Goal: Browse casually: Explore the website without a specific task or goal

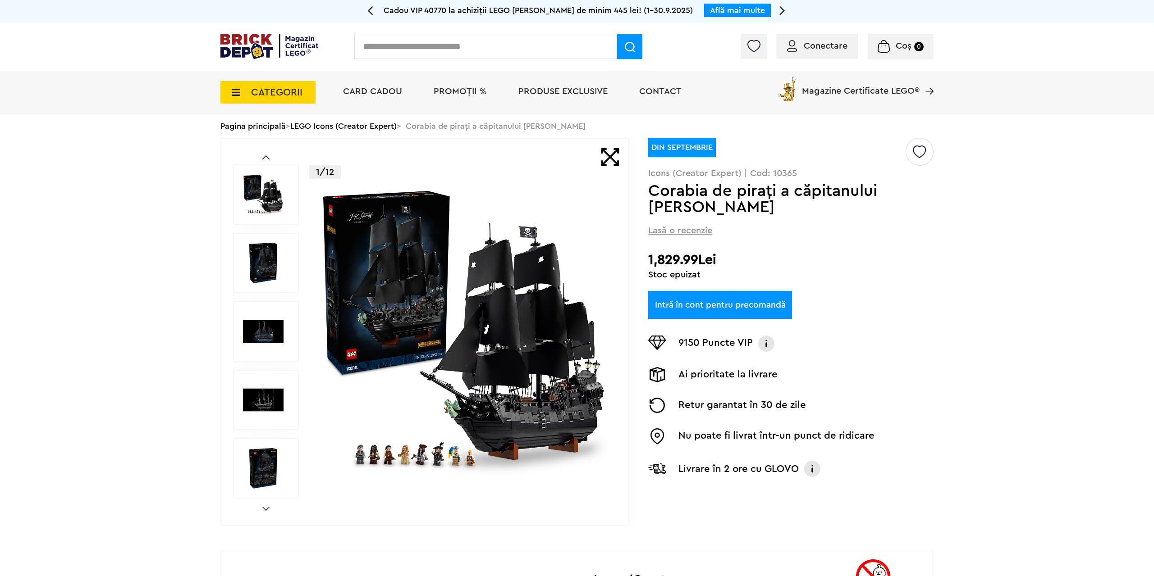
click at [267, 89] on span "CATEGORII" at bounding box center [276, 92] width 51 height 10
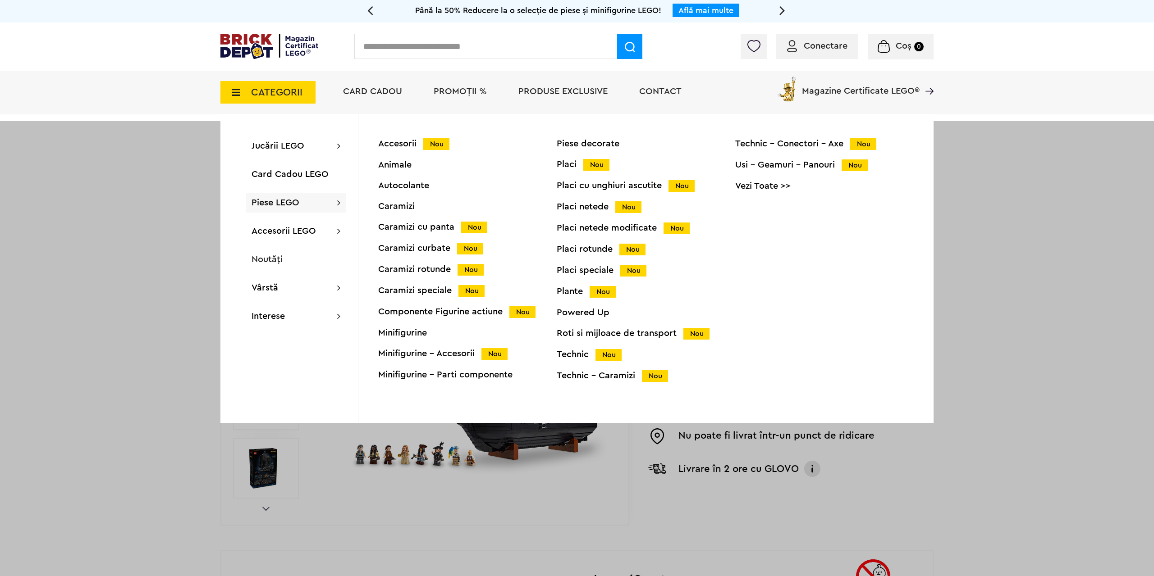
click at [435, 352] on div "Minifigurine - Accesorii Nou" at bounding box center [467, 353] width 178 height 9
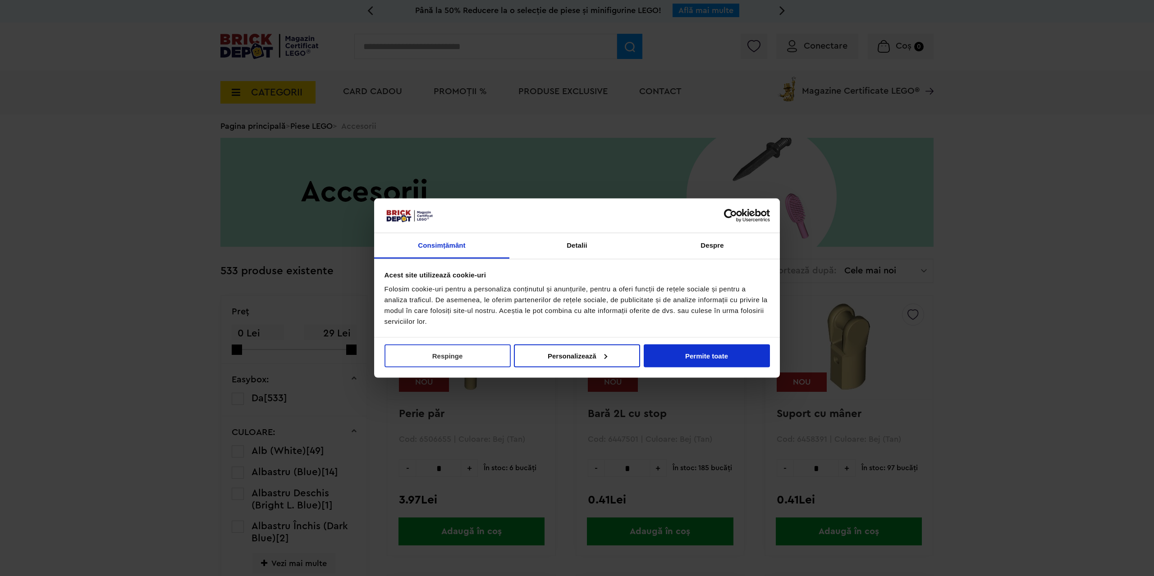
click at [433, 355] on button "Respinge" at bounding box center [447, 355] width 126 height 23
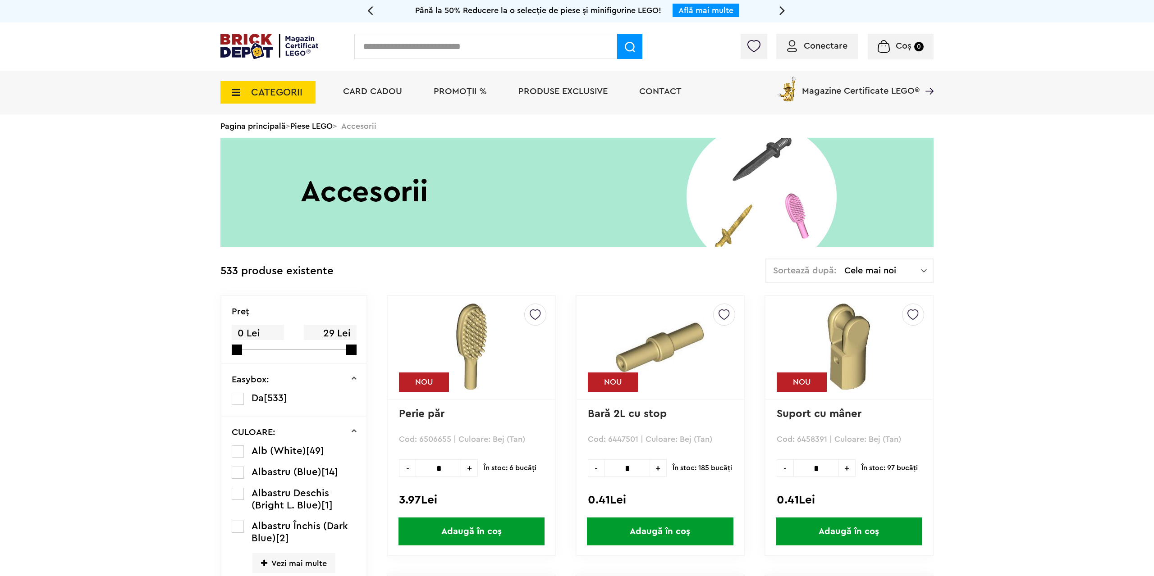
click at [907, 274] on span "Cele mai noi" at bounding box center [882, 270] width 77 height 9
click at [834, 354] on li "Cele mai scumpe" at bounding box center [849, 352] width 162 height 14
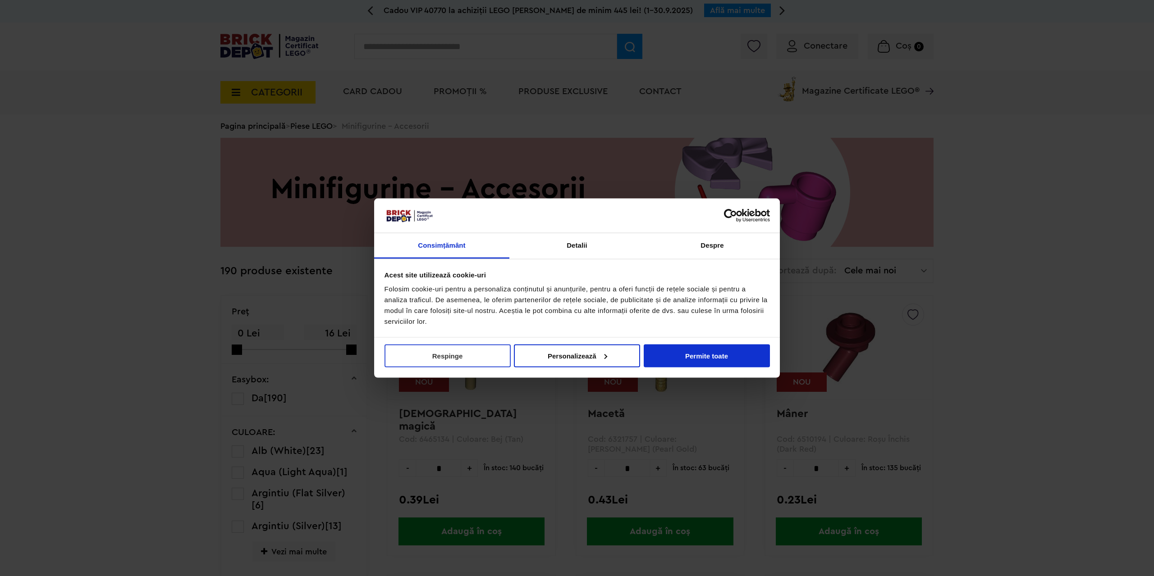
click at [438, 359] on button "Respinge" at bounding box center [447, 355] width 126 height 23
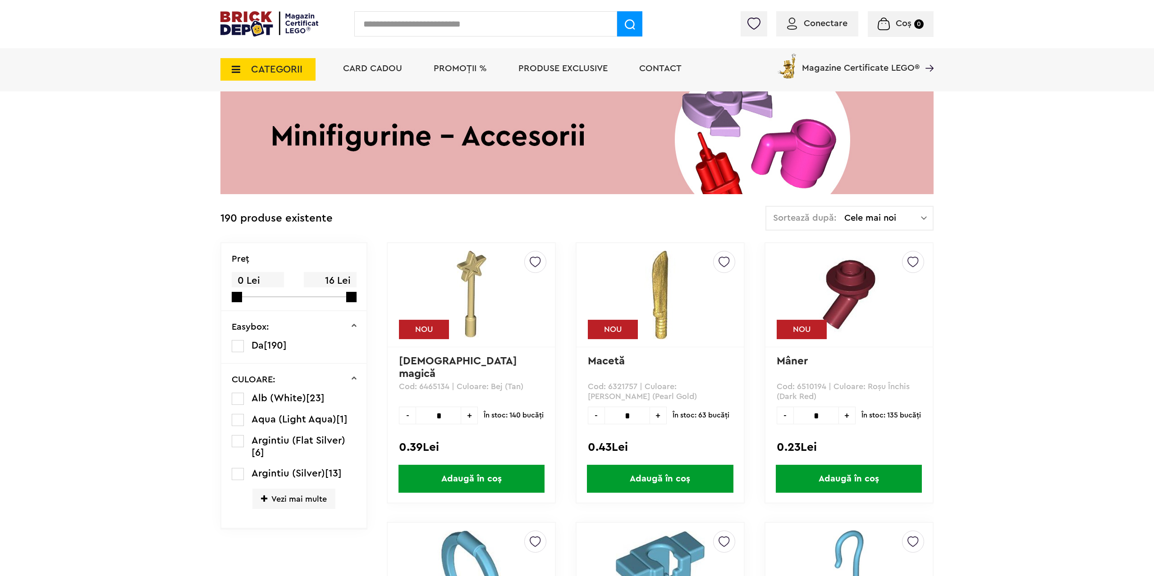
scroll to position [46, 0]
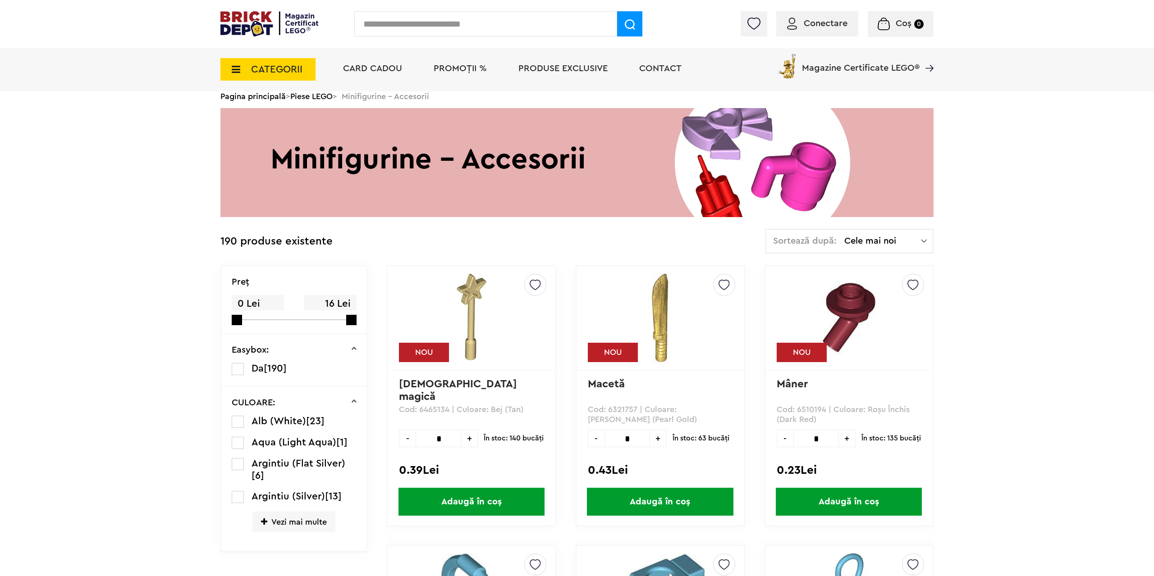
click at [897, 238] on span "Cele mai noi" at bounding box center [882, 241] width 77 height 9
click at [855, 321] on li "Cele mai scumpe" at bounding box center [849, 322] width 162 height 14
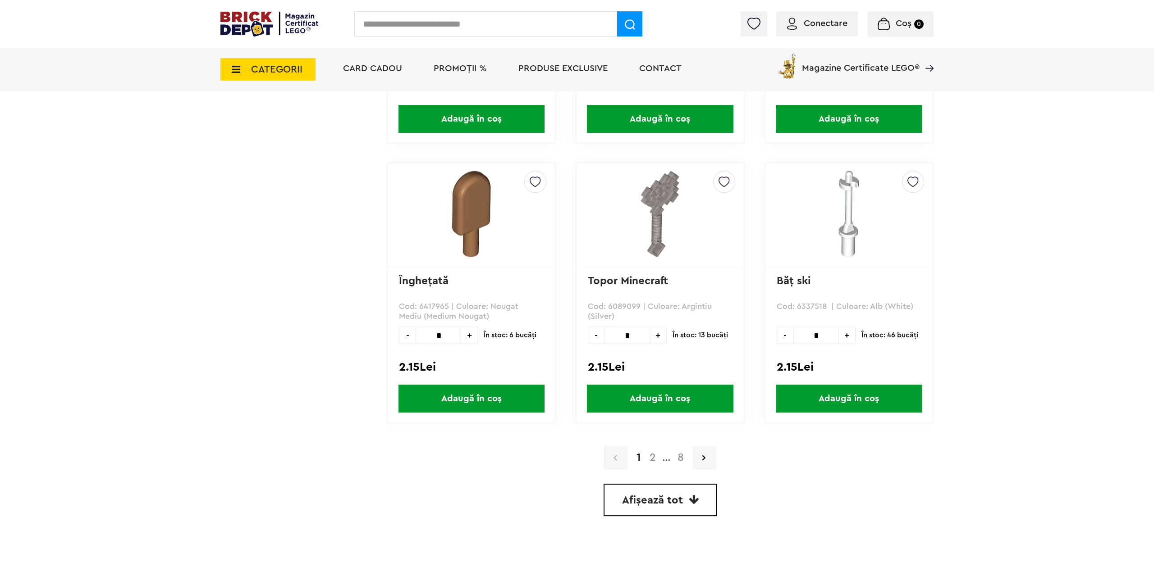
scroll to position [2528, 0]
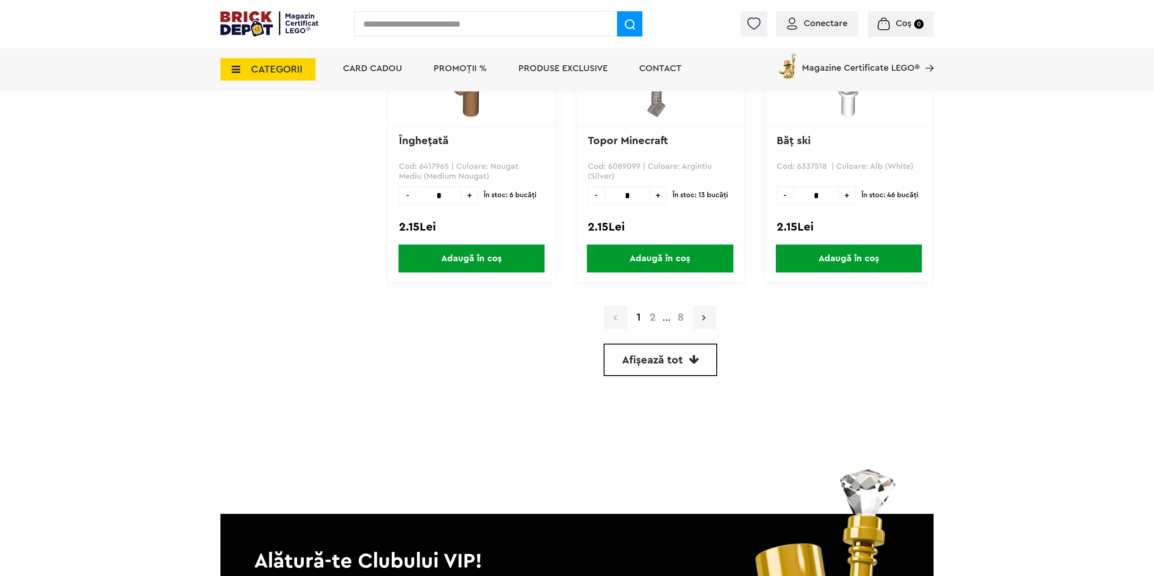
click at [707, 314] on link at bounding box center [704, 317] width 23 height 23
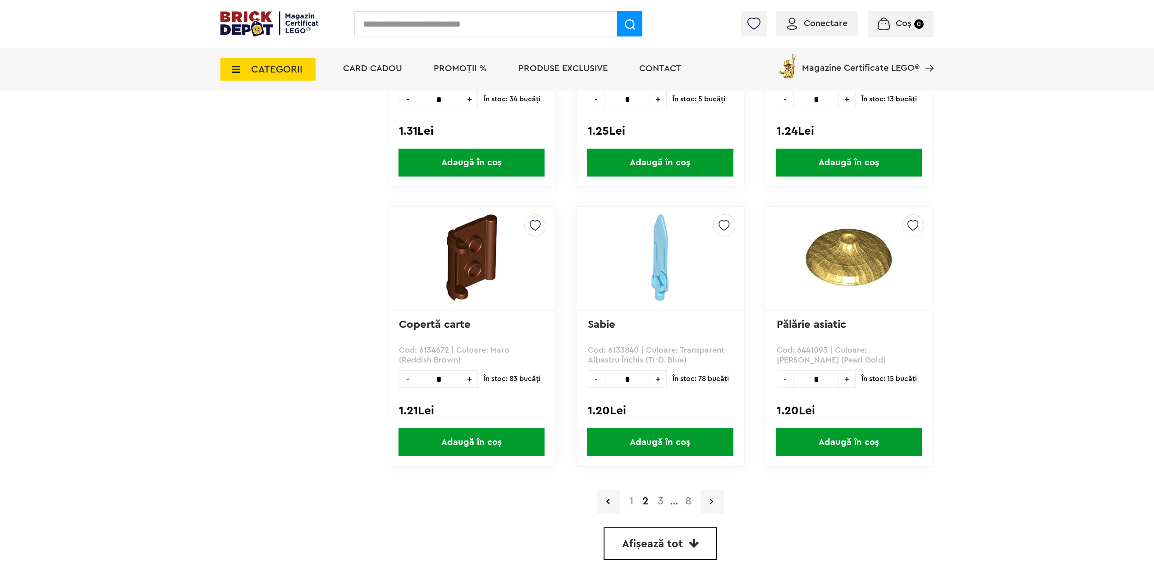
scroll to position [2574, 0]
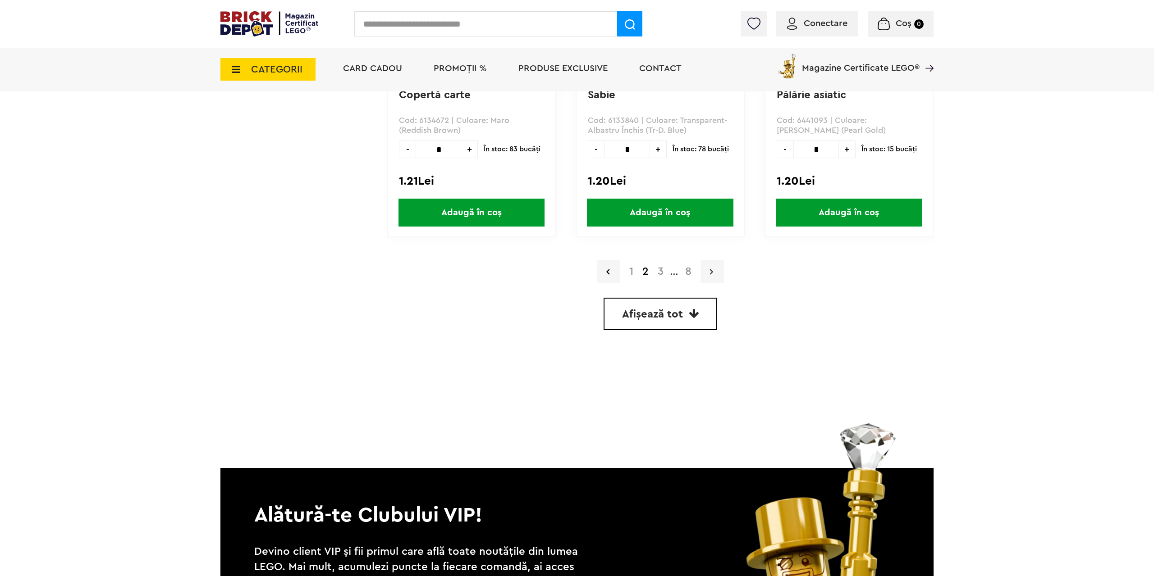
click at [705, 270] on link at bounding box center [711, 271] width 23 height 23
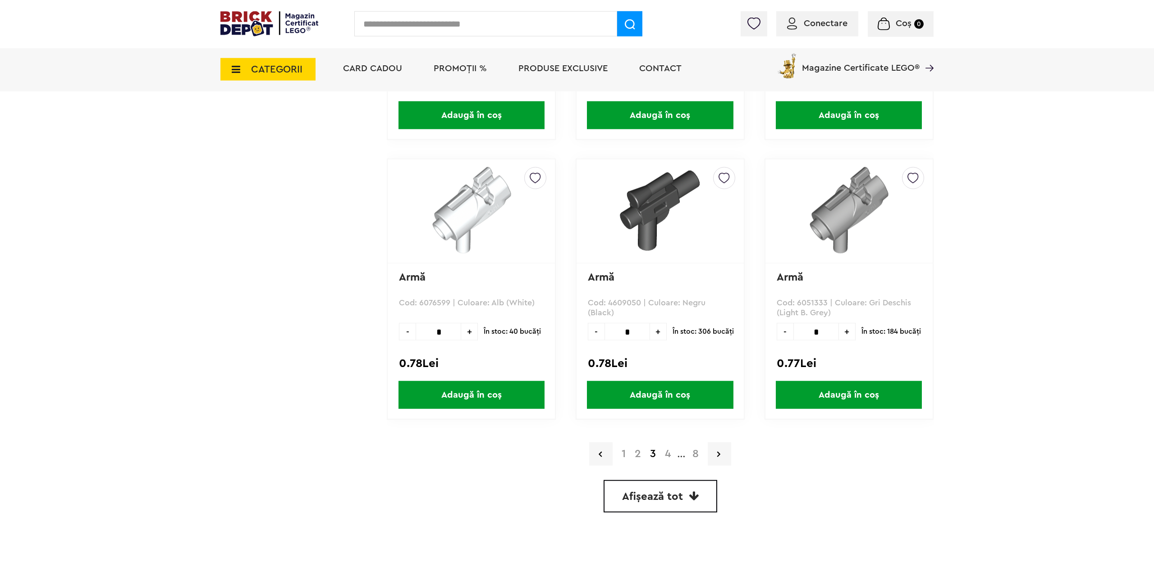
scroll to position [2390, 0]
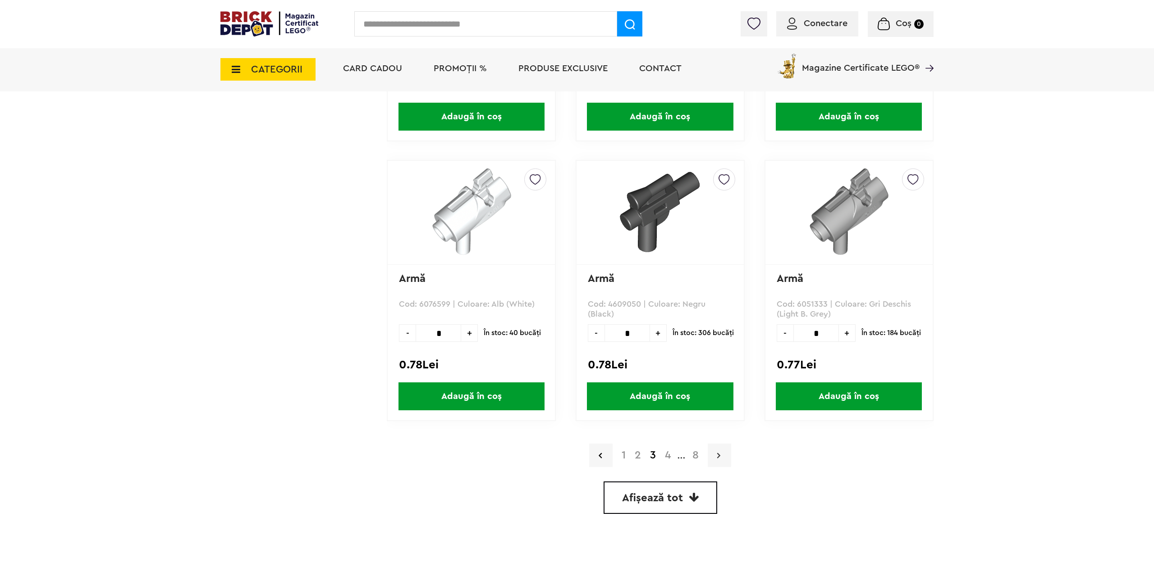
click at [722, 455] on link at bounding box center [719, 455] width 23 height 23
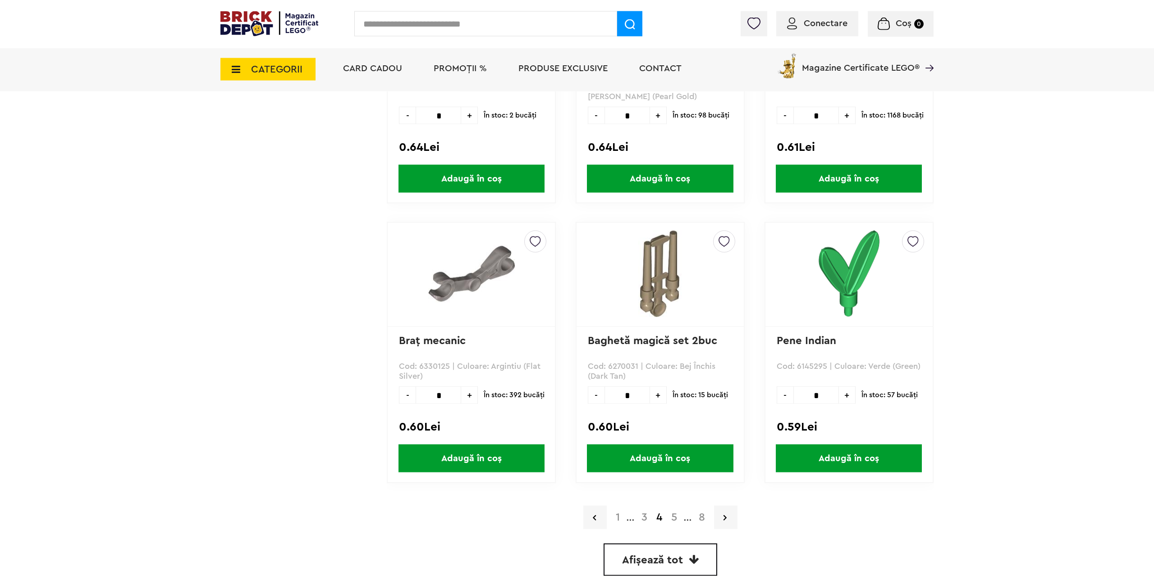
scroll to position [2554, 0]
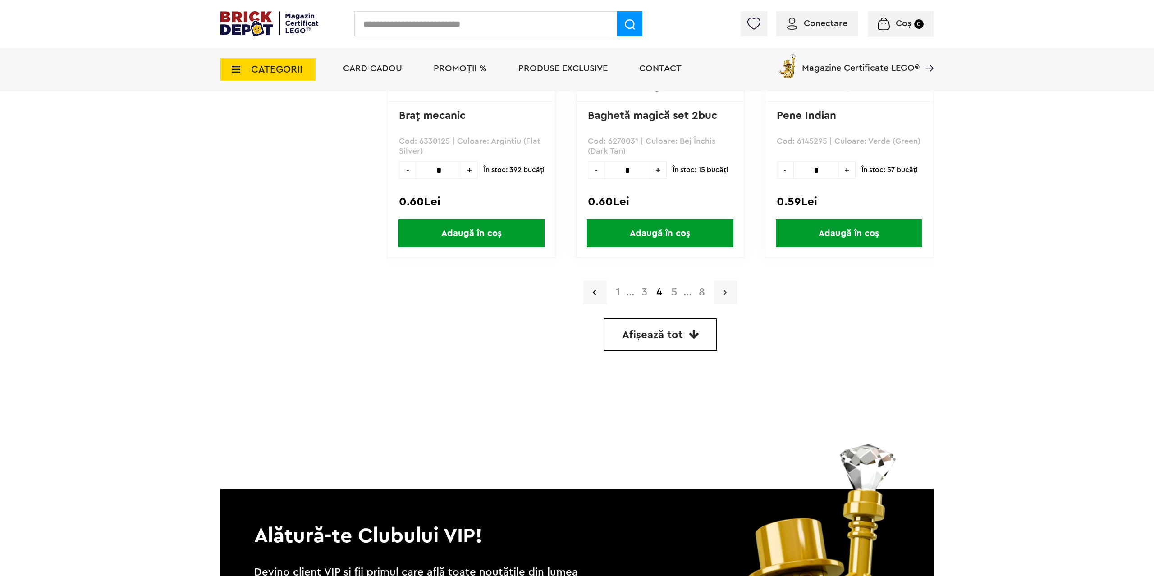
click at [723, 290] on link at bounding box center [725, 292] width 23 height 23
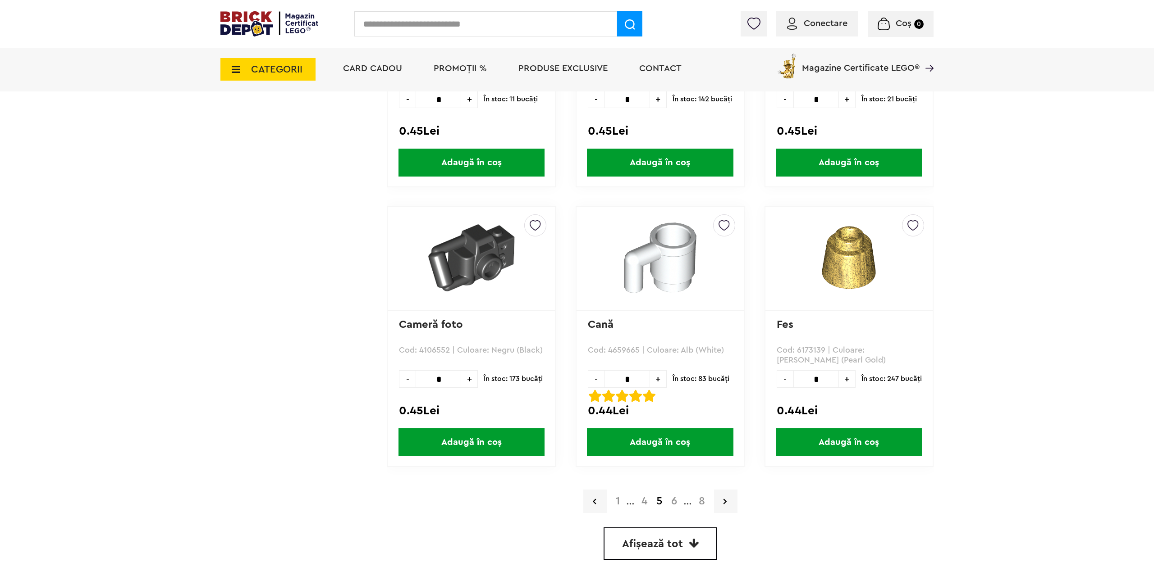
scroll to position [2574, 0]
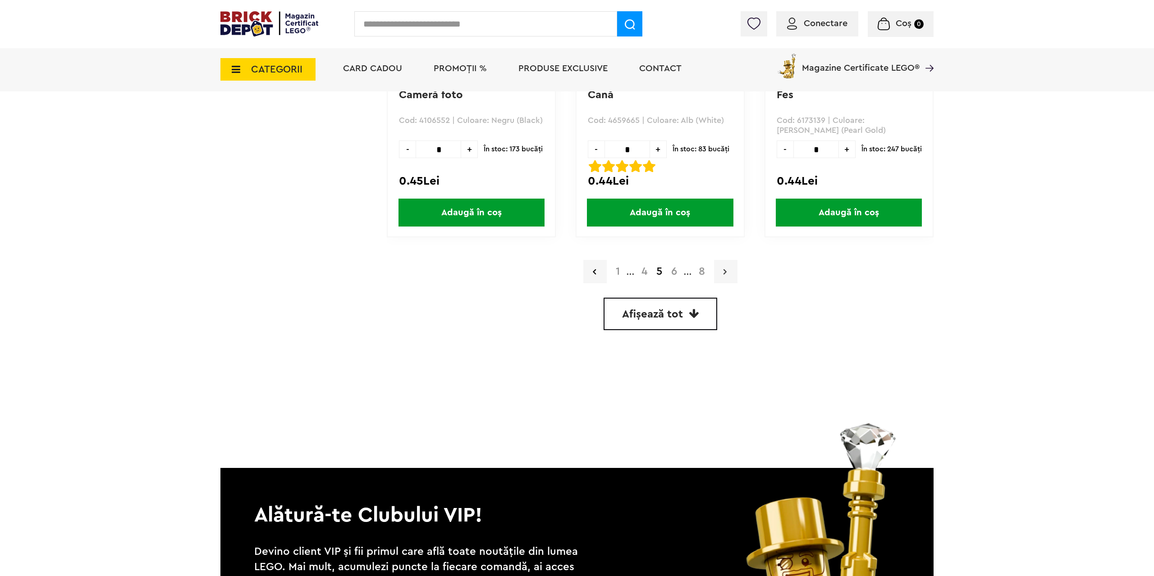
click at [730, 269] on link at bounding box center [725, 271] width 23 height 23
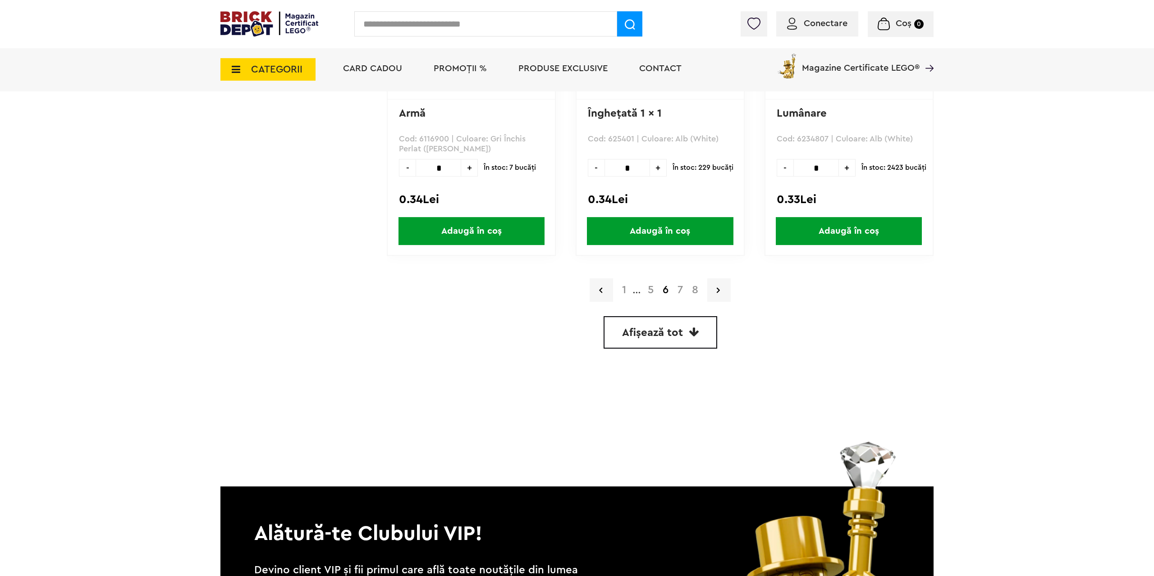
scroll to position [2574, 0]
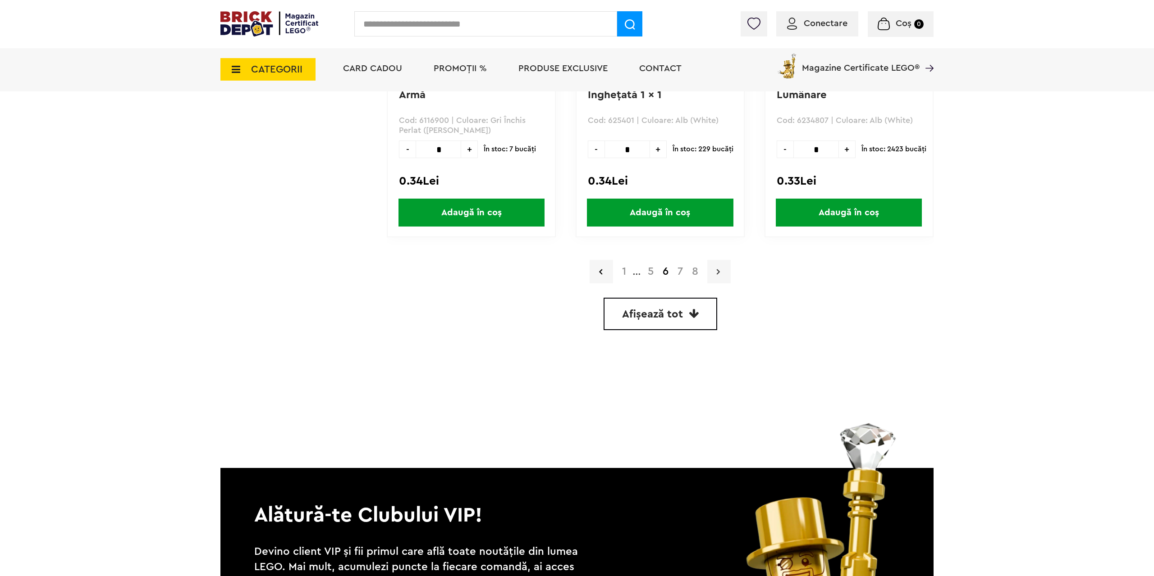
click at [722, 275] on link at bounding box center [718, 271] width 23 height 23
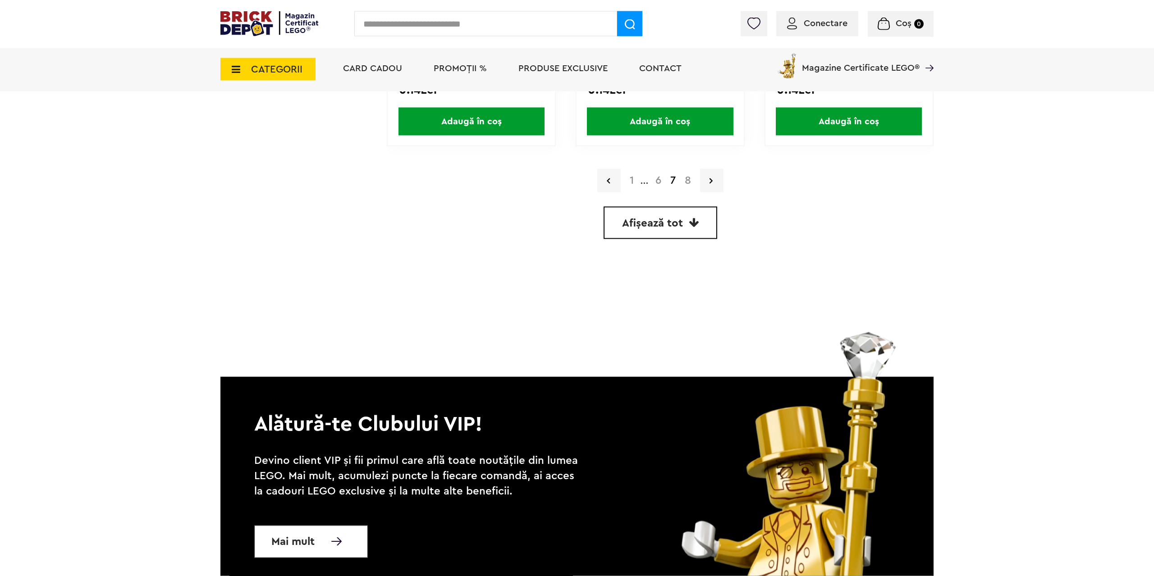
scroll to position [2666, 0]
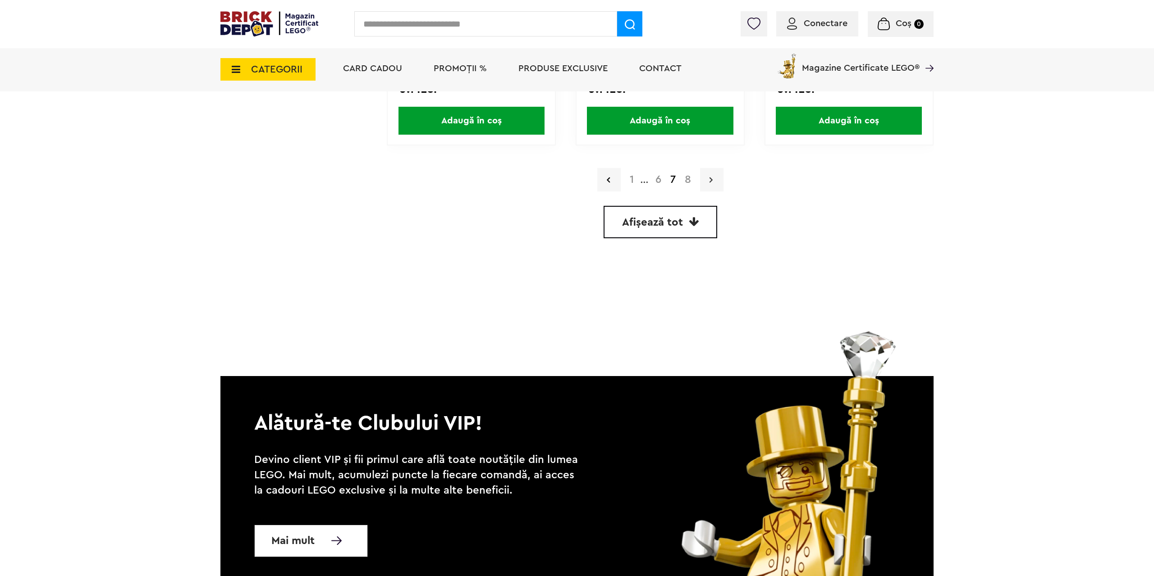
click at [711, 178] on icon at bounding box center [710, 179] width 3 height 9
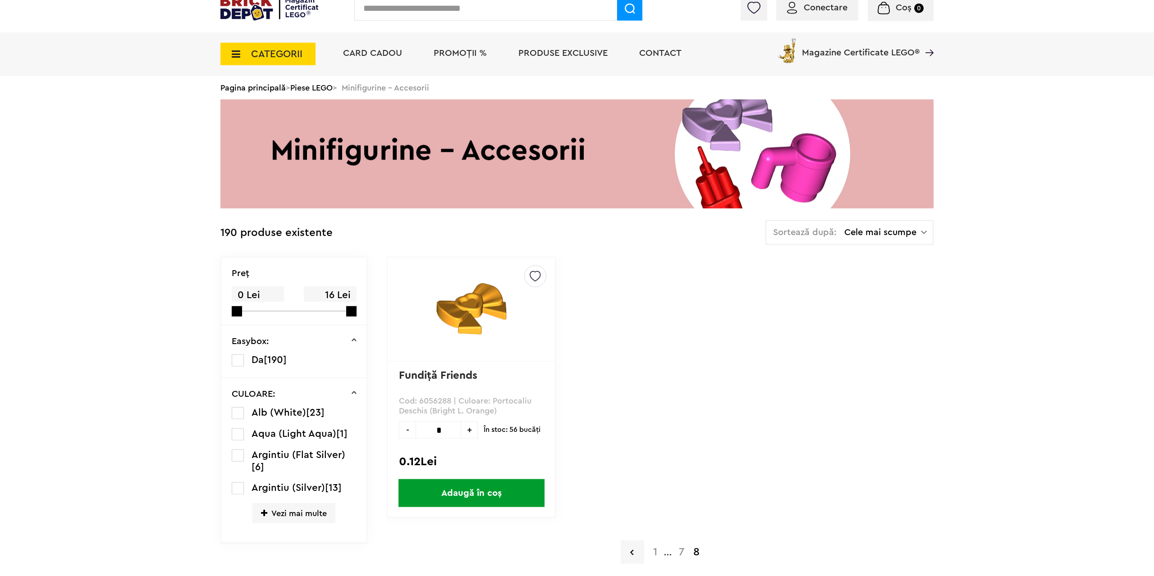
scroll to position [46, 0]
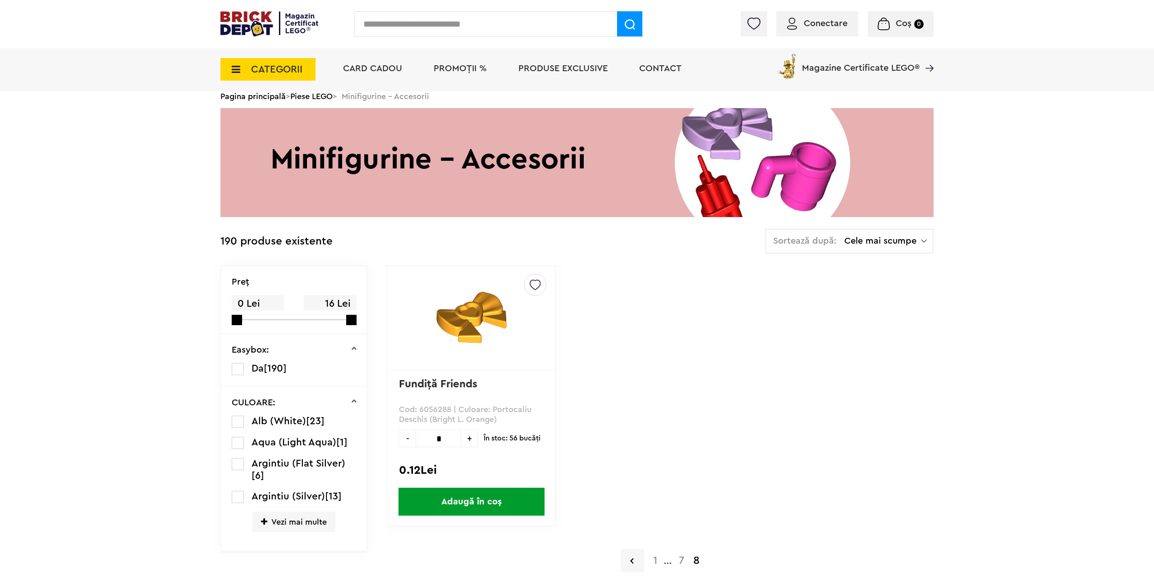
click at [287, 72] on span "CATEGORII" at bounding box center [276, 69] width 51 height 10
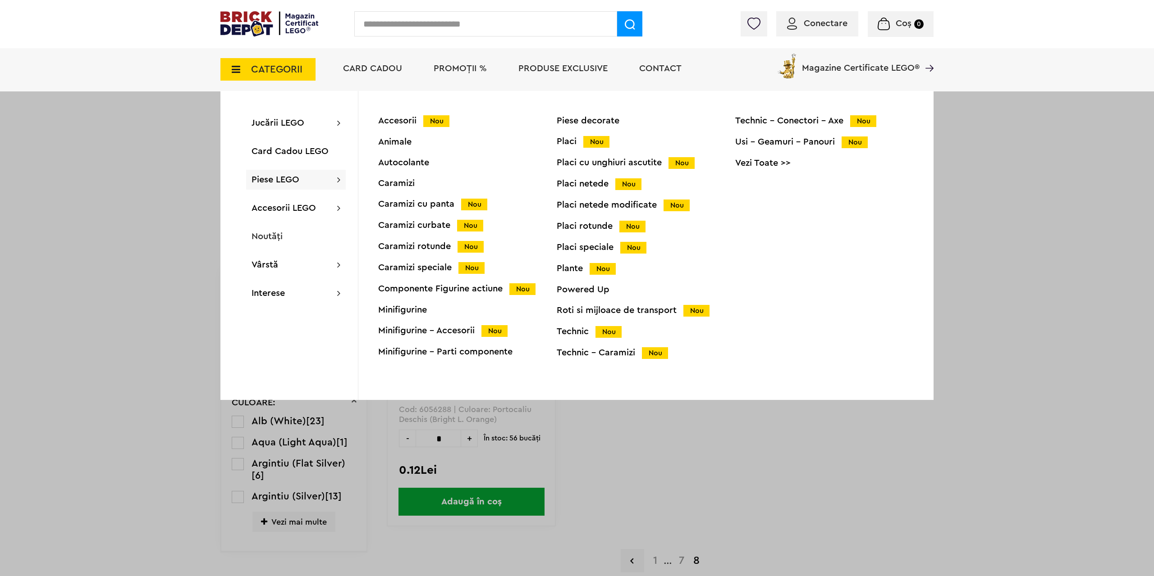
click at [433, 224] on div "Caramizi curbate Nou" at bounding box center [467, 225] width 178 height 9
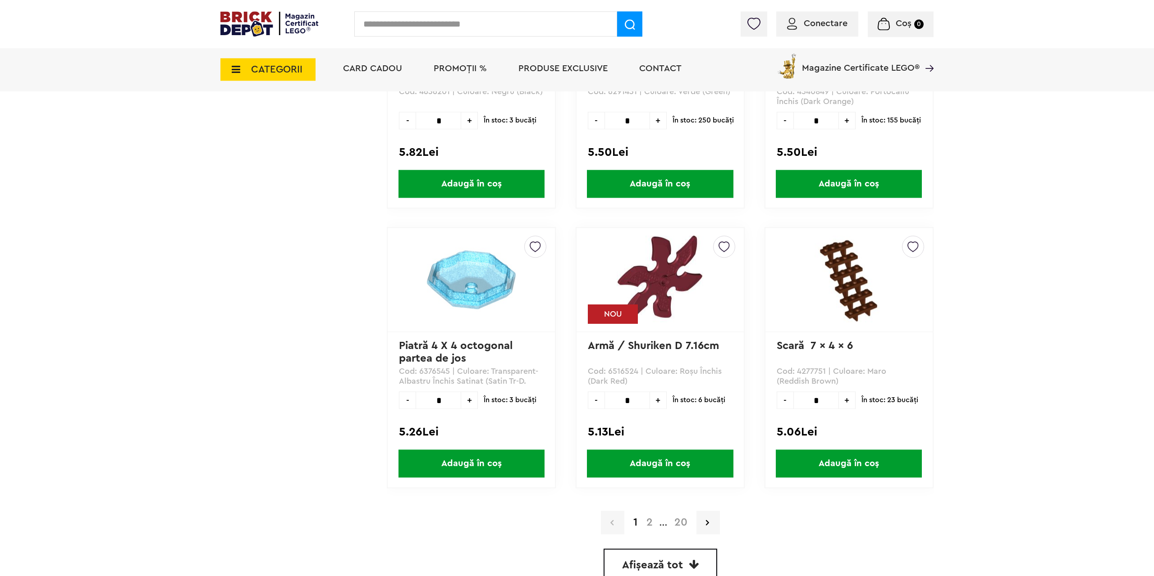
scroll to position [2450, 0]
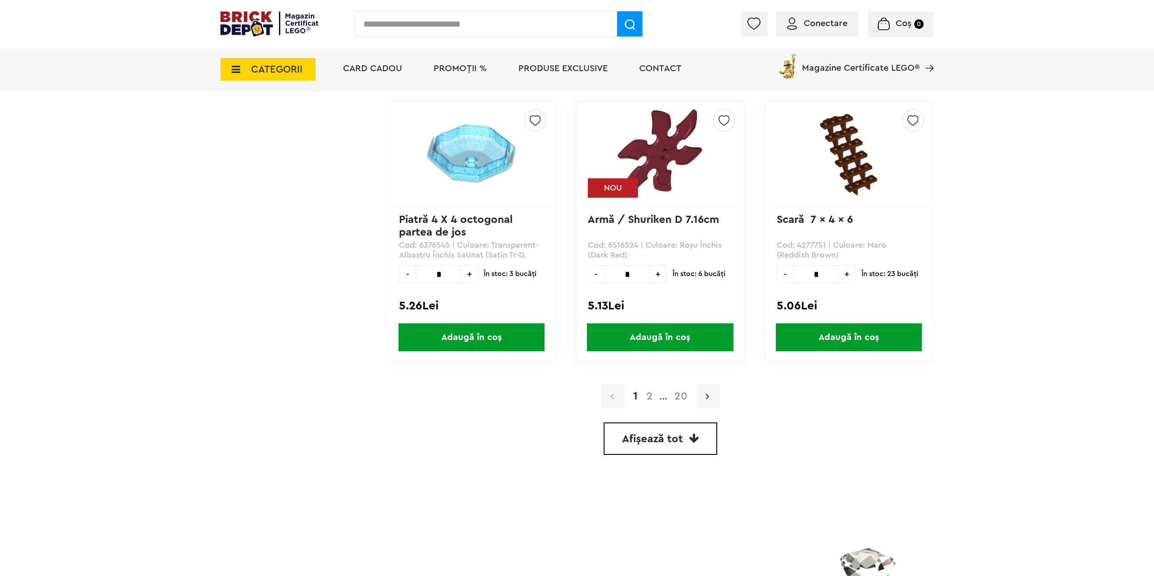
click at [703, 396] on link at bounding box center [707, 396] width 23 height 23
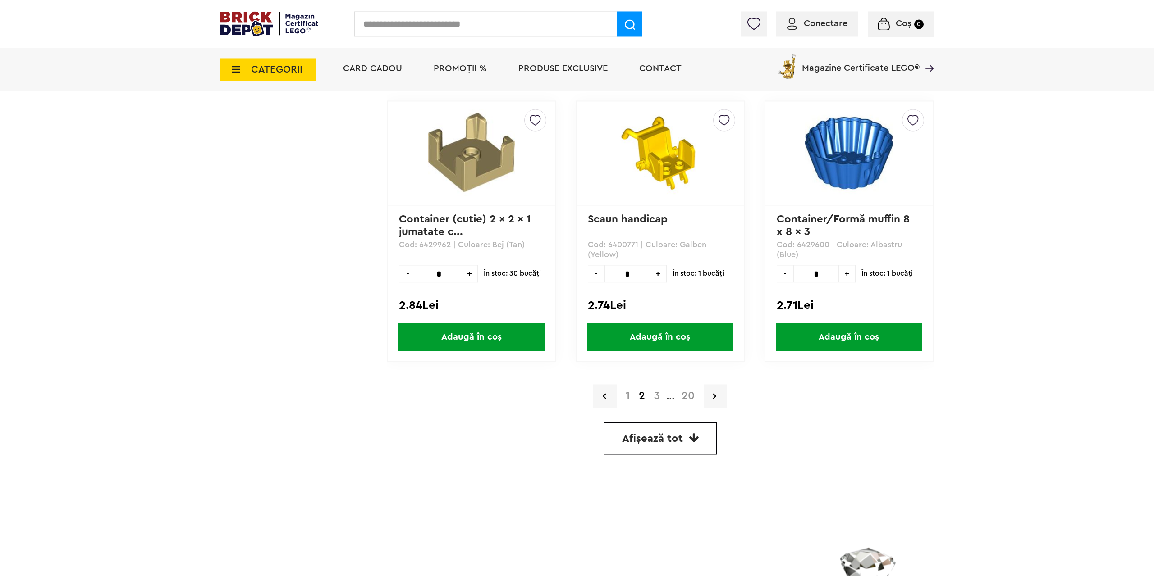
scroll to position [2574, 0]
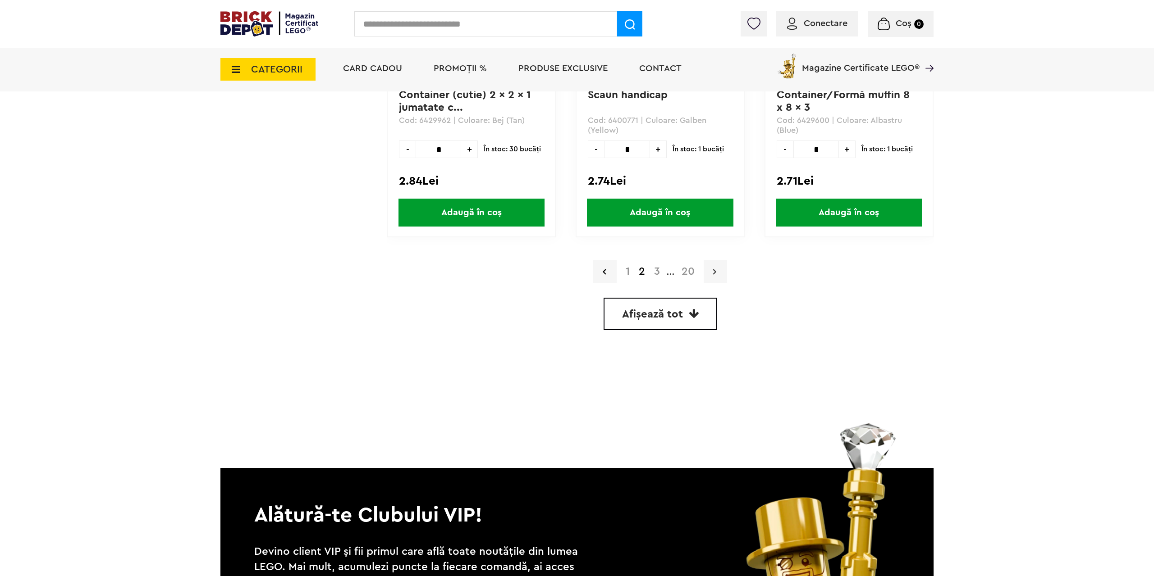
click at [712, 276] on link at bounding box center [715, 271] width 23 height 23
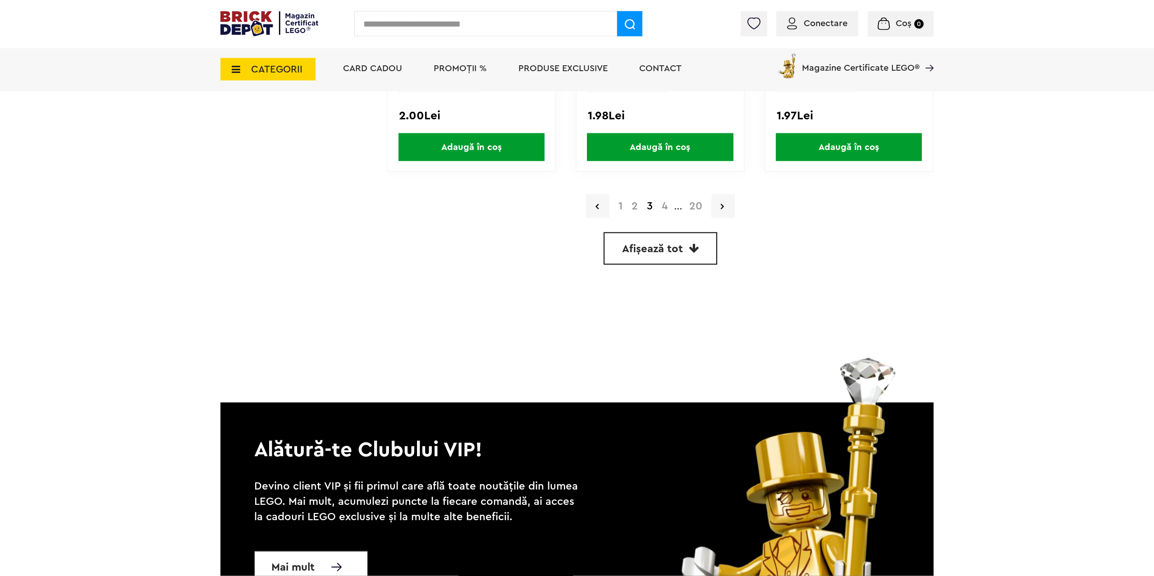
scroll to position [2454, 0]
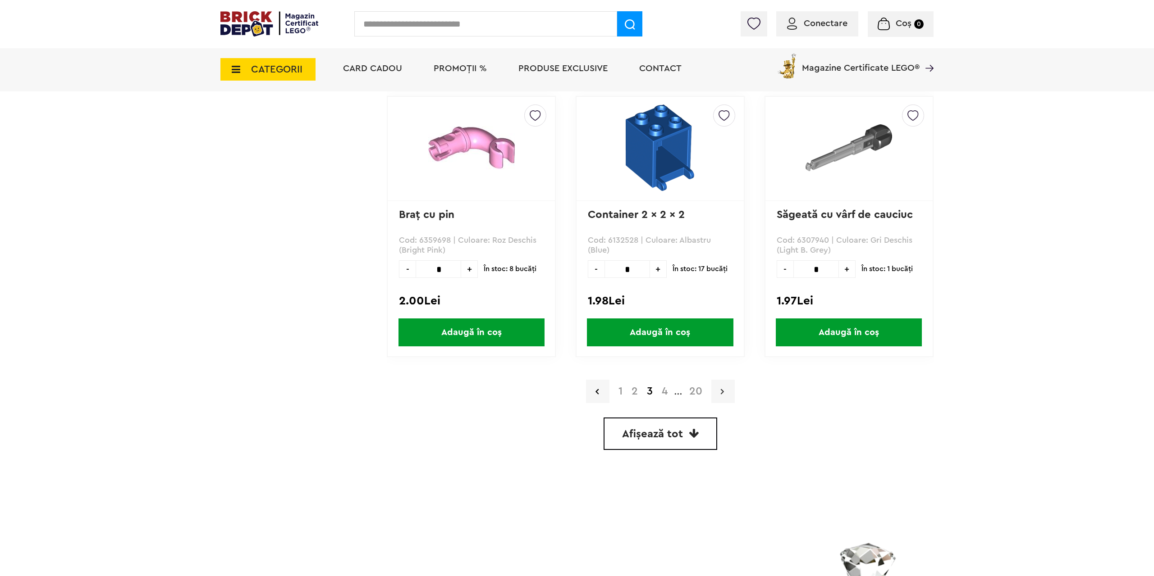
click at [729, 390] on link at bounding box center [722, 391] width 23 height 23
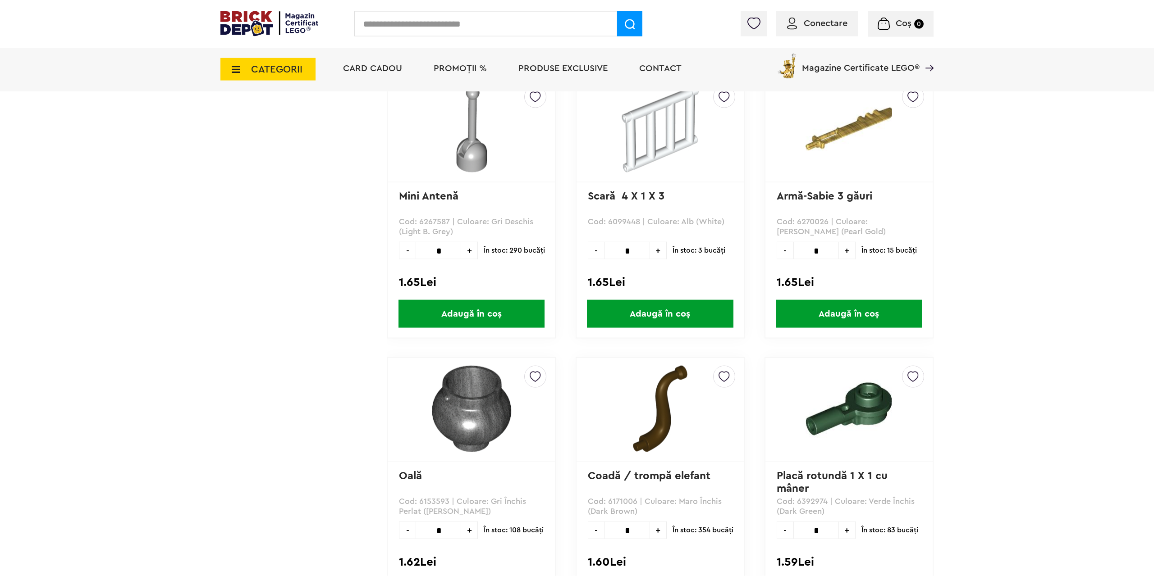
scroll to position [2378, 0]
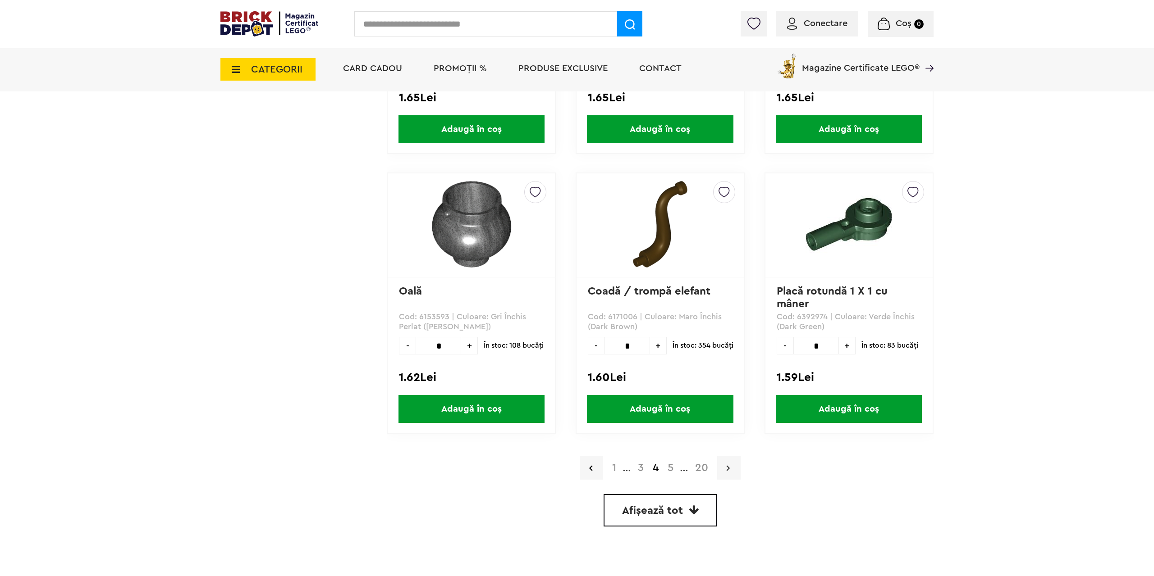
click at [728, 472] on link at bounding box center [728, 468] width 23 height 23
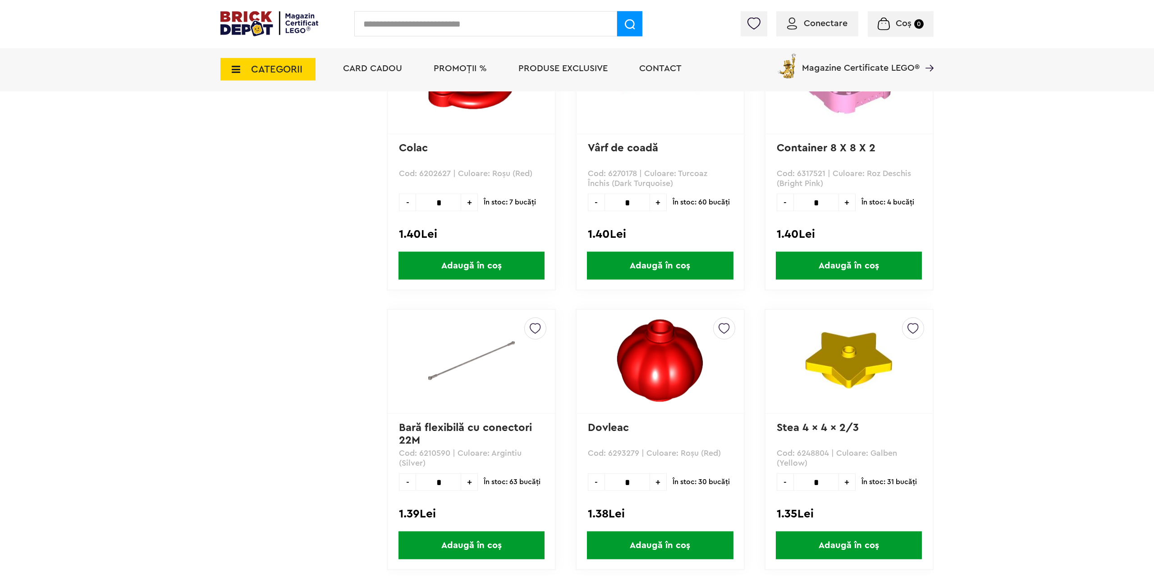
scroll to position [2424, 0]
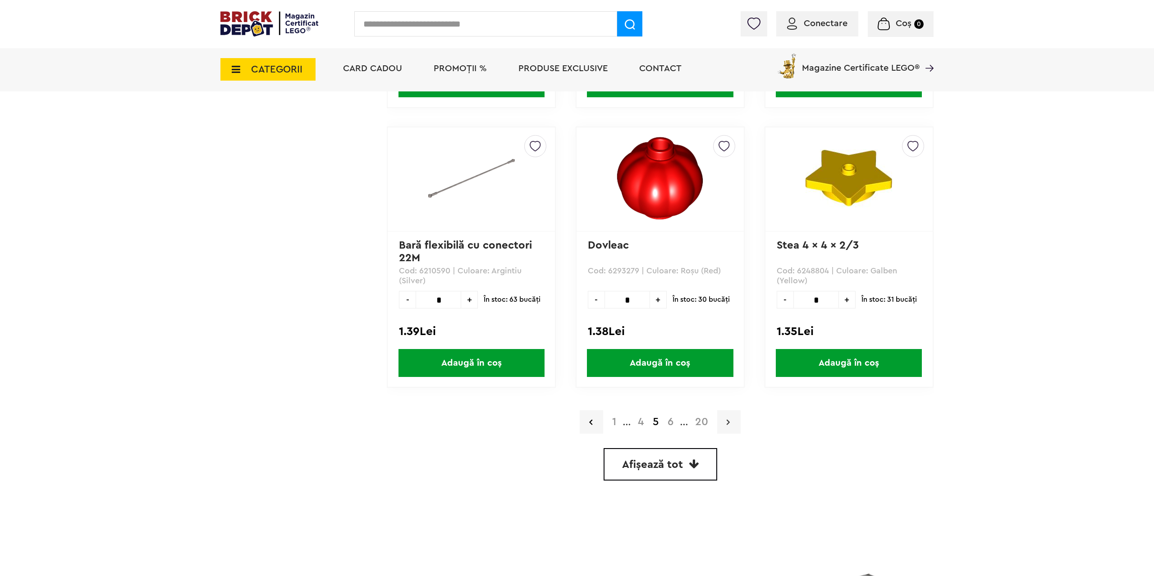
click at [727, 422] on link at bounding box center [728, 422] width 23 height 23
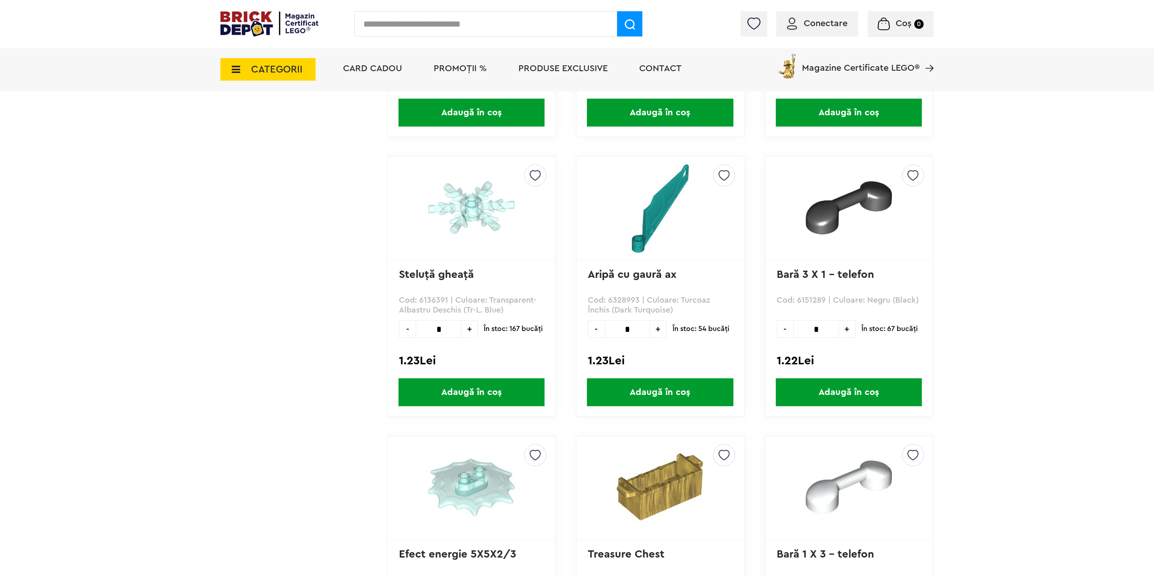
scroll to position [2345, 0]
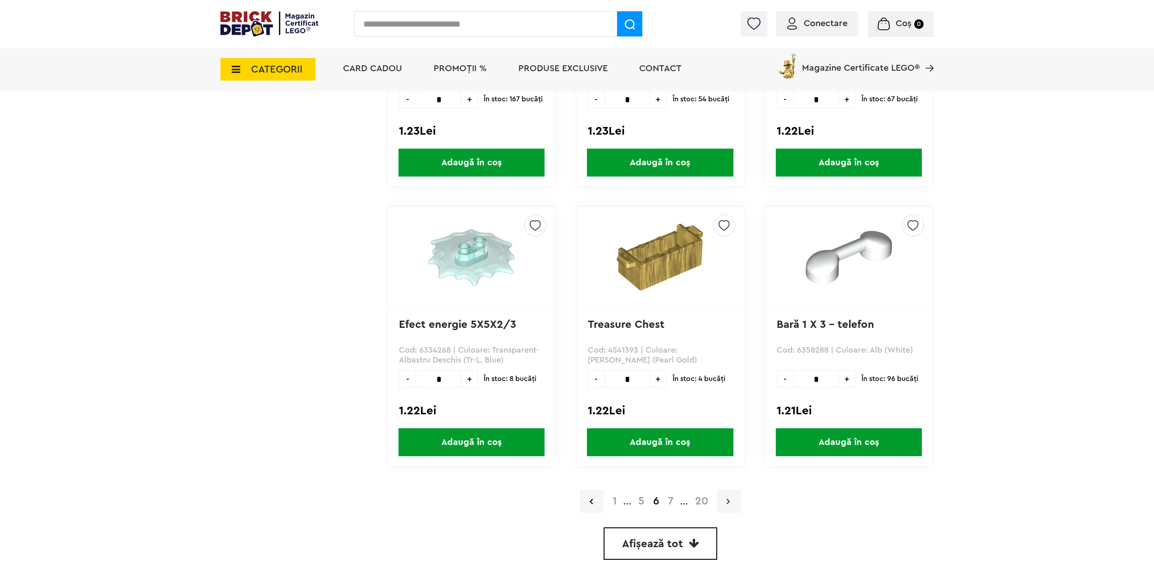
click at [727, 501] on icon at bounding box center [728, 501] width 3 height 9
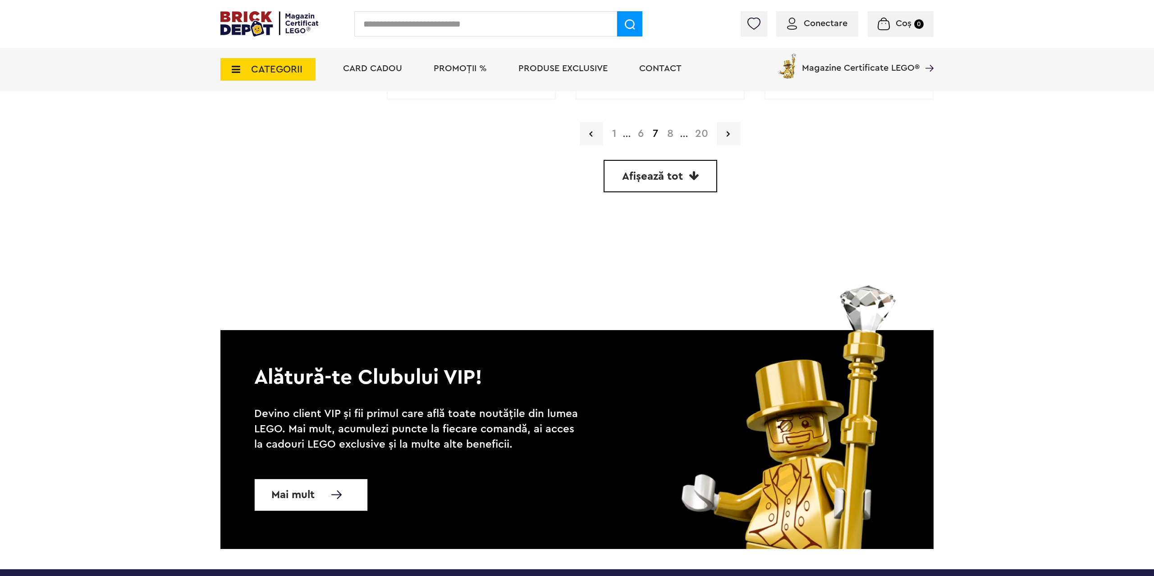
scroll to position [2528, 0]
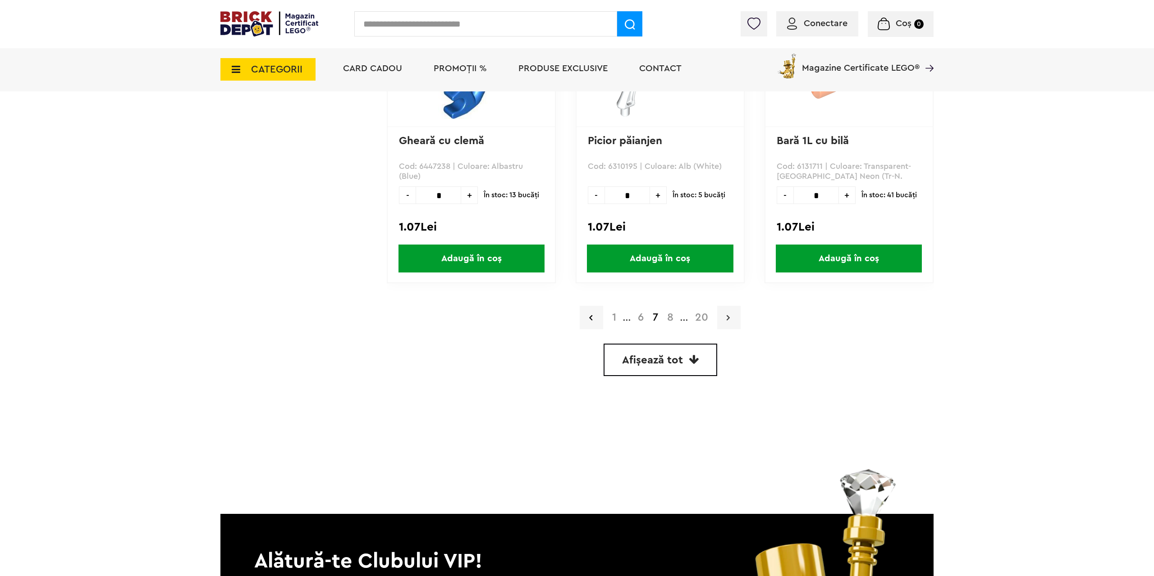
click at [728, 309] on link at bounding box center [728, 317] width 23 height 23
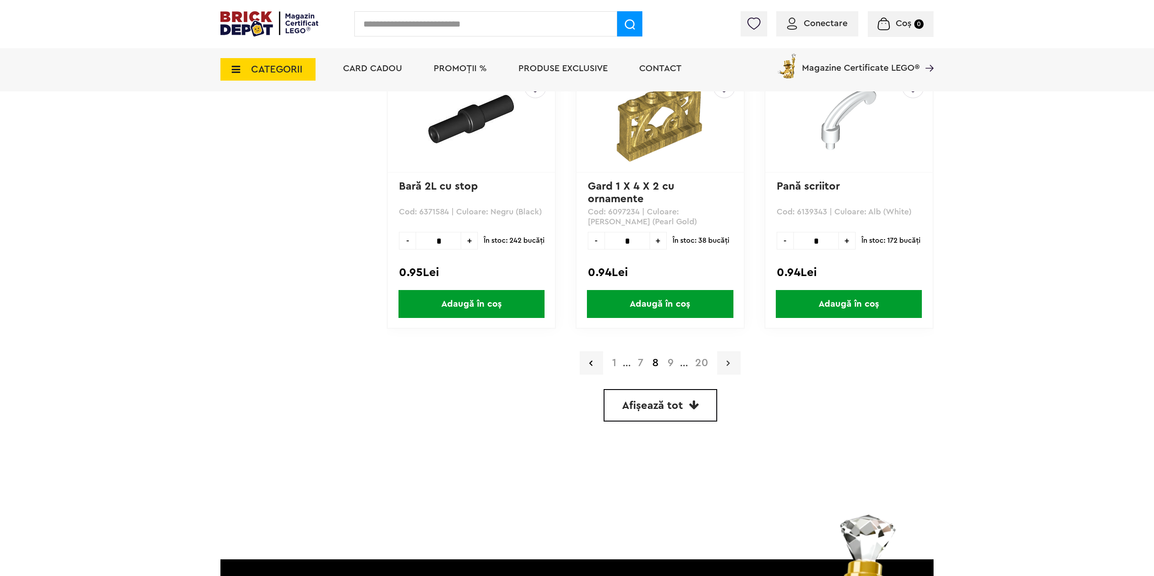
scroll to position [2482, 0]
click at [732, 357] on link at bounding box center [728, 363] width 23 height 23
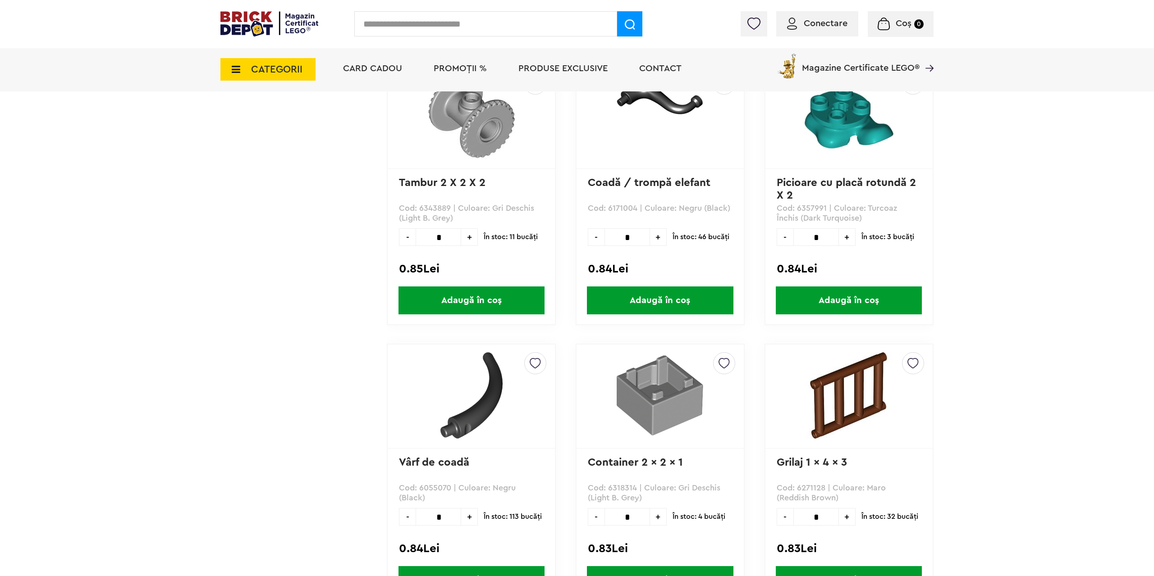
scroll to position [2390, 0]
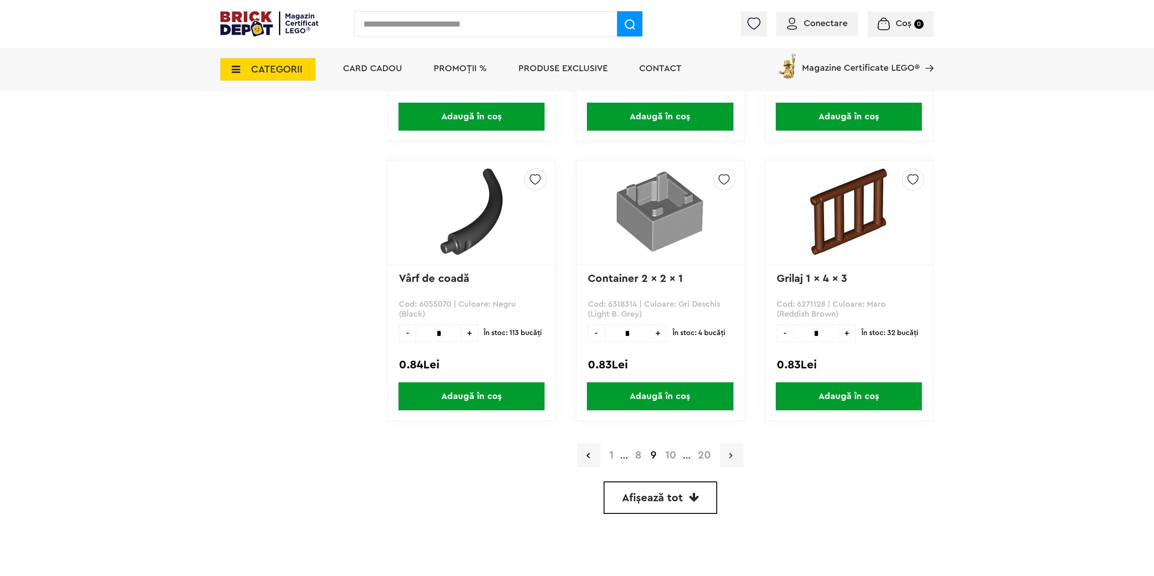
click at [728, 454] on link at bounding box center [731, 455] width 23 height 23
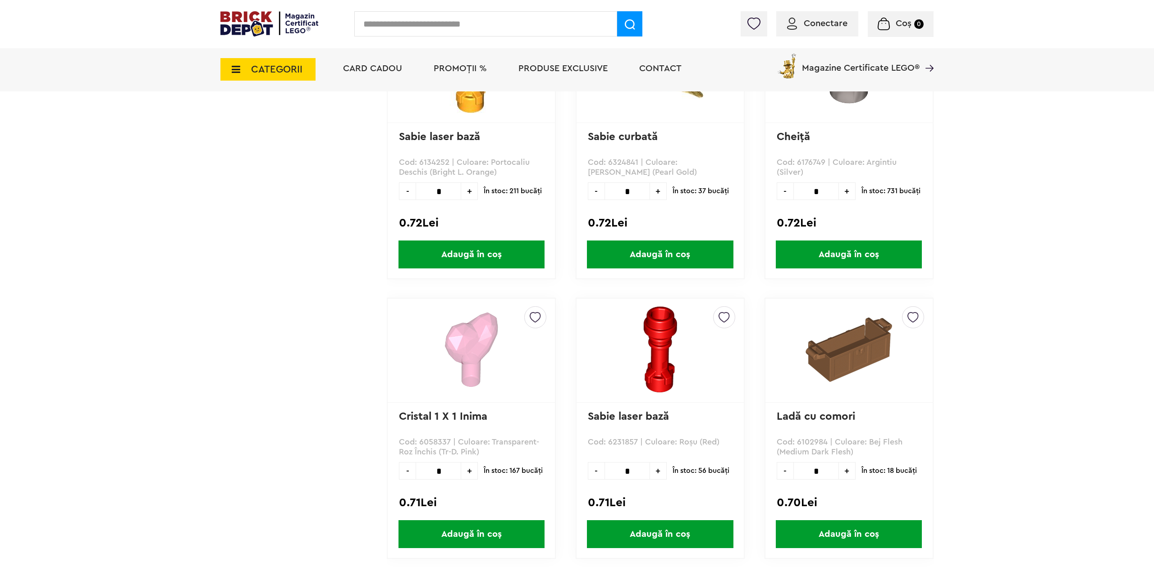
scroll to position [2528, 0]
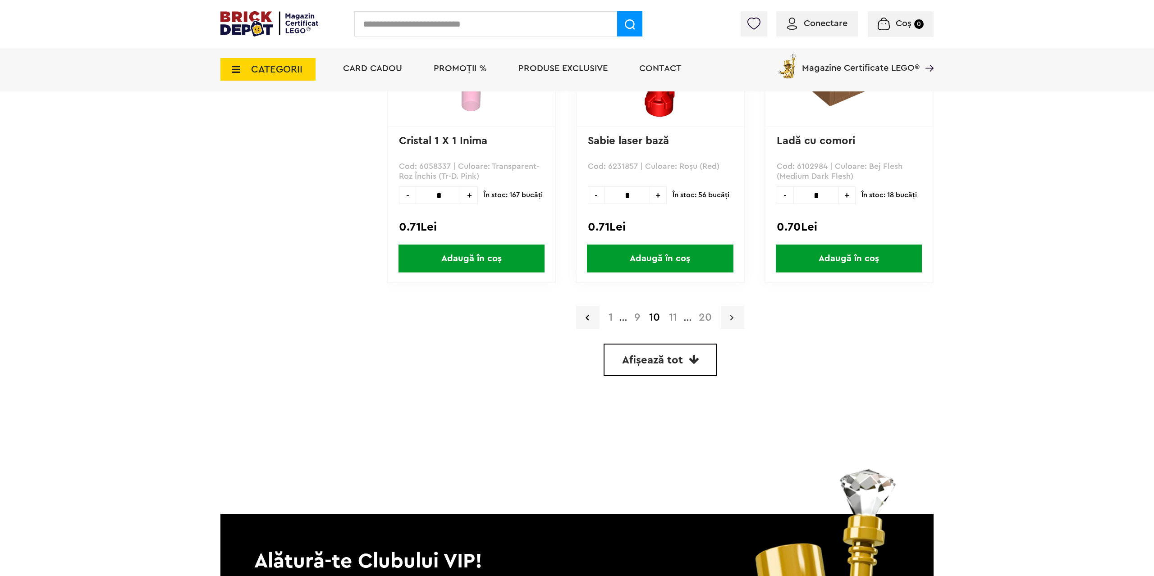
click at [740, 327] on link at bounding box center [732, 317] width 23 height 23
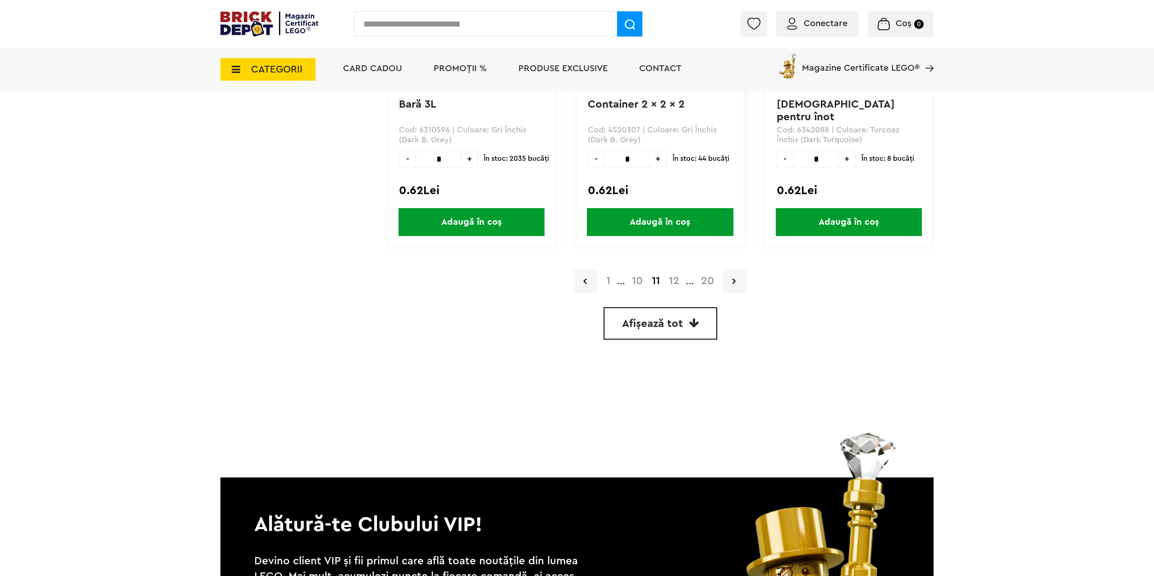
scroll to position [2482, 0]
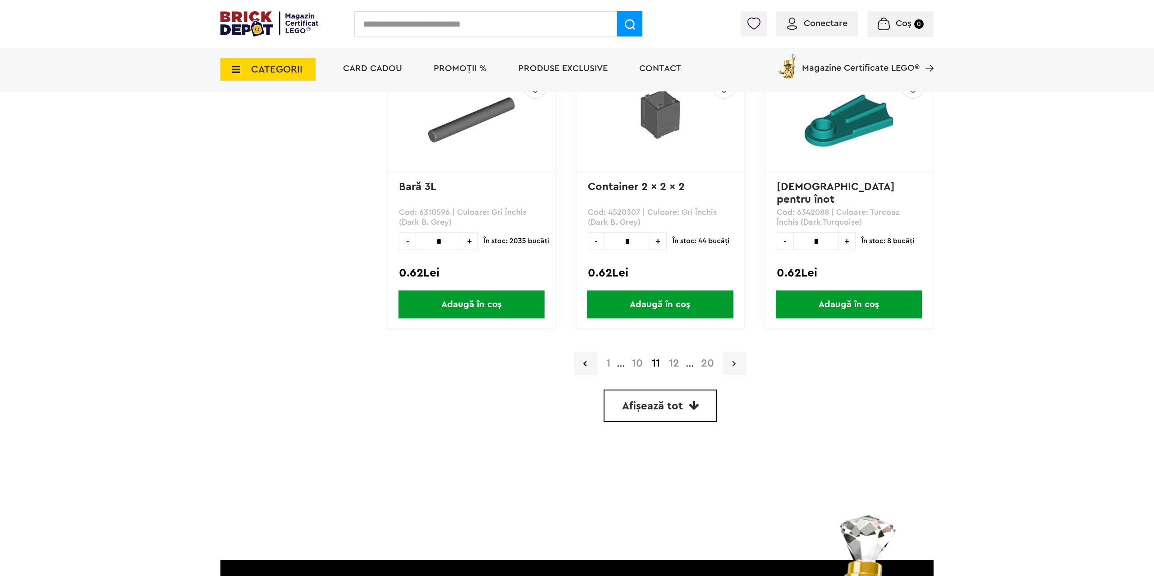
click at [734, 365] on icon at bounding box center [733, 363] width 3 height 9
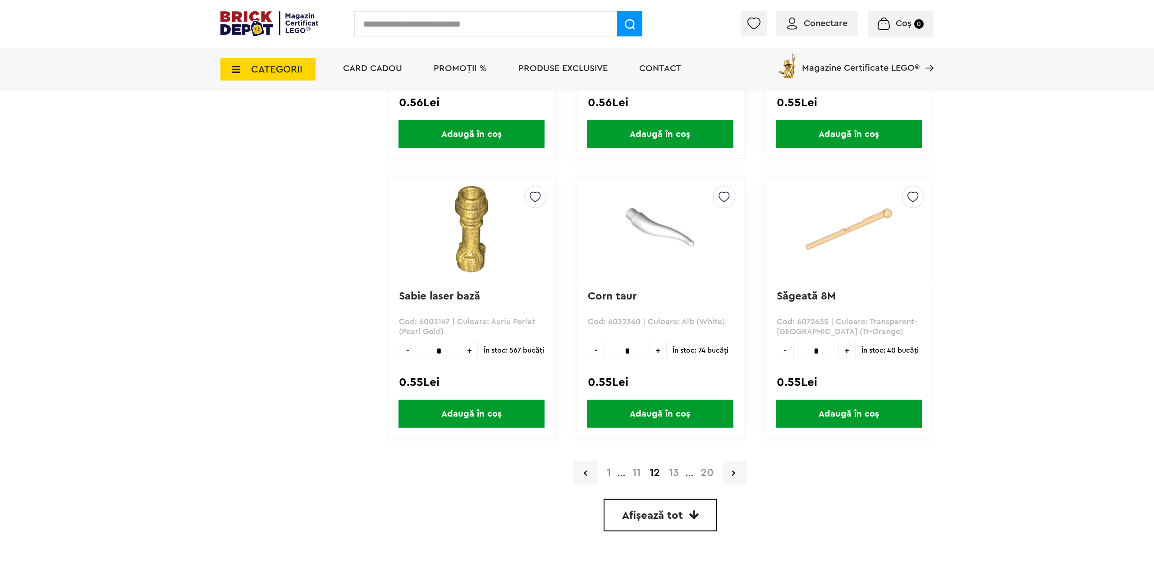
scroll to position [2436, 0]
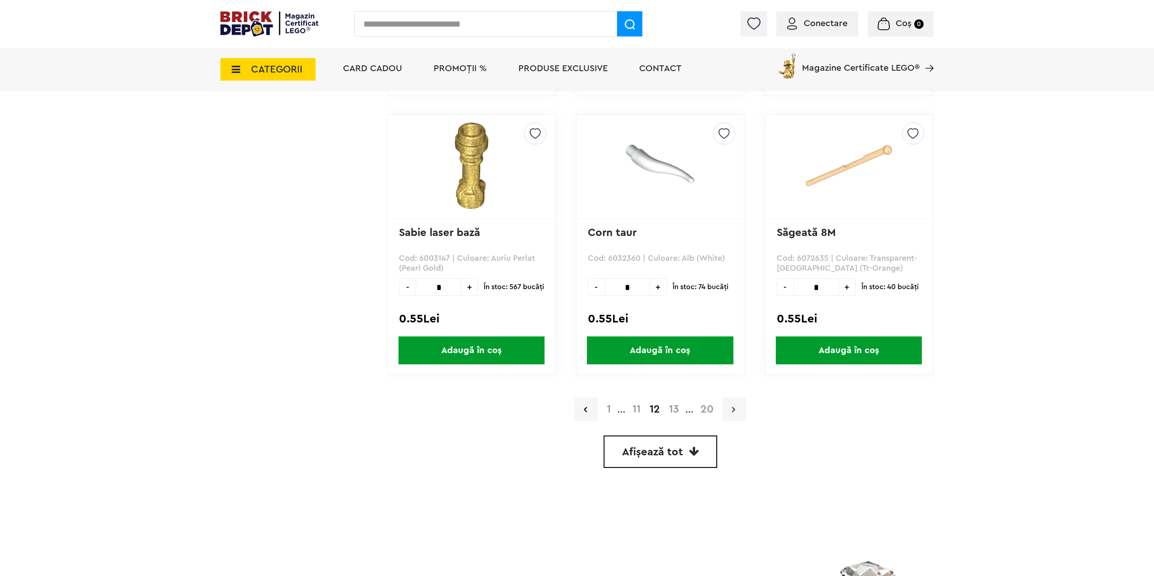
click at [742, 403] on link at bounding box center [733, 409] width 23 height 23
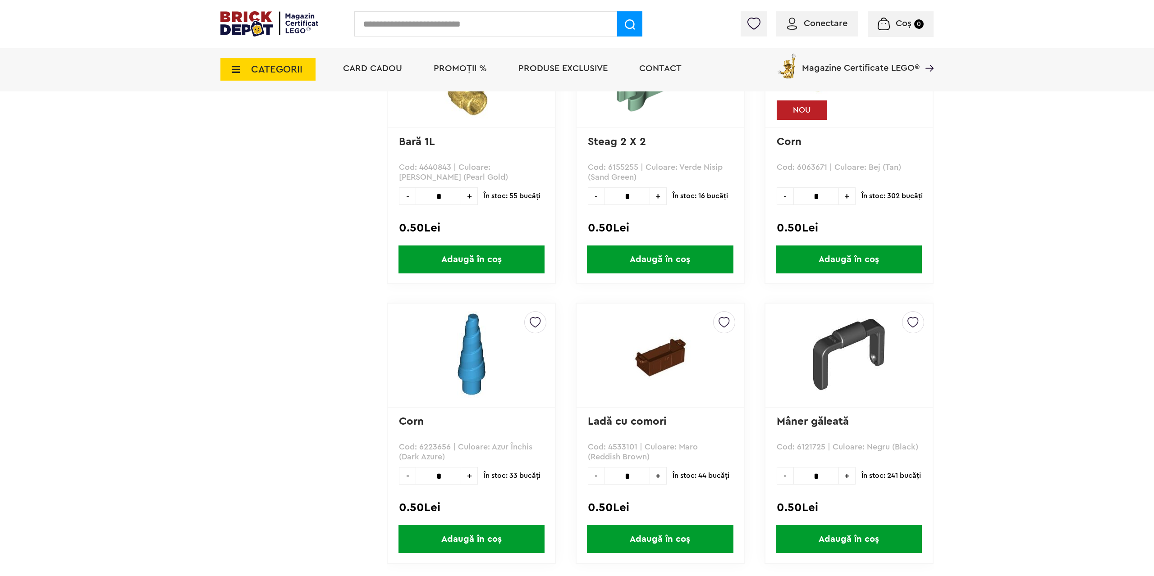
scroll to position [2345, 0]
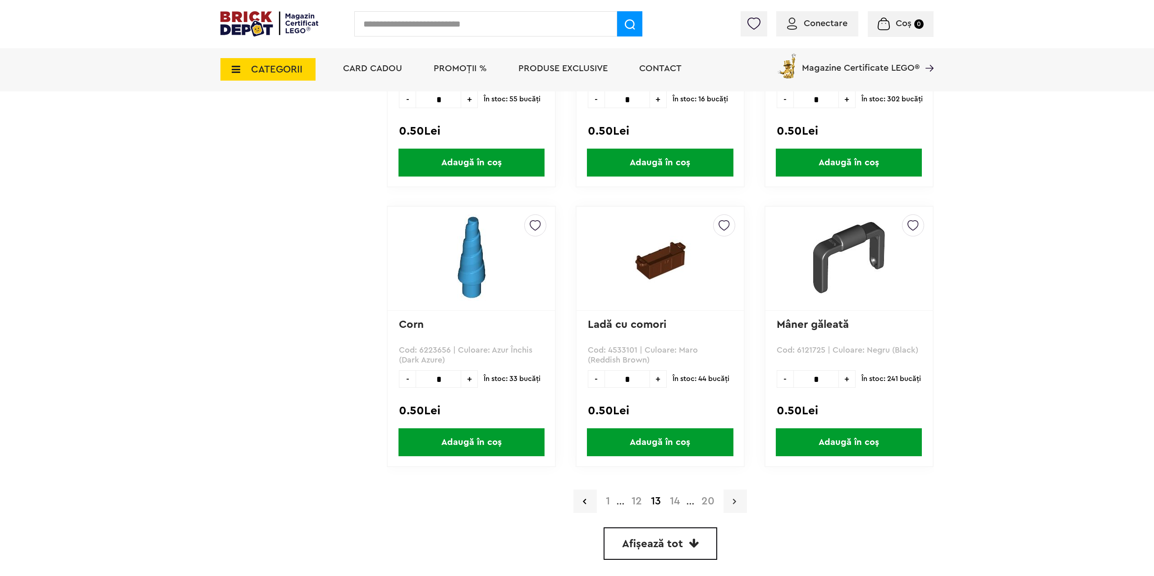
click at [729, 503] on link at bounding box center [734, 501] width 23 height 23
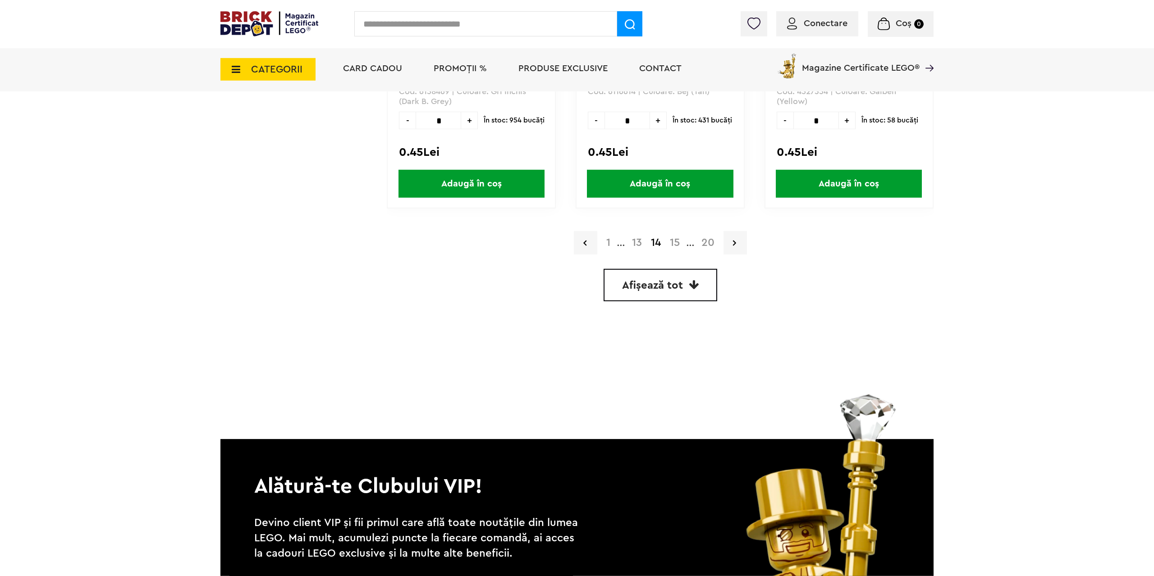
scroll to position [2574, 0]
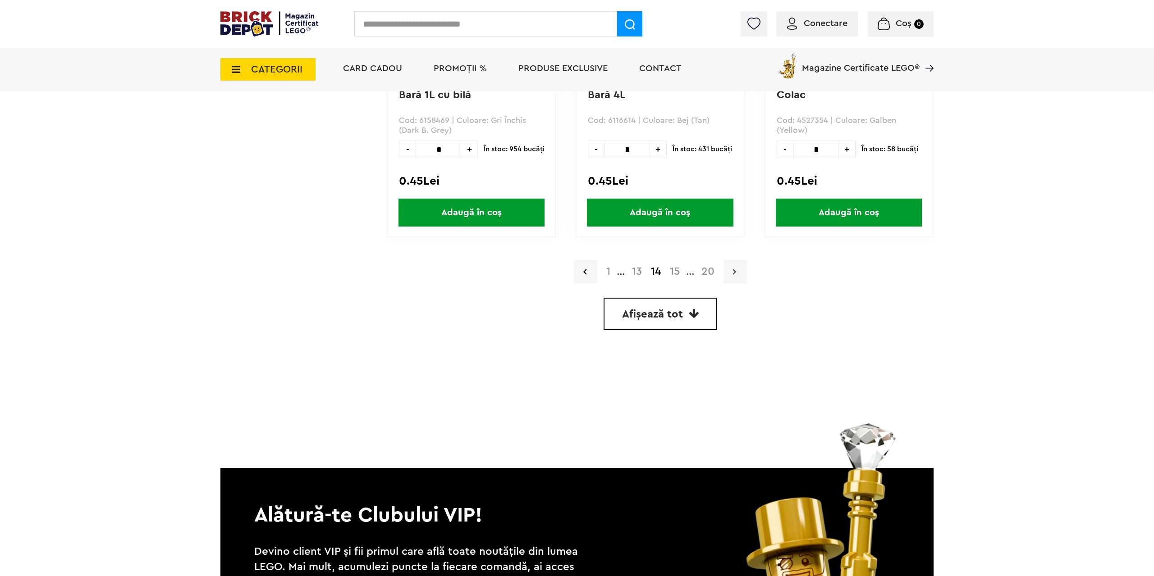
click at [738, 268] on link at bounding box center [734, 271] width 23 height 23
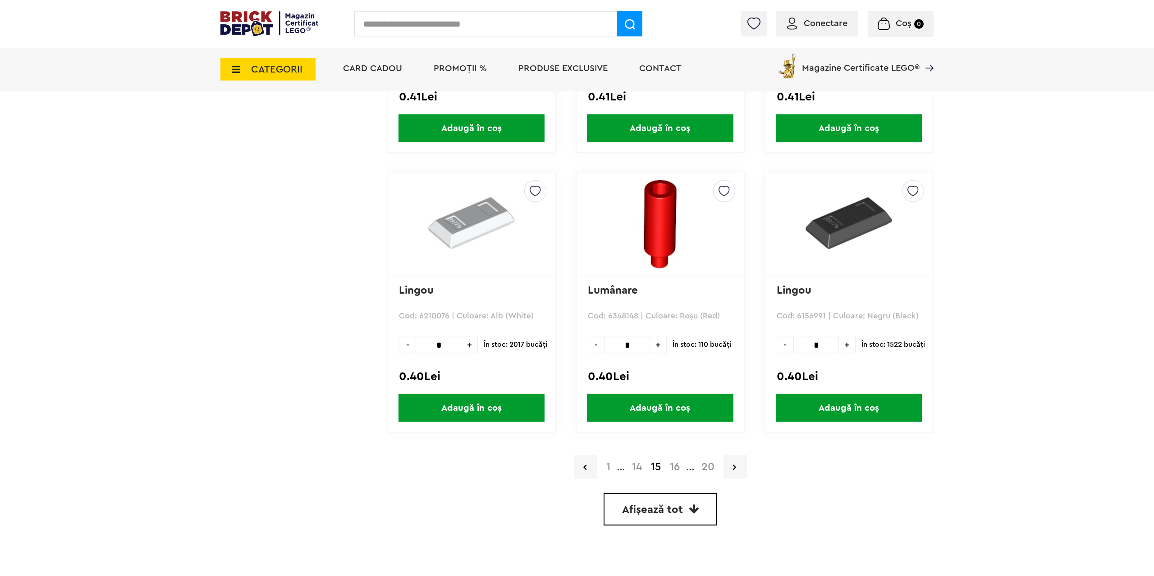
scroll to position [2390, 0]
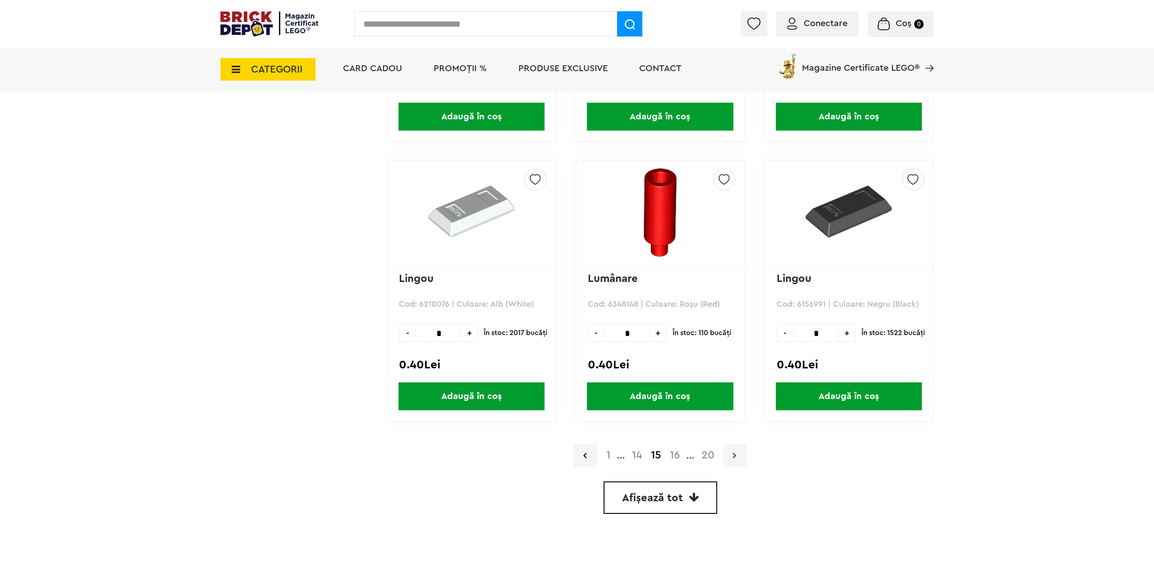
click at [733, 454] on link at bounding box center [734, 455] width 23 height 23
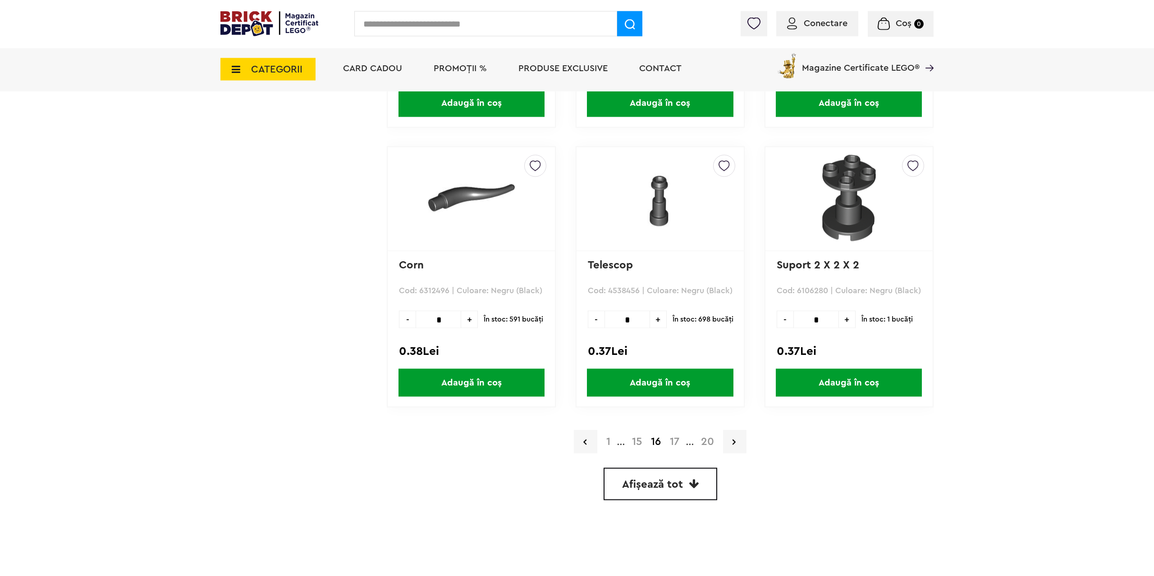
scroll to position [2436, 0]
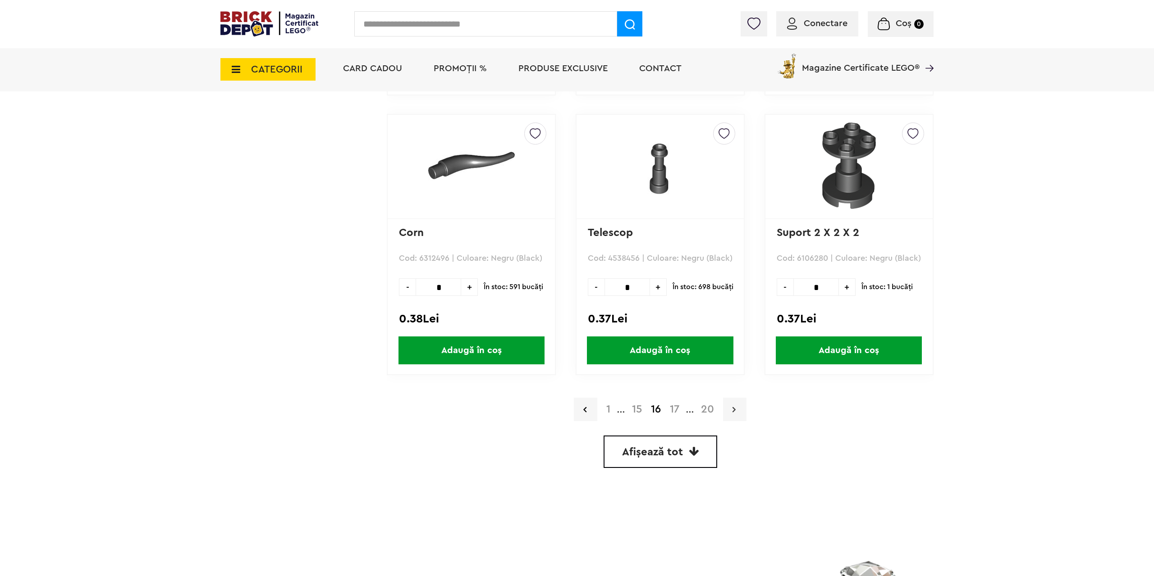
click at [740, 408] on link at bounding box center [734, 409] width 23 height 23
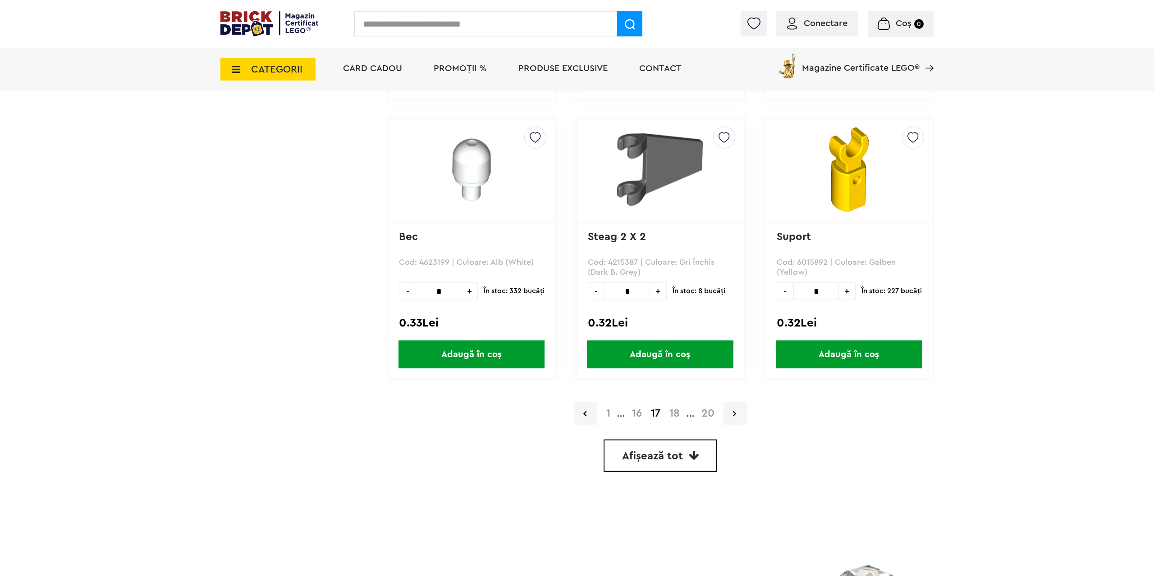
scroll to position [2436, 0]
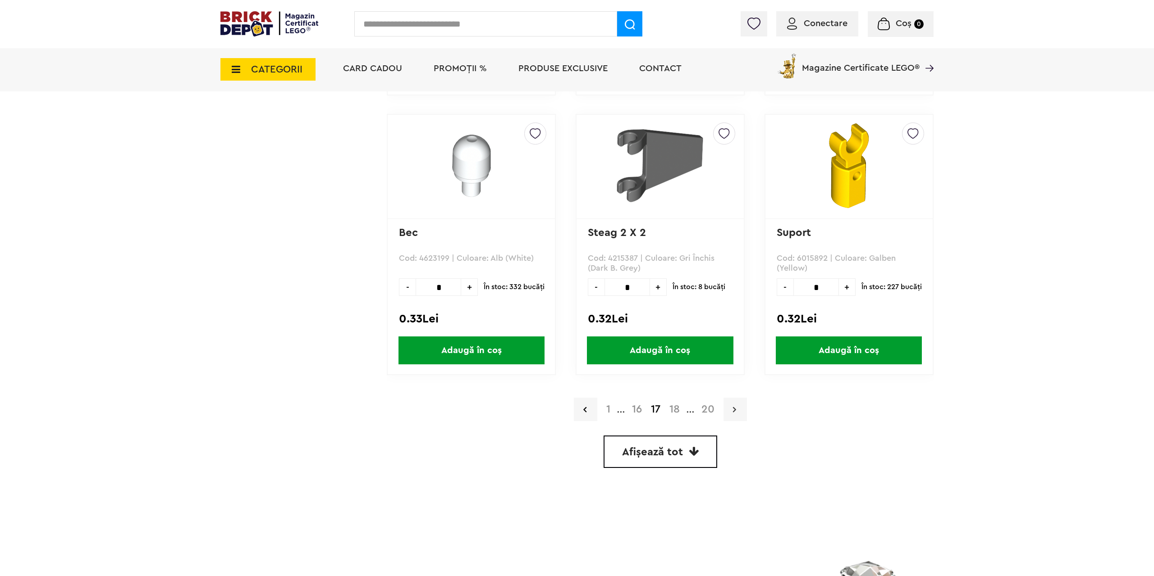
click at [741, 407] on link at bounding box center [734, 409] width 23 height 23
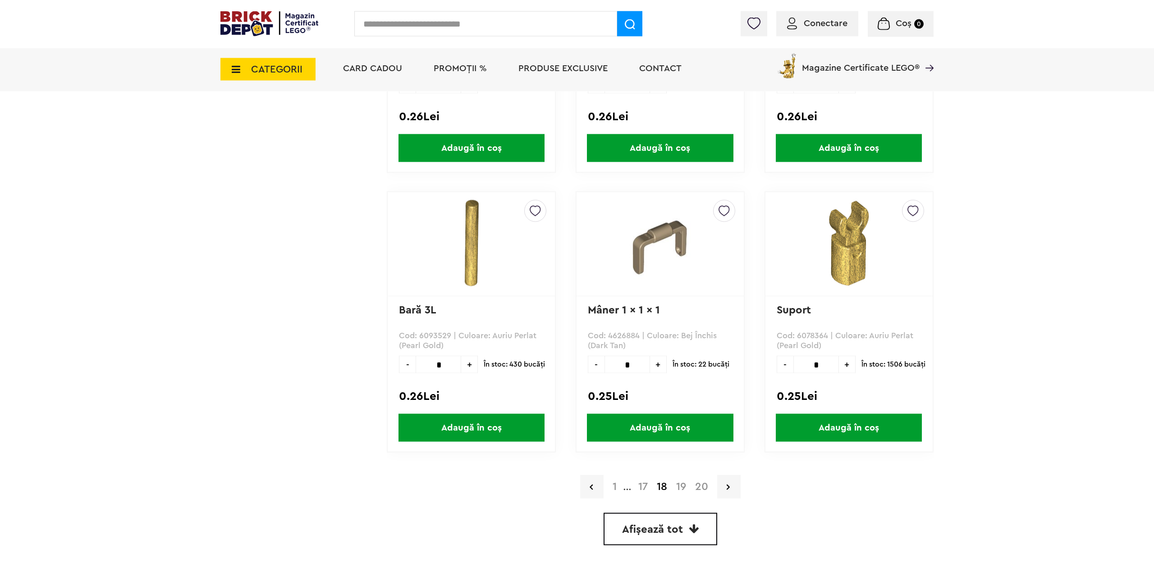
scroll to position [2482, 0]
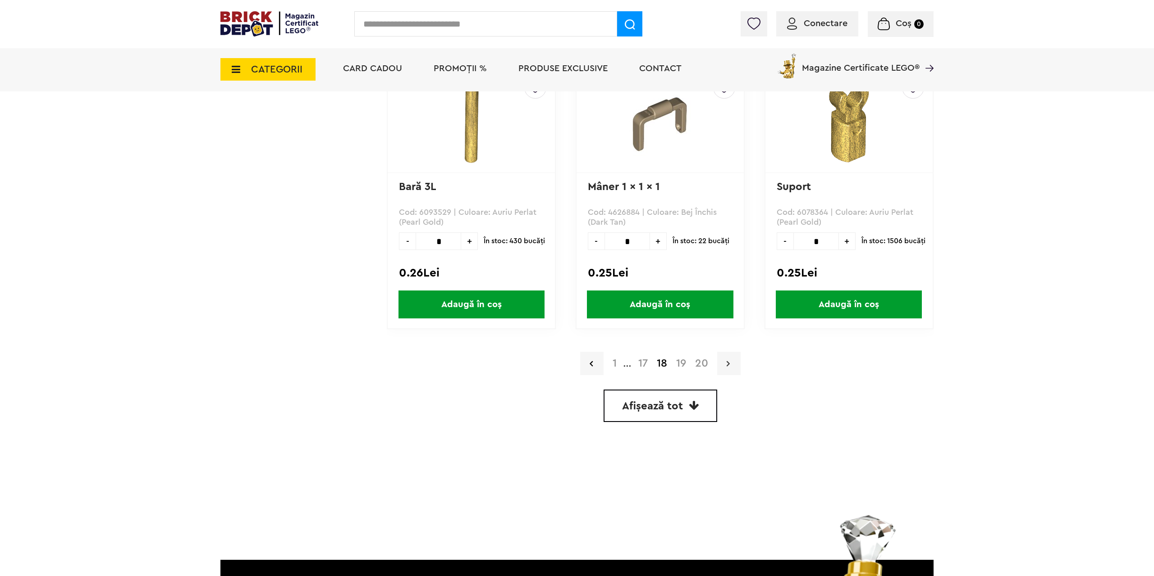
drag, startPoint x: 724, startPoint y: 370, endPoint x: 729, endPoint y: 368, distance: 5.4
click at [725, 370] on link at bounding box center [728, 363] width 23 height 23
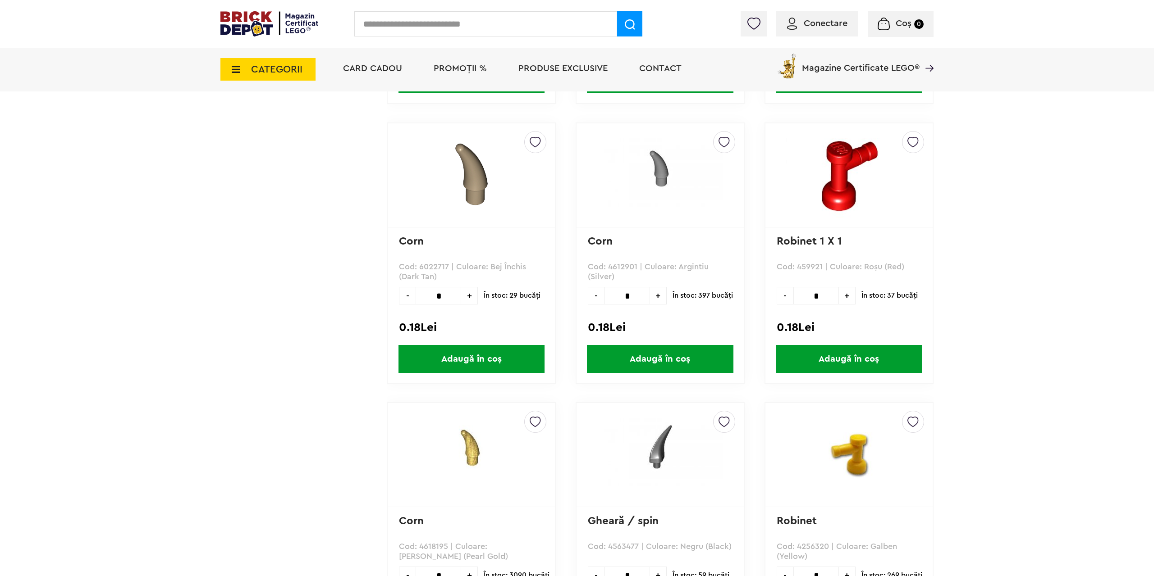
scroll to position [2332, 0]
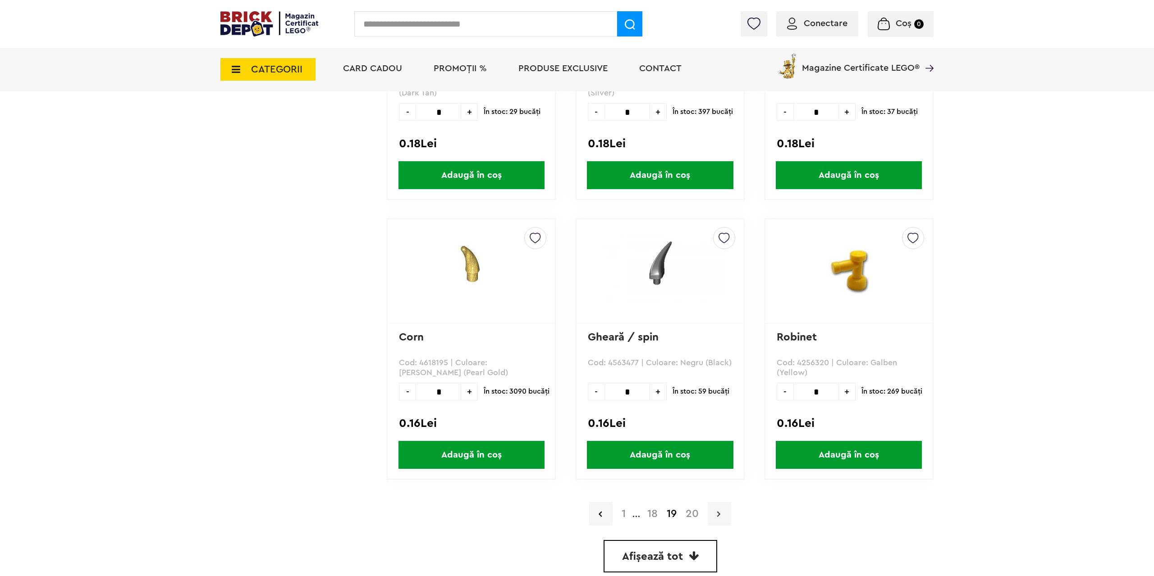
click at [719, 511] on icon at bounding box center [718, 514] width 3 height 9
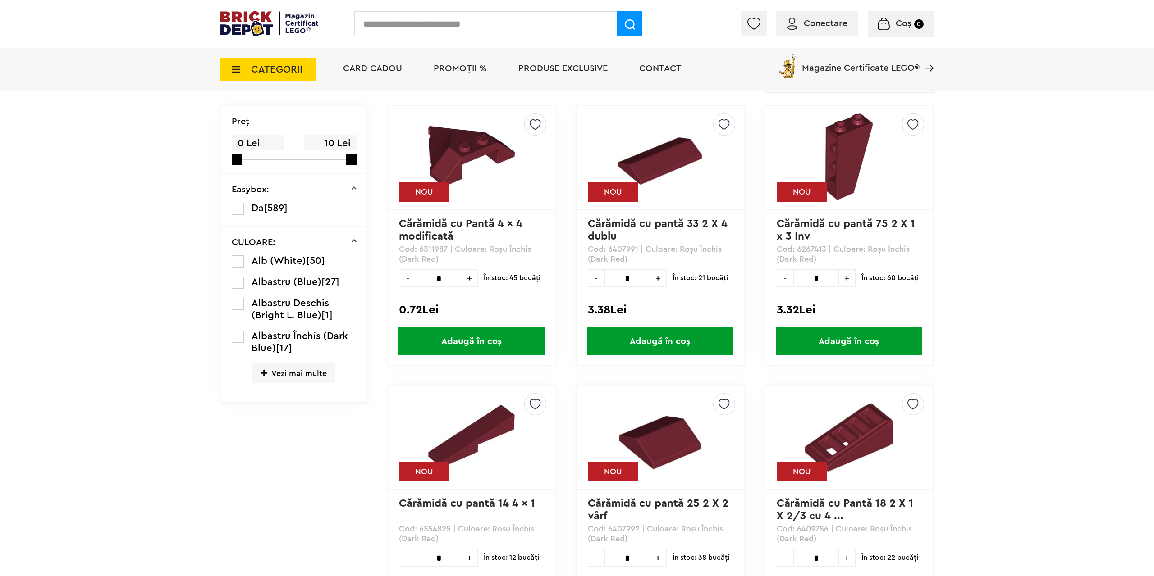
click at [286, 374] on span "Vezi mai multe" at bounding box center [293, 373] width 83 height 20
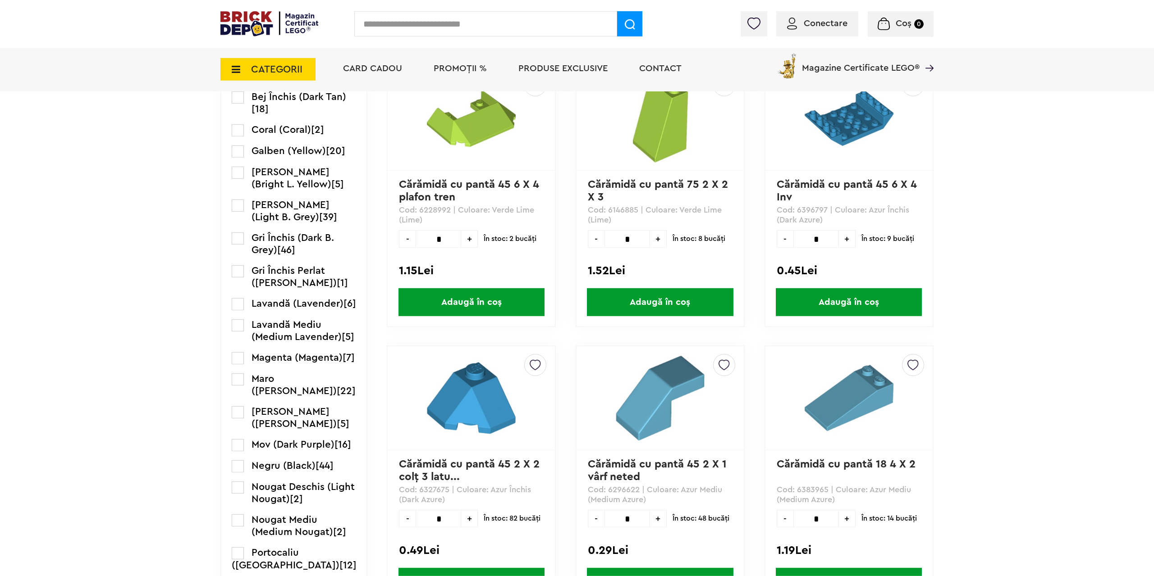
scroll to position [896, 0]
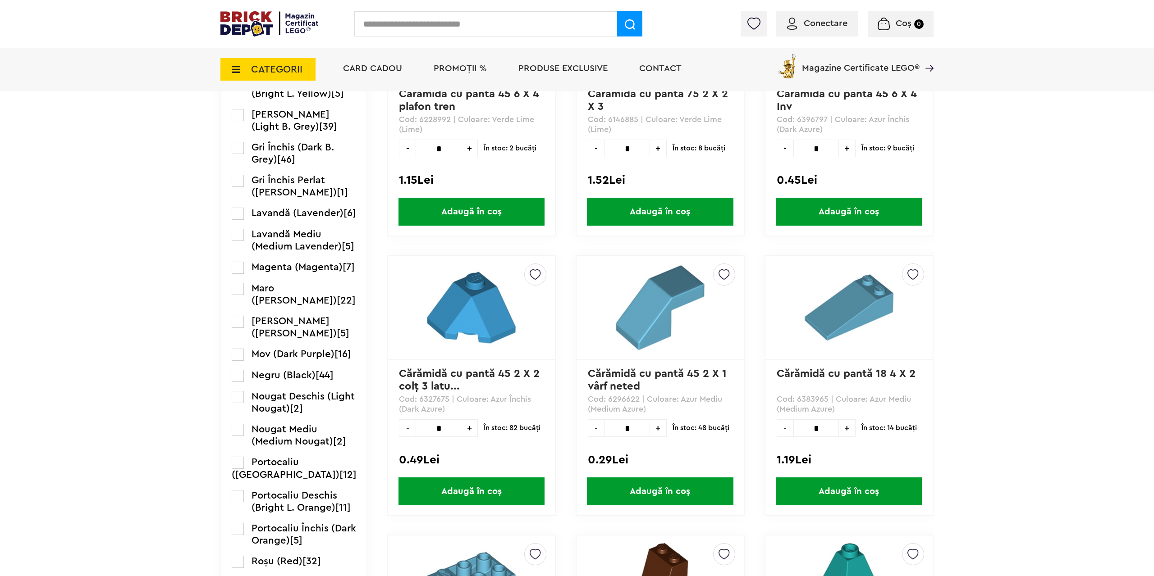
click at [242, 295] on label at bounding box center [238, 289] width 12 height 12
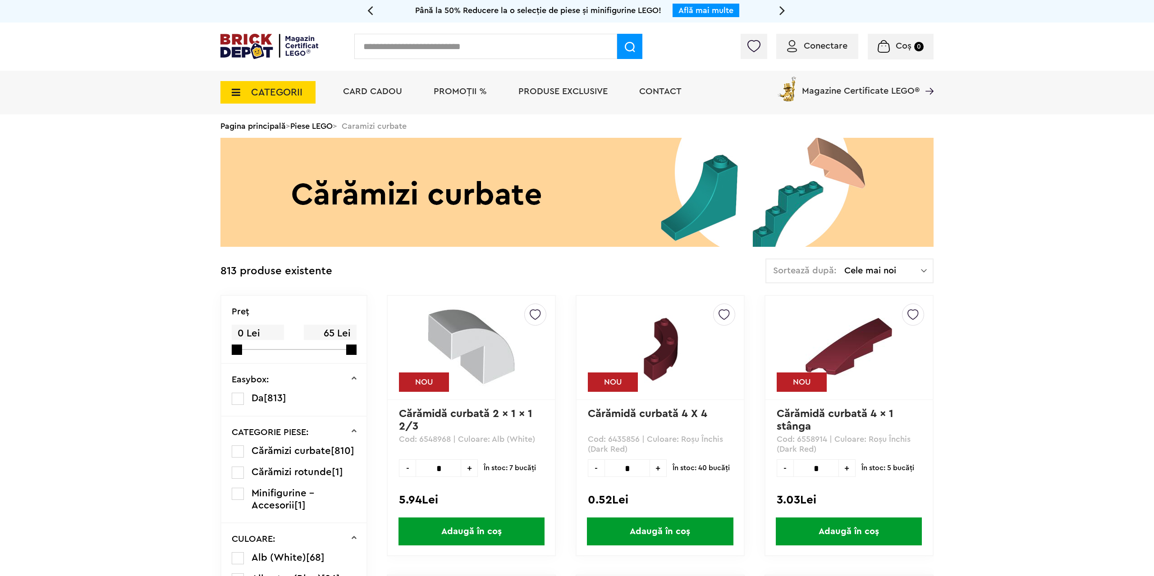
scroll to position [230, 0]
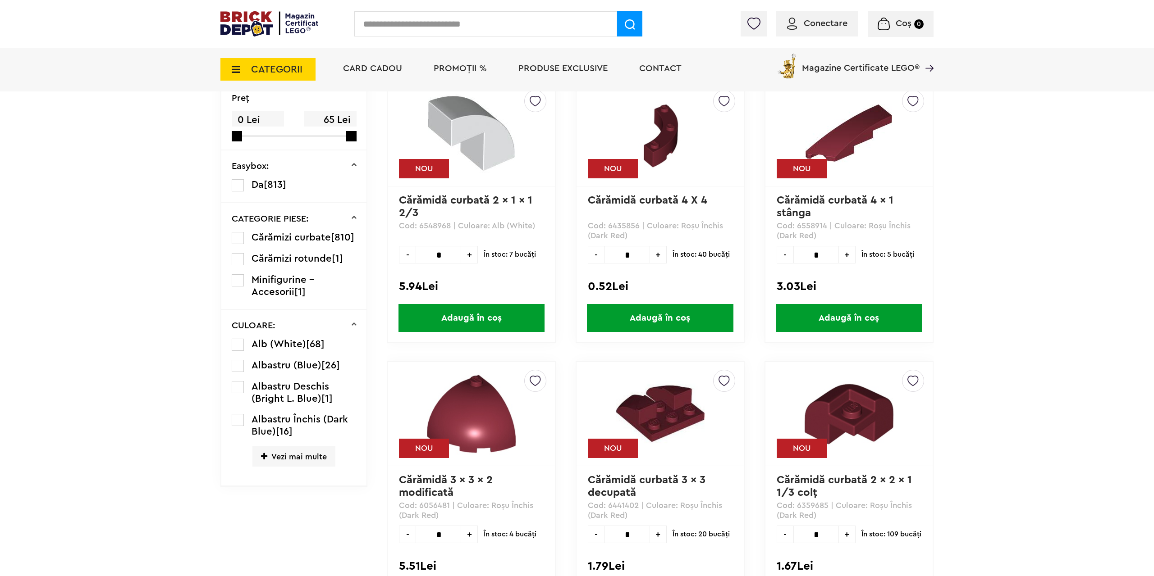
click at [287, 453] on span "Vezi mai multe" at bounding box center [293, 457] width 83 height 20
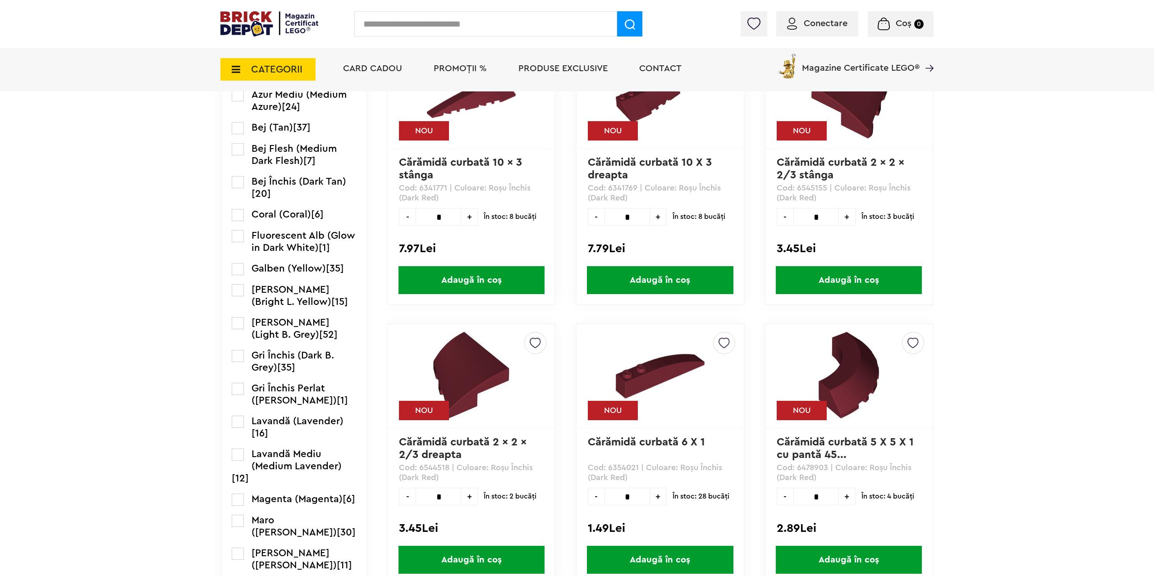
scroll to position [1011, 0]
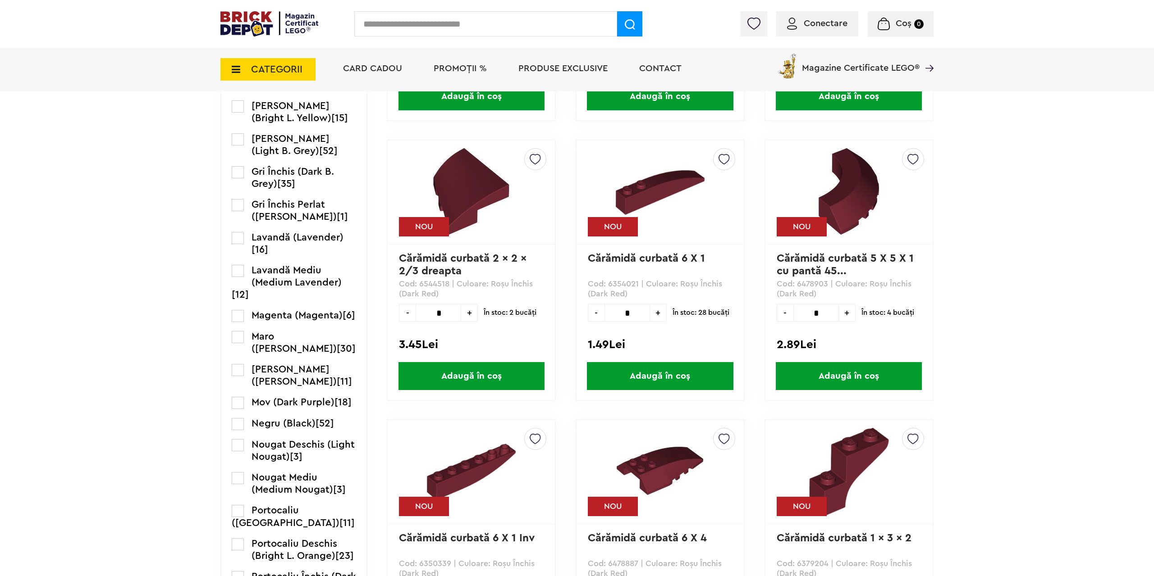
click at [238, 339] on label at bounding box center [238, 337] width 12 height 12
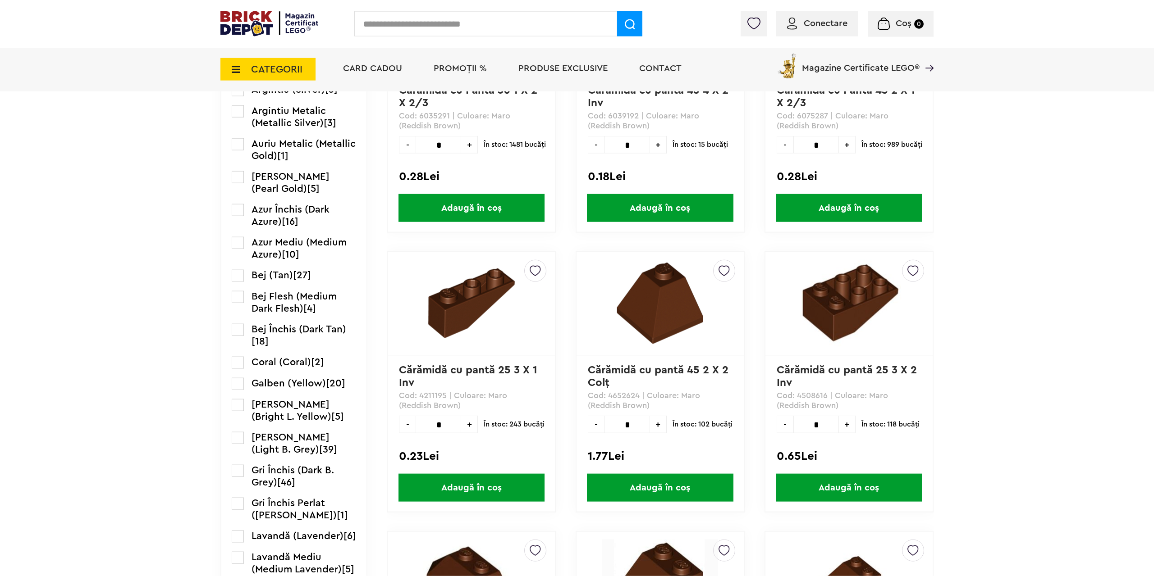
scroll to position [786, 0]
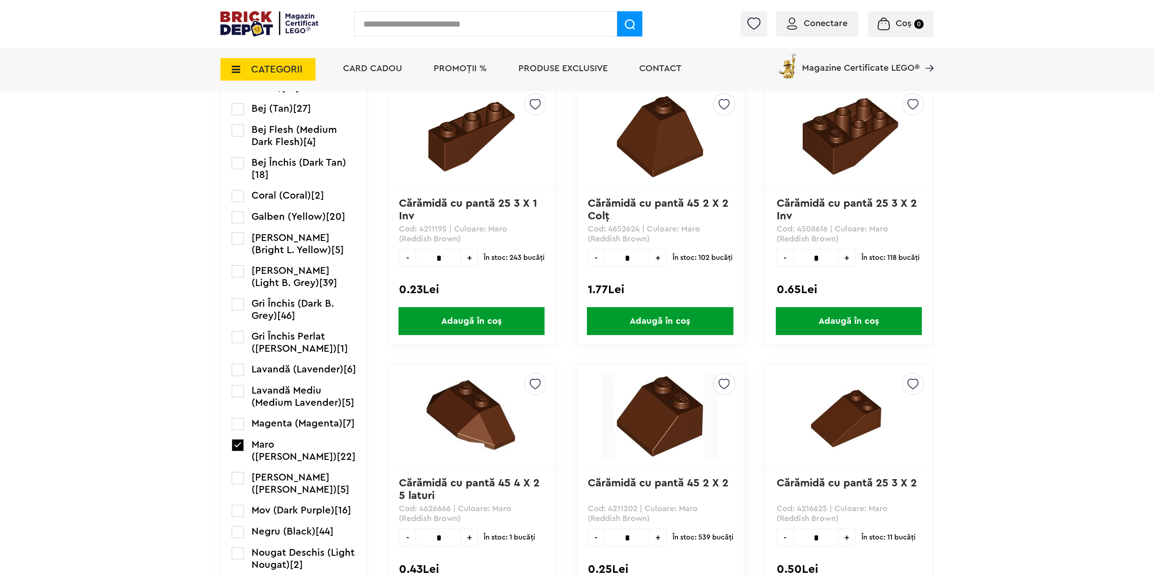
click at [241, 537] on label at bounding box center [238, 532] width 12 height 12
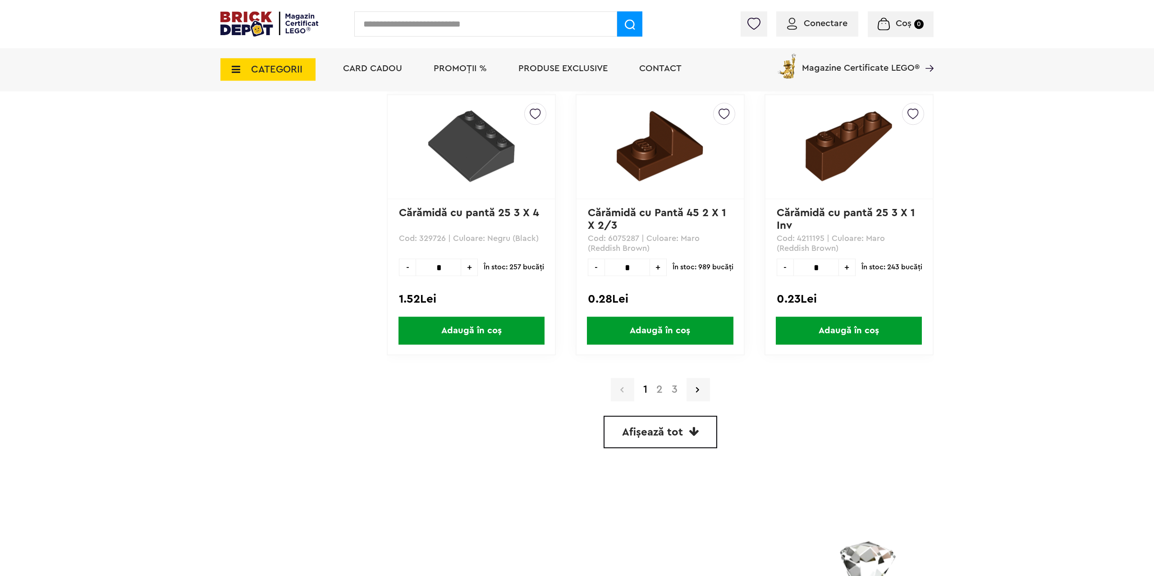
scroll to position [2482, 0]
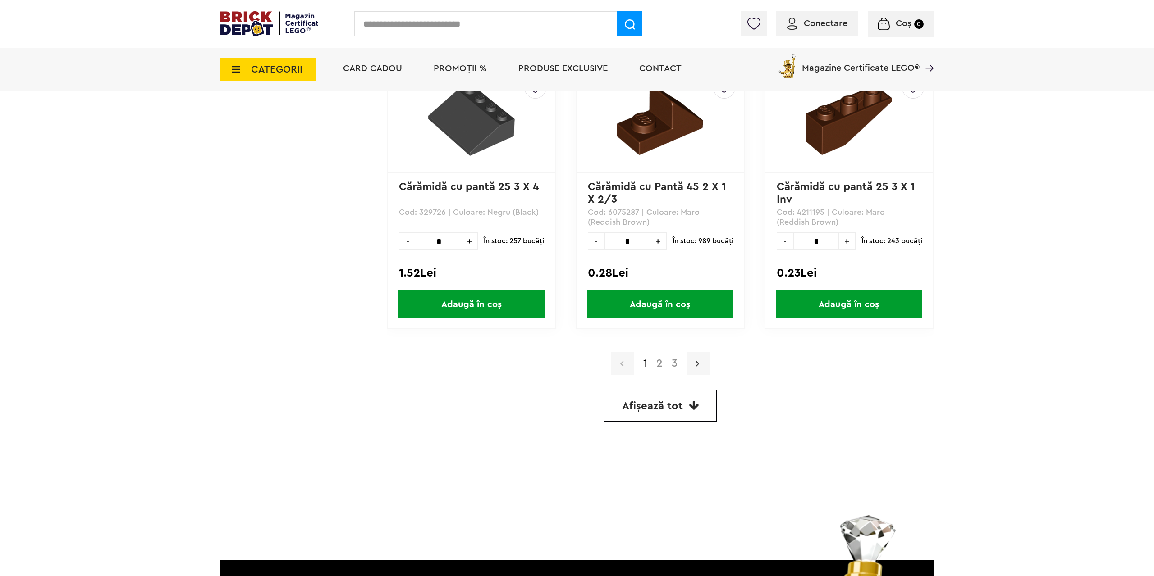
click at [693, 367] on link at bounding box center [697, 363] width 23 height 23
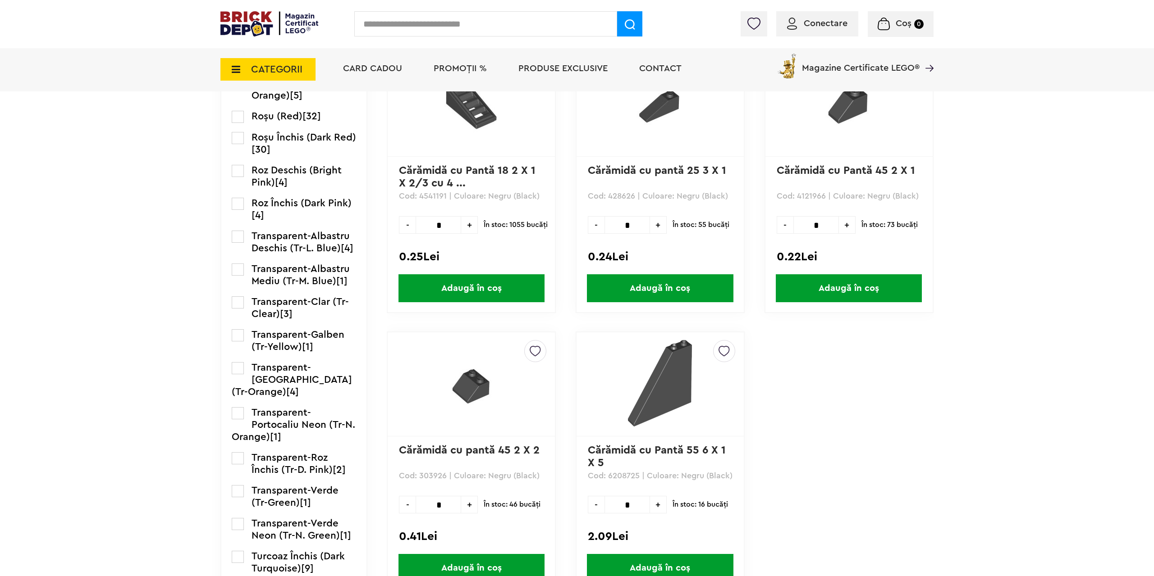
scroll to position [1563, 0]
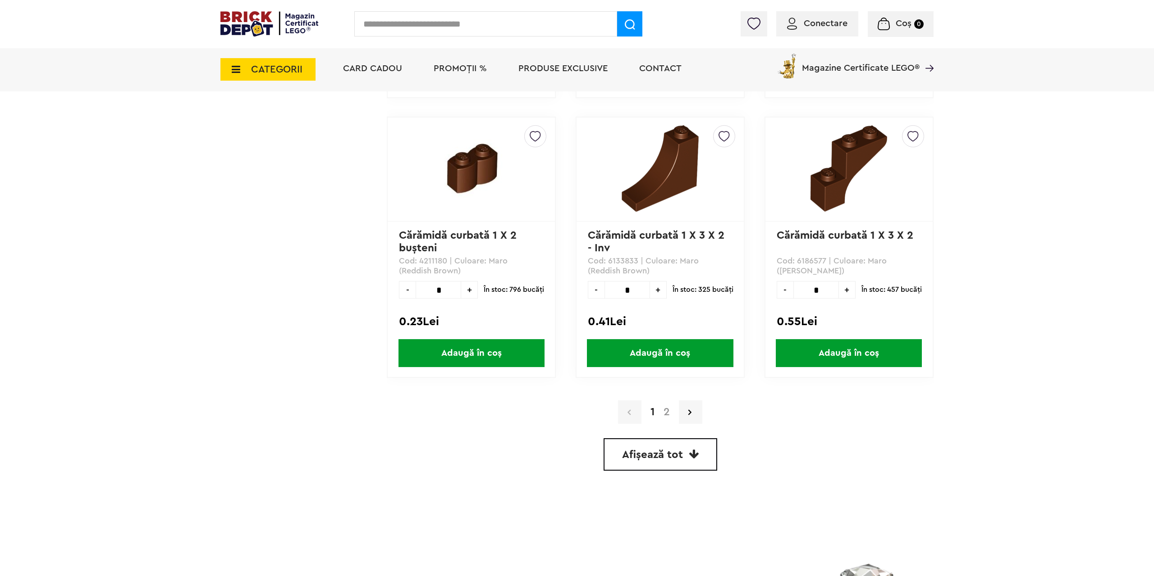
scroll to position [2436, 0]
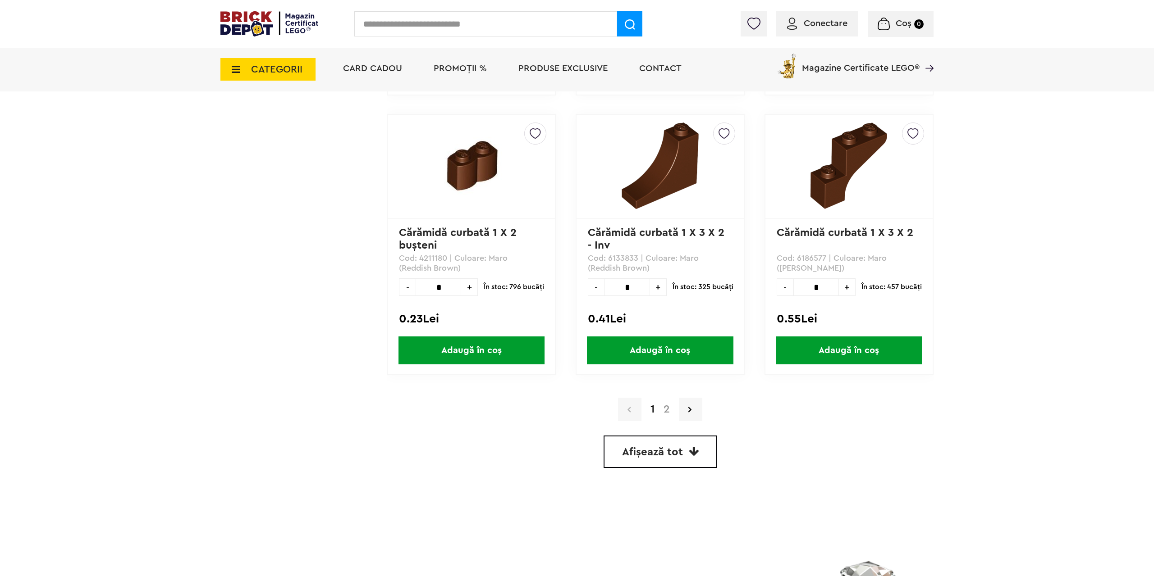
click at [666, 410] on a=Maro%20%28Reddish%20Brown%29&order=1&page=2"] "2" at bounding box center [666, 409] width 15 height 11
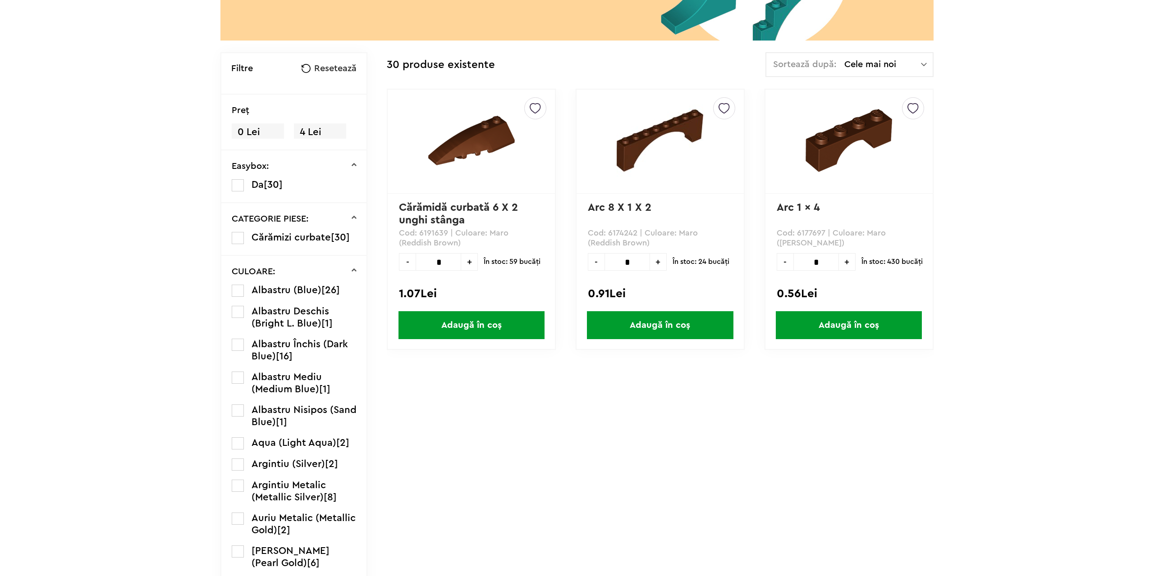
scroll to position [206, 0]
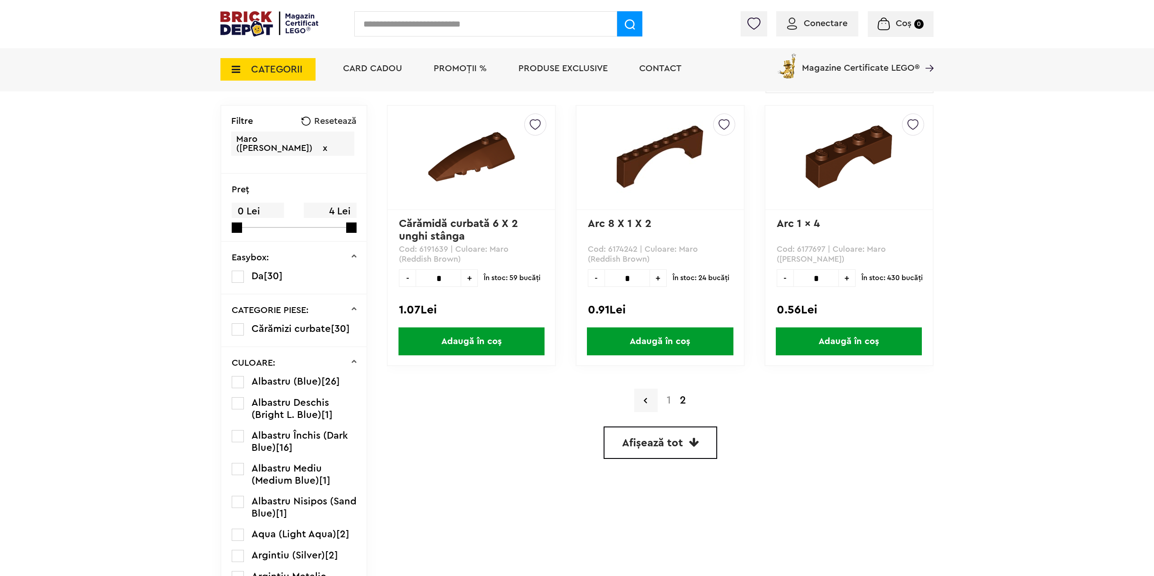
click at [669, 398] on a=Maro%20%28Reddish%20Brown%29&order=1&page=1"] "1" at bounding box center [668, 400] width 13 height 11
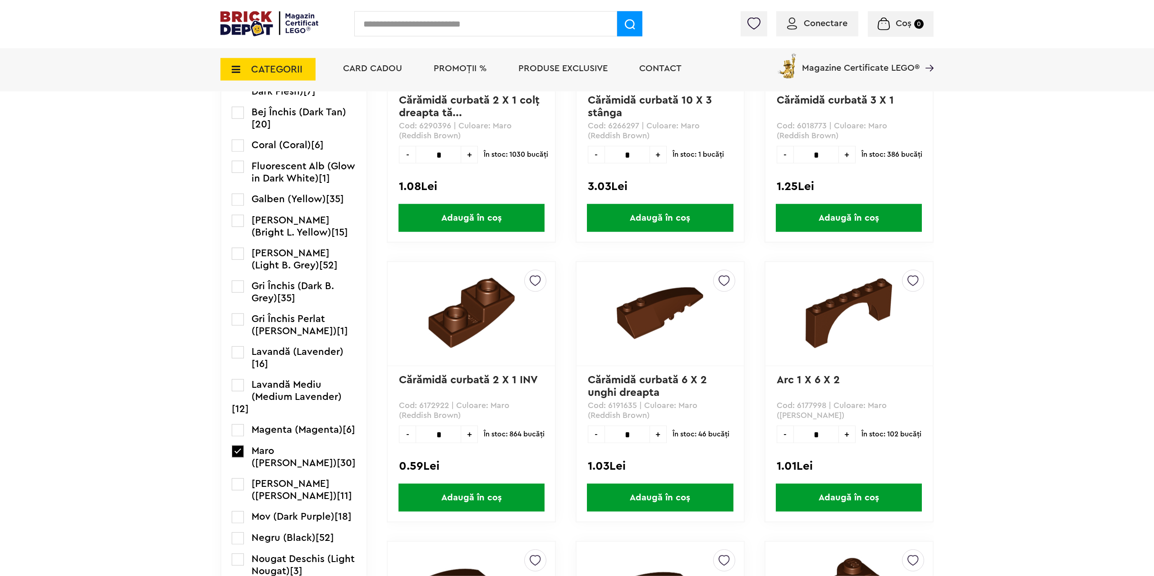
scroll to position [1011, 0]
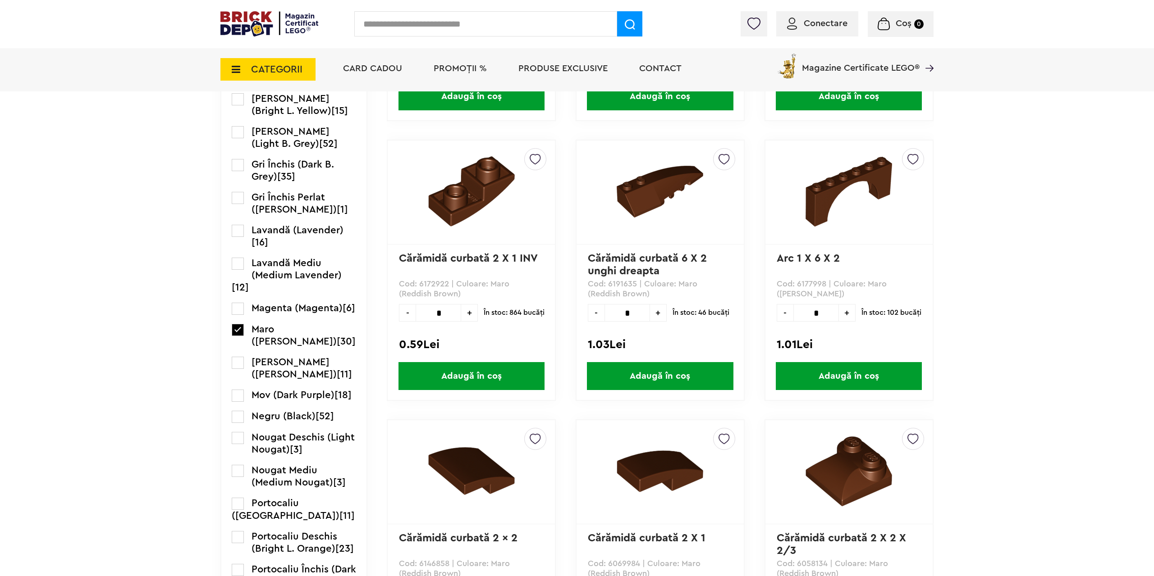
click at [238, 411] on label at bounding box center [238, 417] width 12 height 12
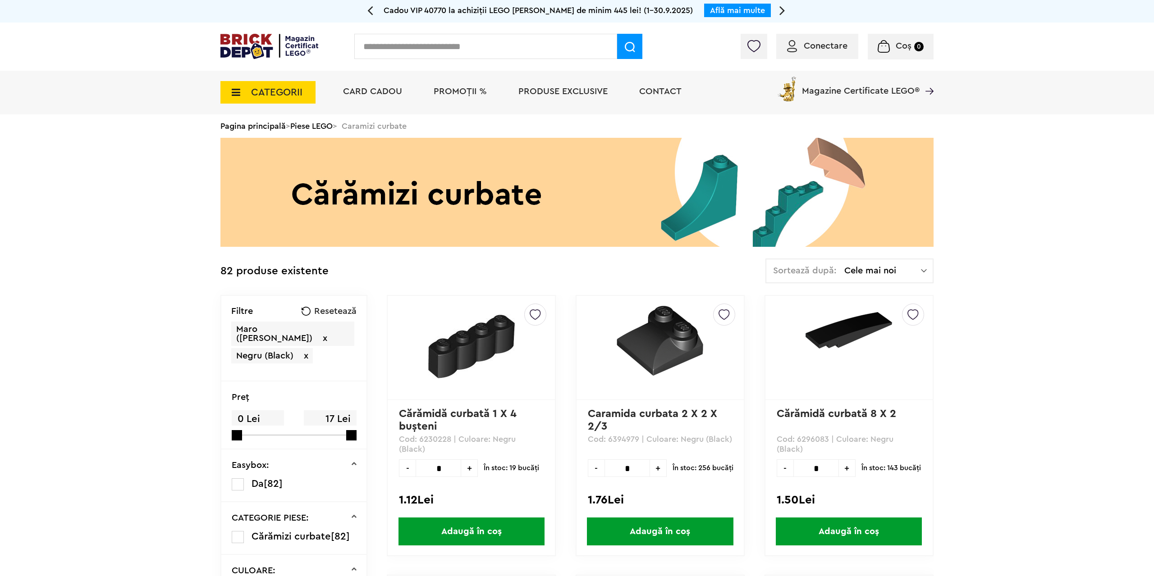
click at [327, 334] on span "x" at bounding box center [325, 338] width 5 height 9
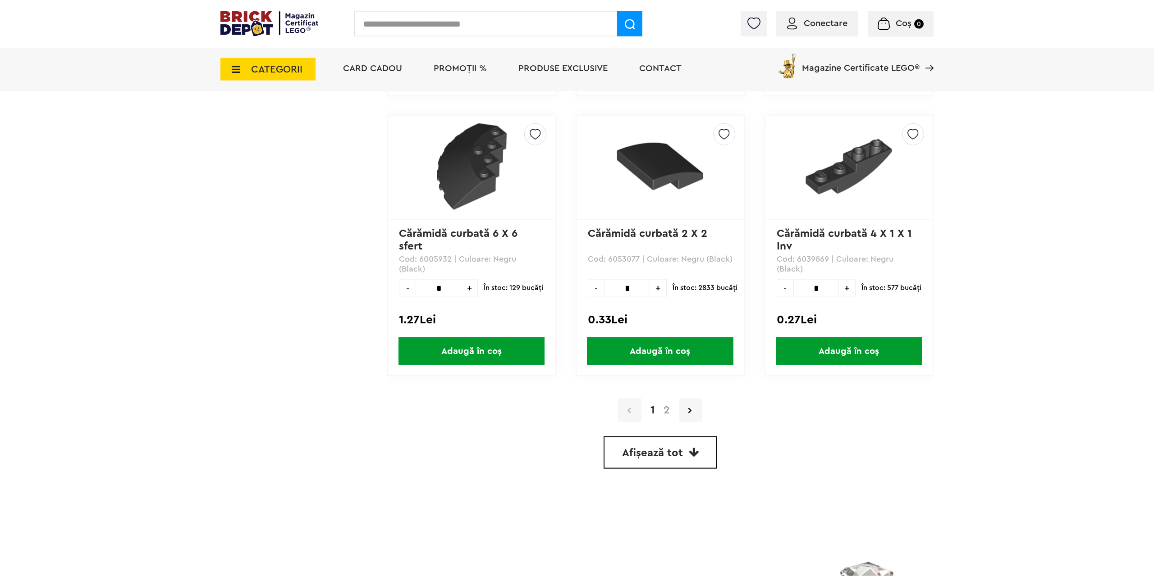
scroll to position [2528, 0]
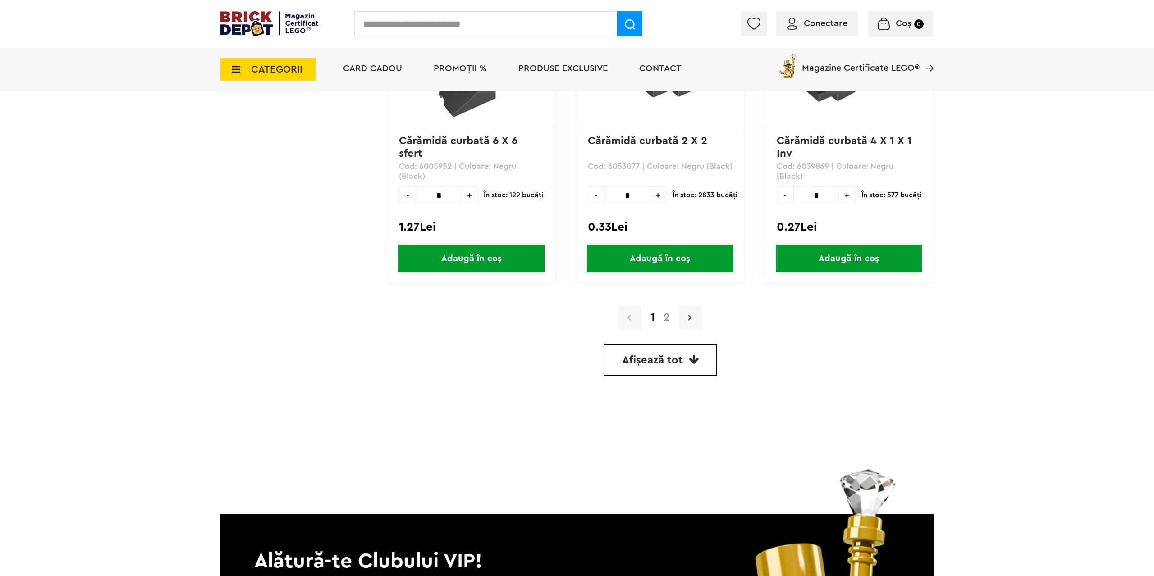
click at [687, 322] on link at bounding box center [690, 317] width 23 height 23
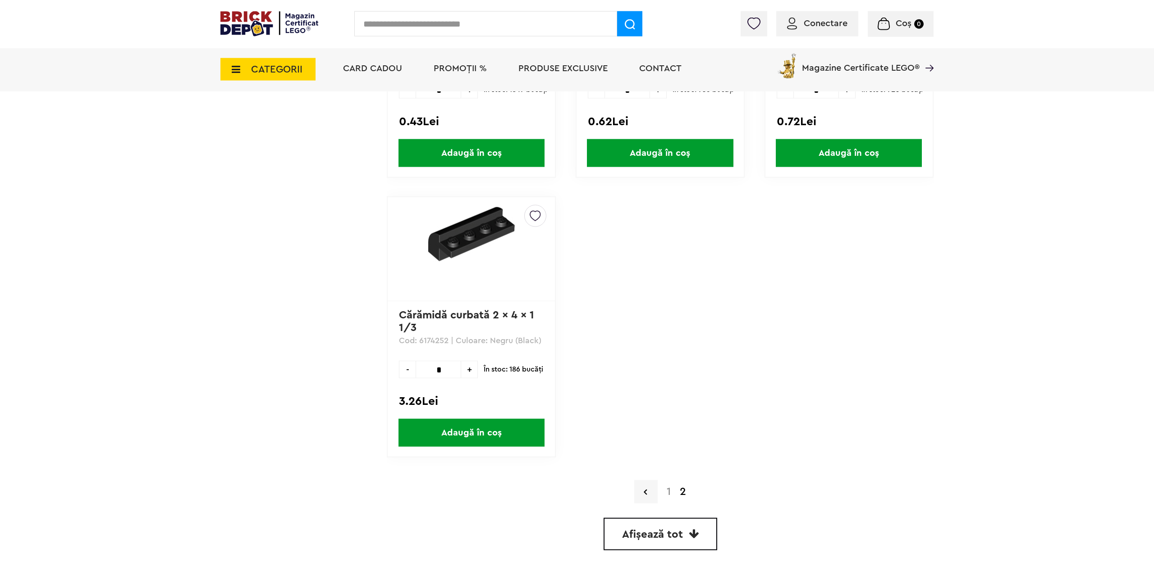
scroll to position [2367, 0]
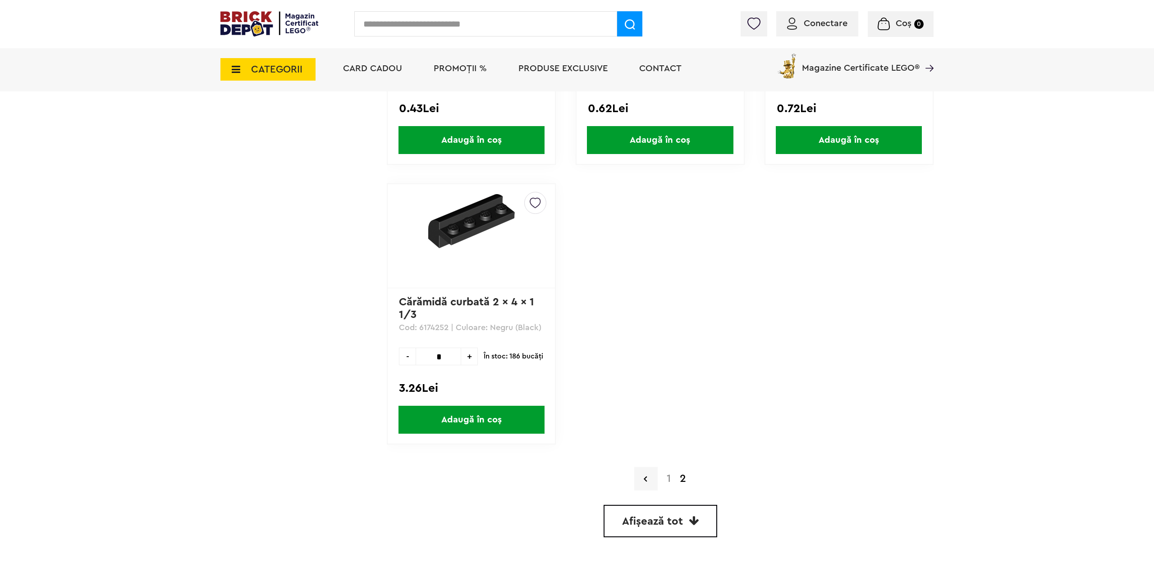
click at [669, 479] on a=Negru%20%28Black%29&order=1&page=1"] "1" at bounding box center [668, 479] width 13 height 11
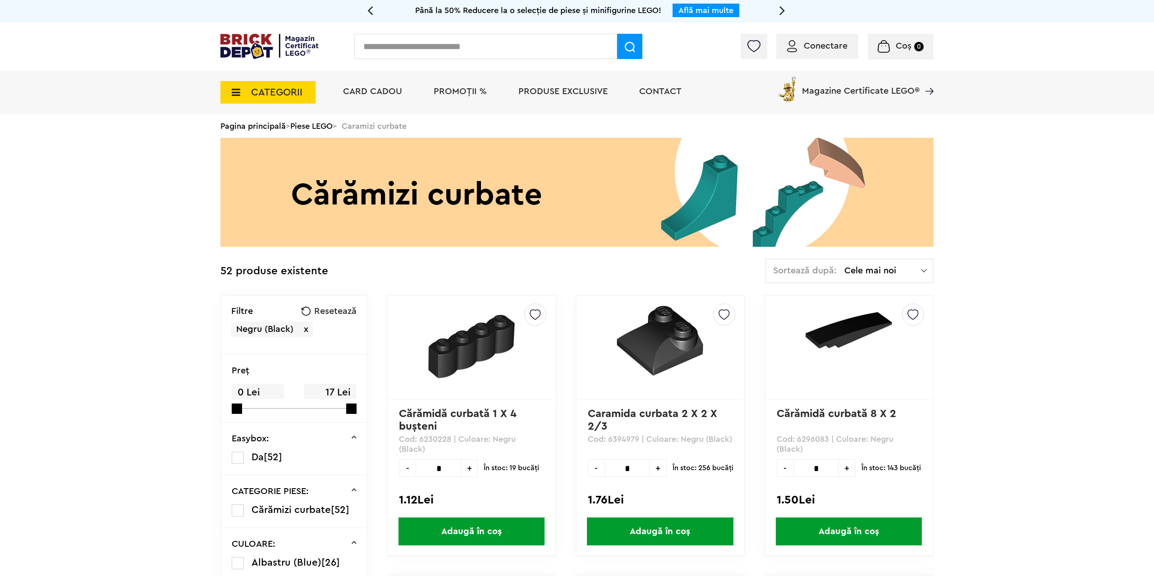
click at [270, 51] on img at bounding box center [269, 46] width 98 height 25
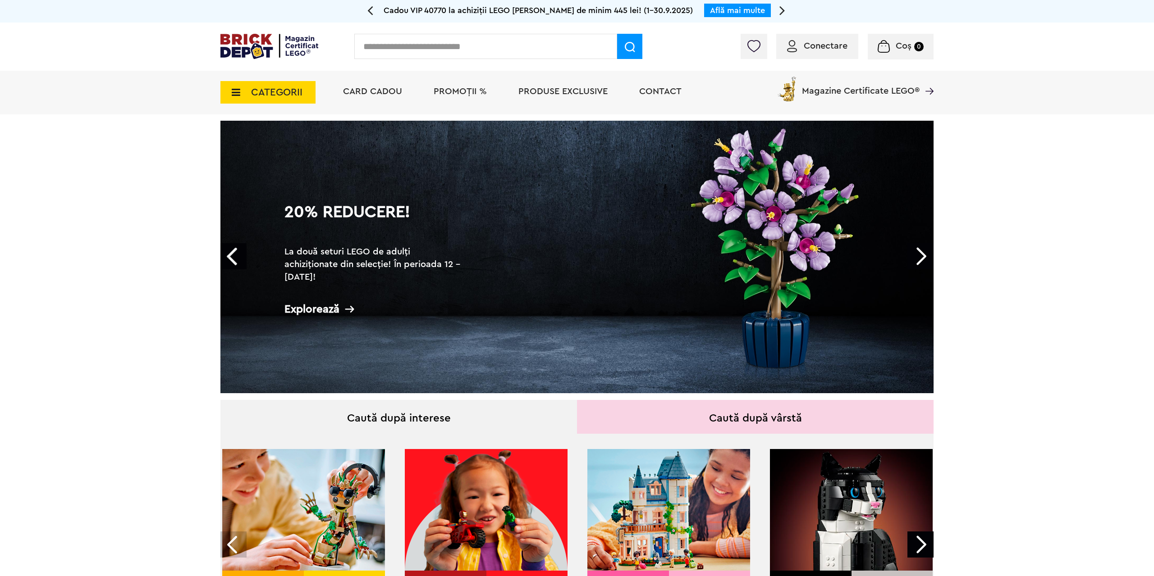
click at [446, 91] on span "PROMOȚII %" at bounding box center [460, 91] width 53 height 9
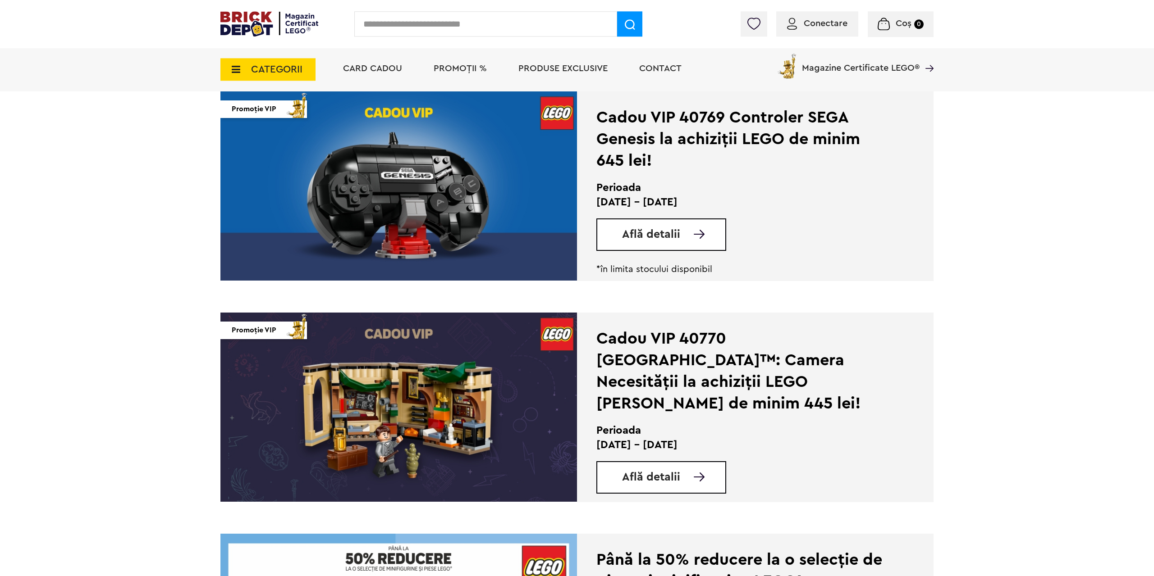
scroll to position [1011, 0]
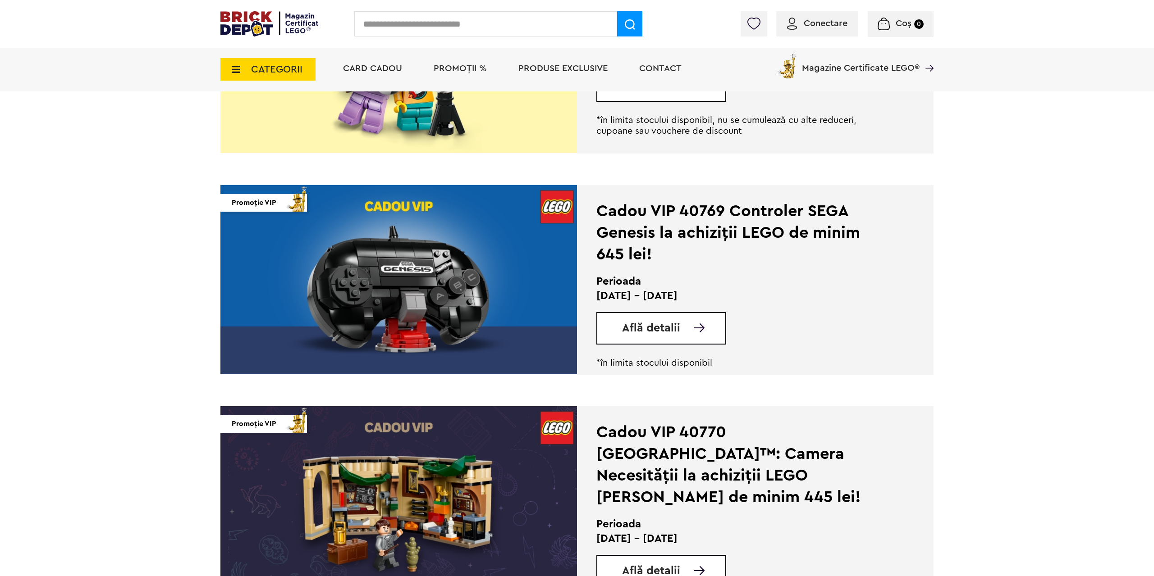
click at [262, 59] on span "CATEGORII" at bounding box center [267, 69] width 95 height 23
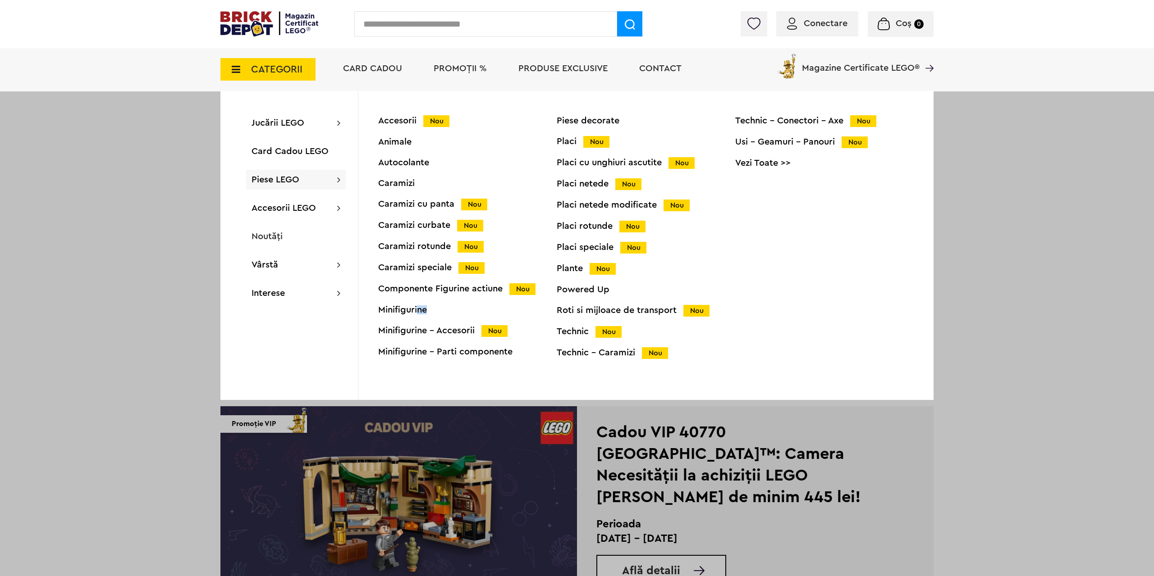
drag, startPoint x: 416, startPoint y: 304, endPoint x: 432, endPoint y: 310, distance: 16.7
click at [434, 309] on div "Accesorii Nou Animale Autocolante Caramizi Caramizi cu panta Nou Caramizi curba…" at bounding box center [467, 242] width 178 height 252
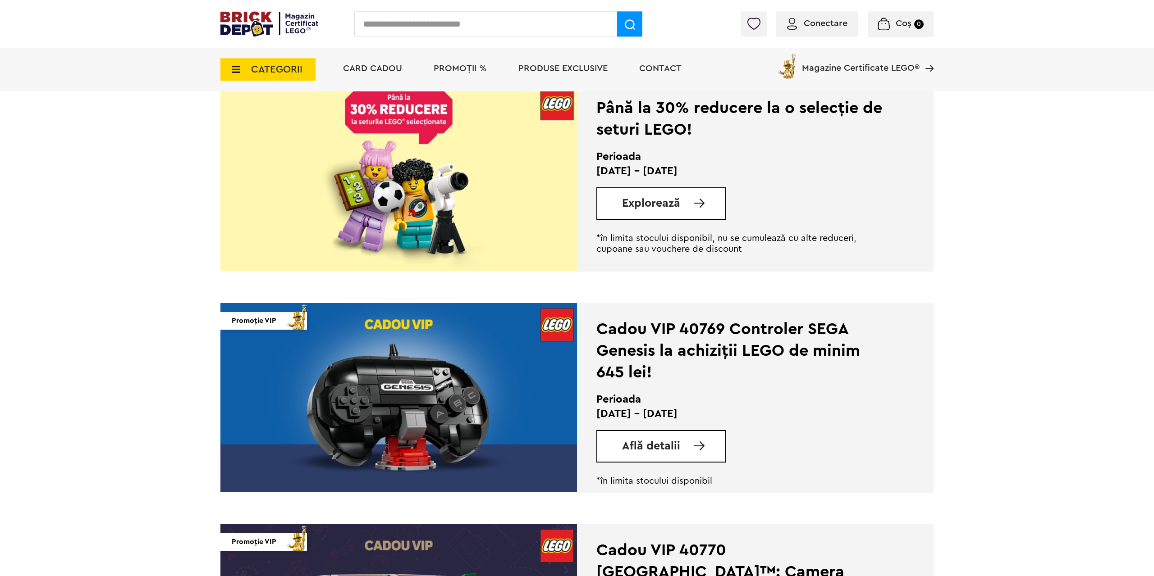
scroll to position [873, 0]
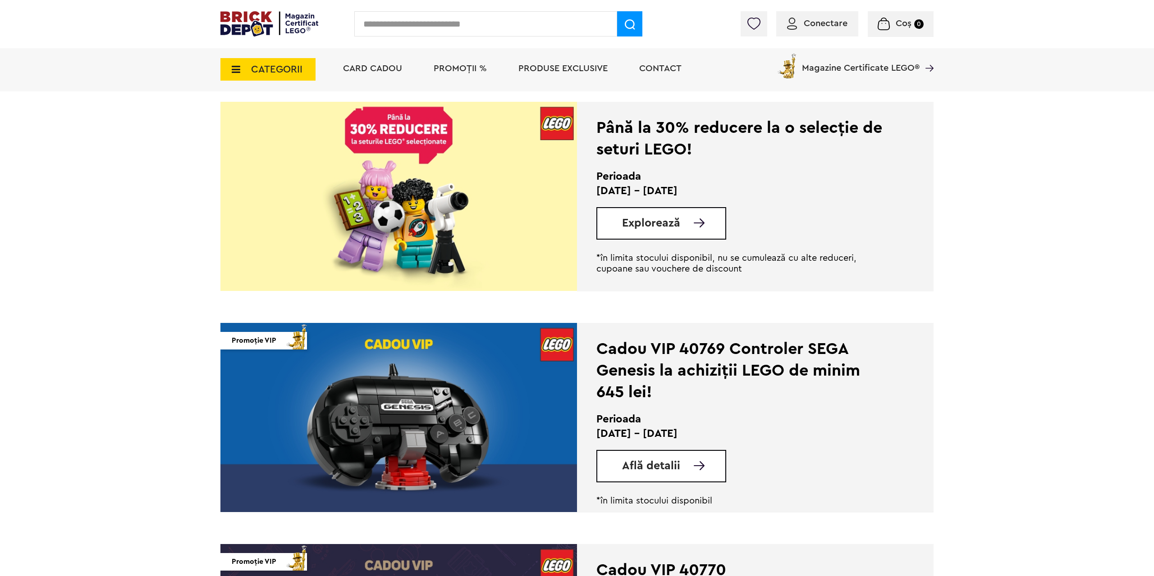
click at [295, 67] on span "CATEGORII" at bounding box center [276, 69] width 51 height 10
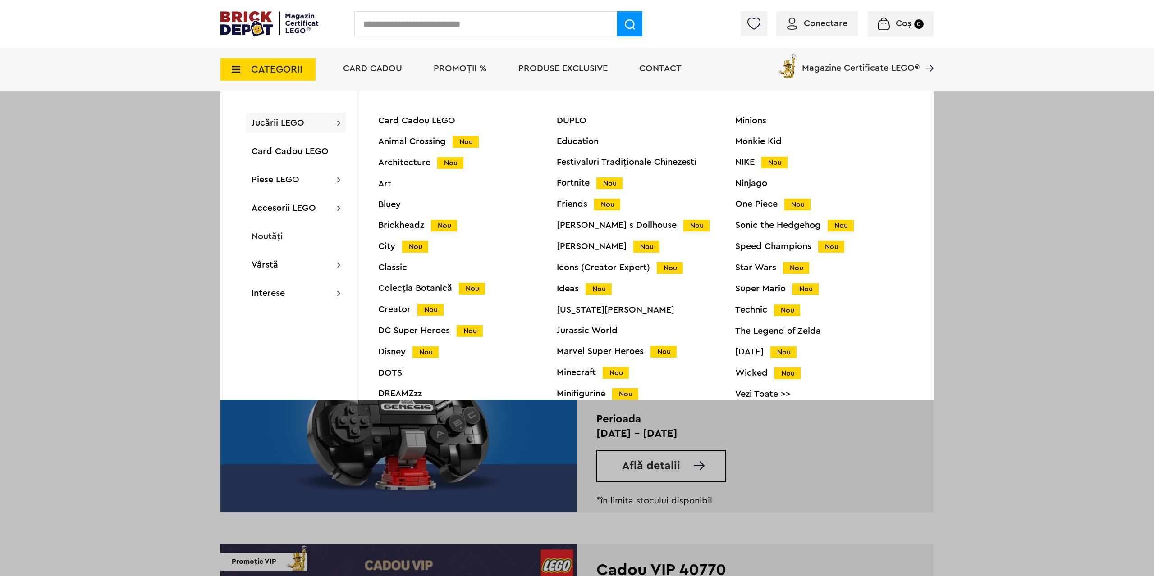
click at [595, 267] on div "Icons (Creator Expert) Nou" at bounding box center [646, 267] width 178 height 9
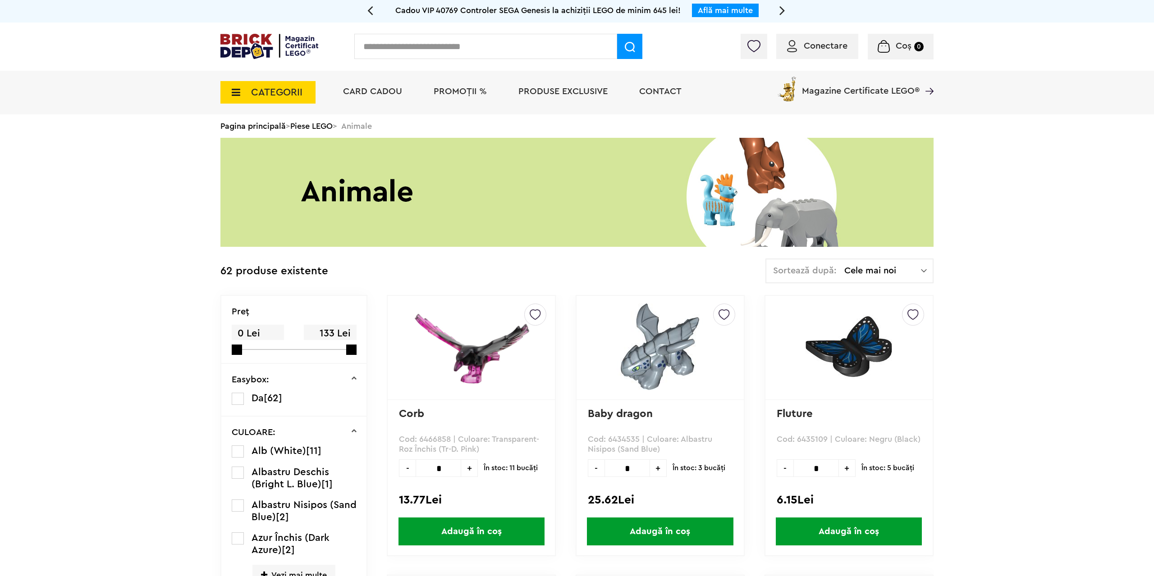
click at [881, 267] on span "Cele mai noi" at bounding box center [882, 270] width 77 height 9
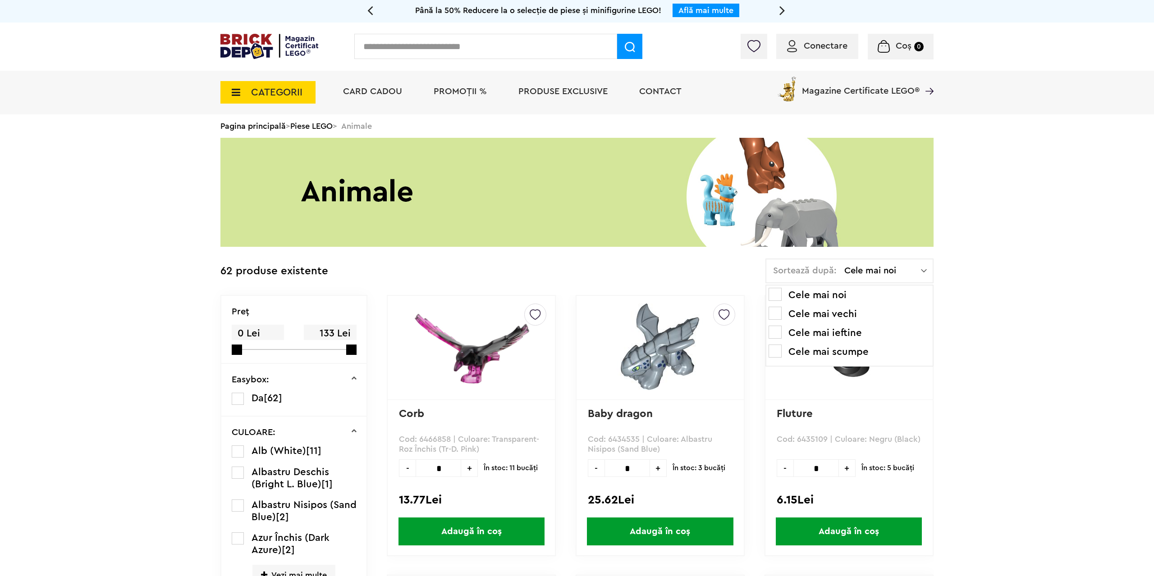
click at [835, 334] on li "Cele mai ieftine" at bounding box center [849, 333] width 162 height 14
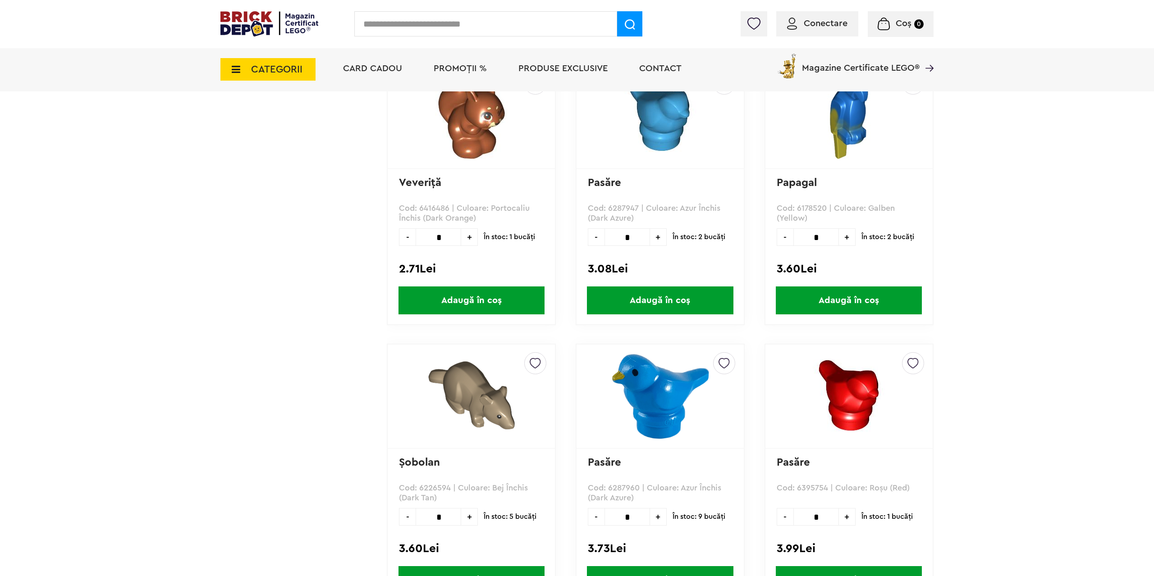
scroll to position [2390, 0]
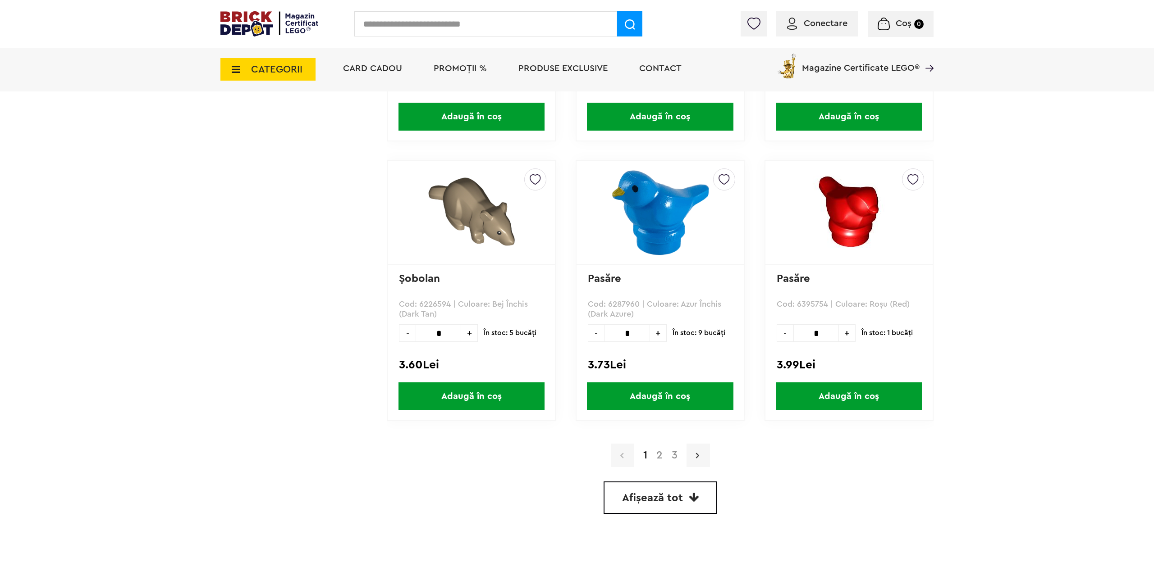
click at [694, 457] on link at bounding box center [697, 455] width 23 height 23
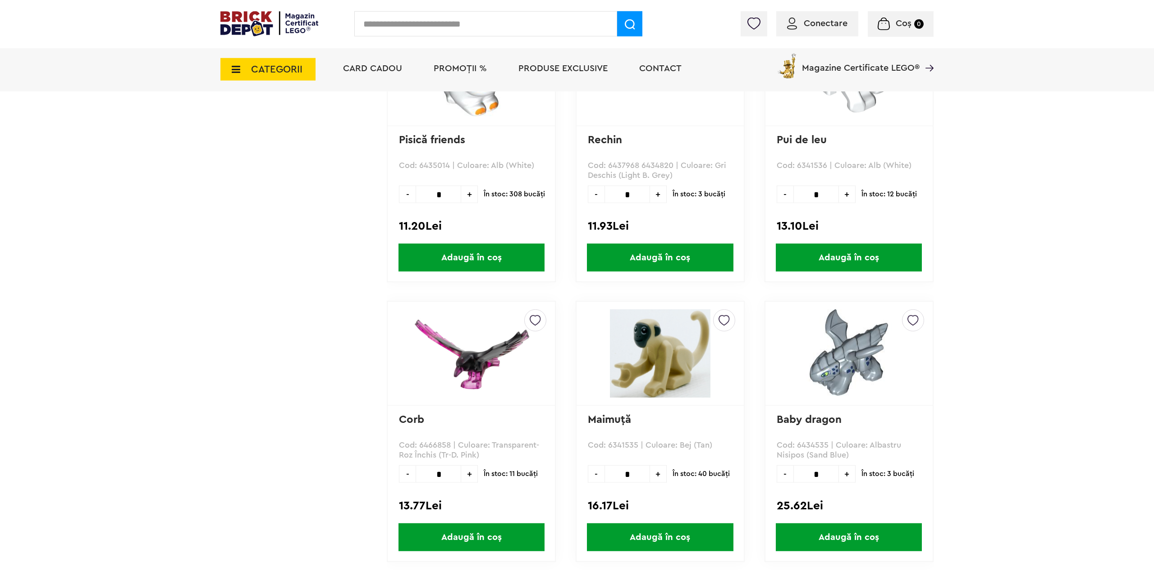
scroll to position [2436, 0]
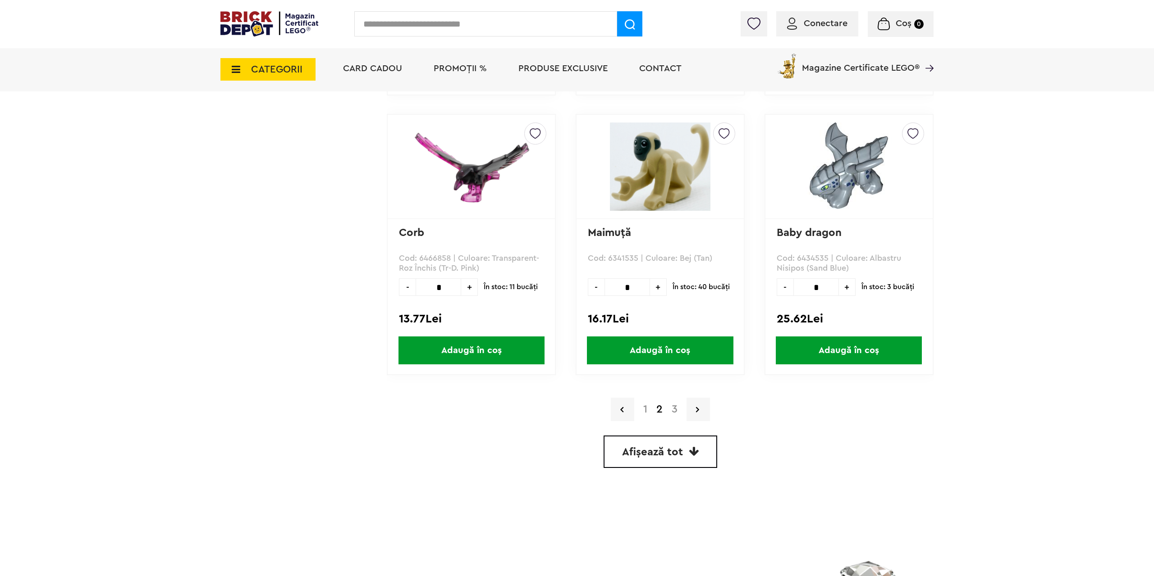
click at [673, 415] on link "3" at bounding box center [674, 409] width 15 height 11
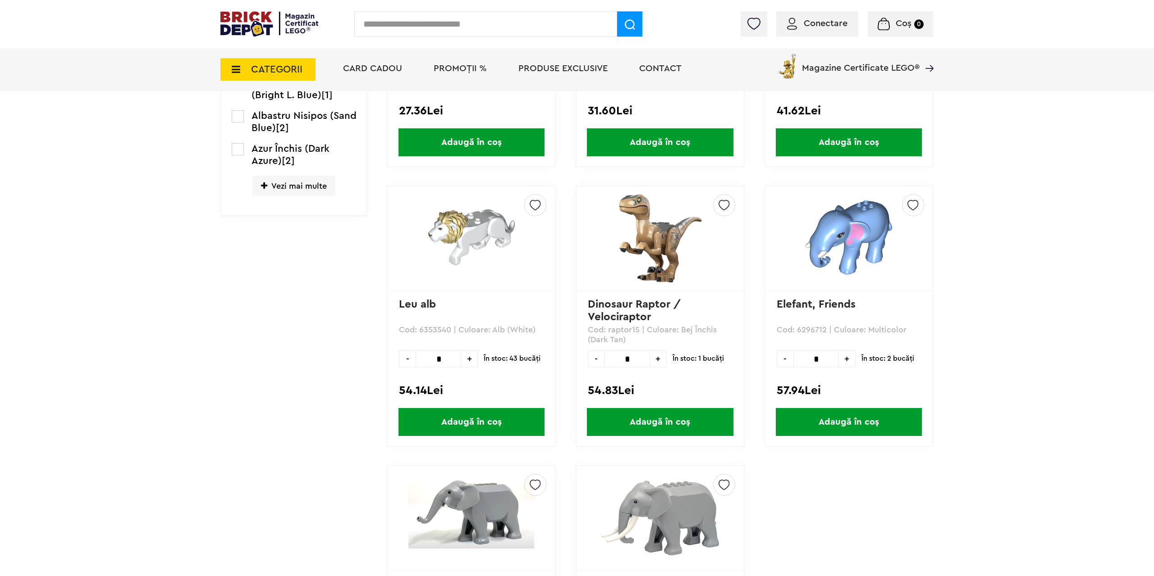
scroll to position [552, 0]
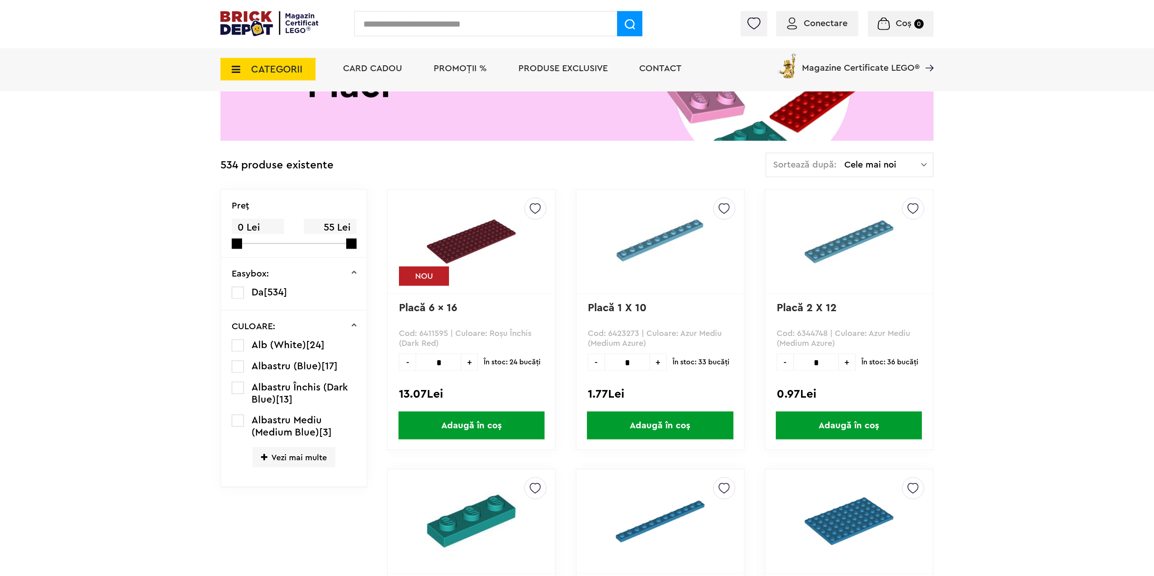
scroll to position [92, 0]
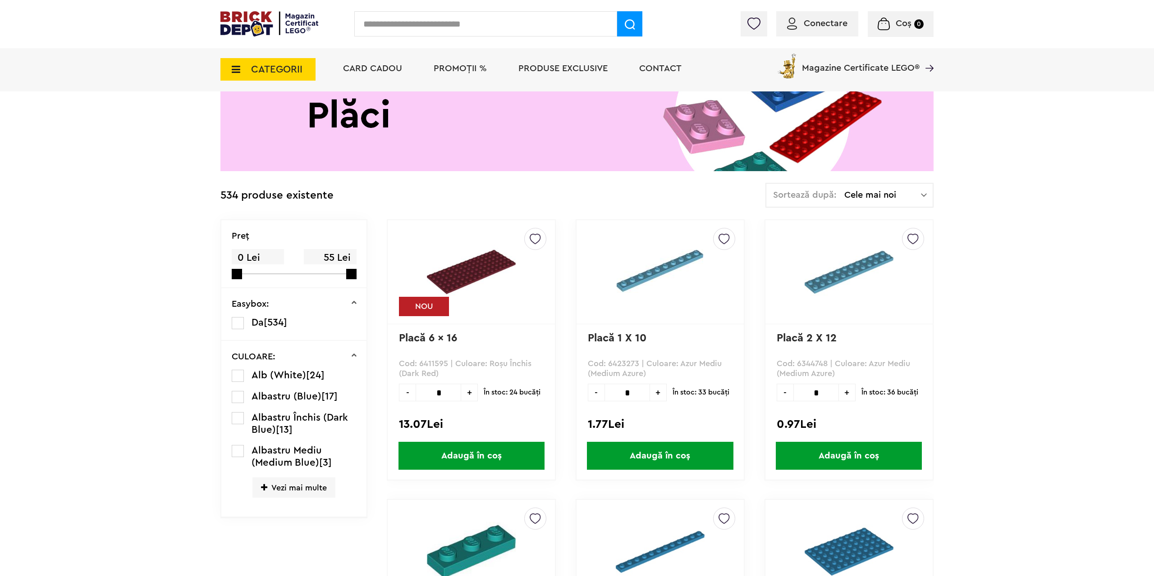
click at [915, 198] on span "Cele mai noi" at bounding box center [882, 195] width 77 height 9
click at [865, 274] on li "Cele mai scumpe" at bounding box center [849, 276] width 162 height 14
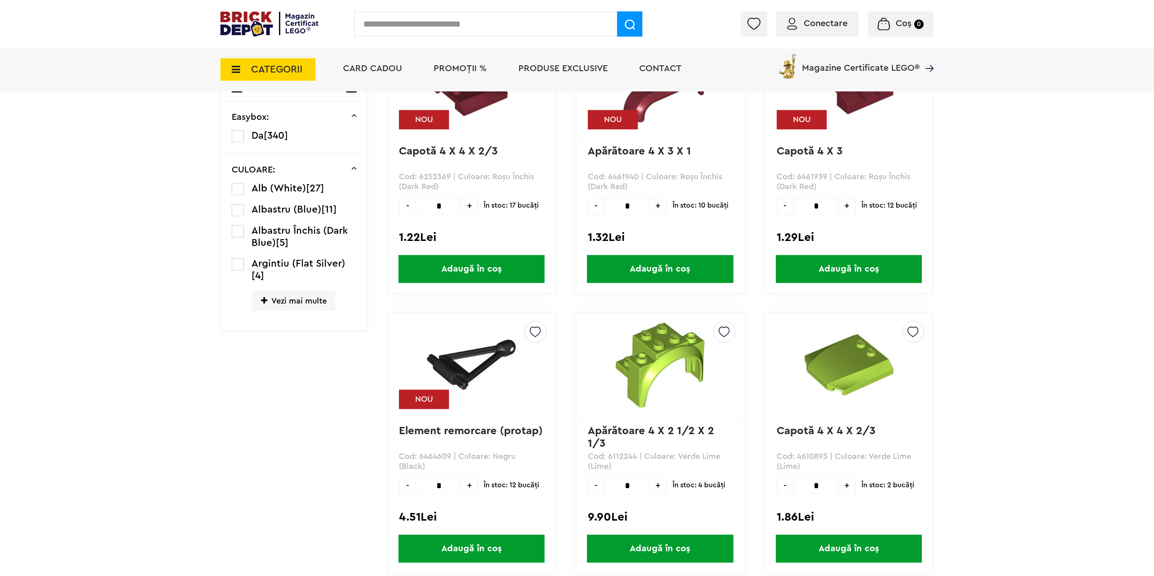
scroll to position [322, 0]
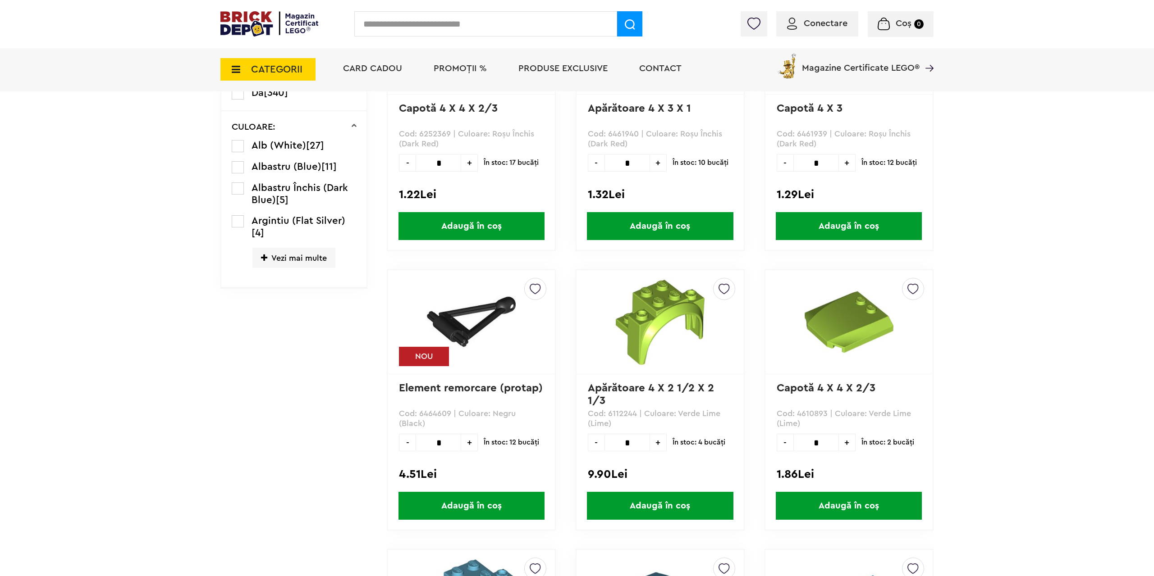
click at [467, 390] on link "Element remorcare (protap)" at bounding box center [471, 388] width 144 height 11
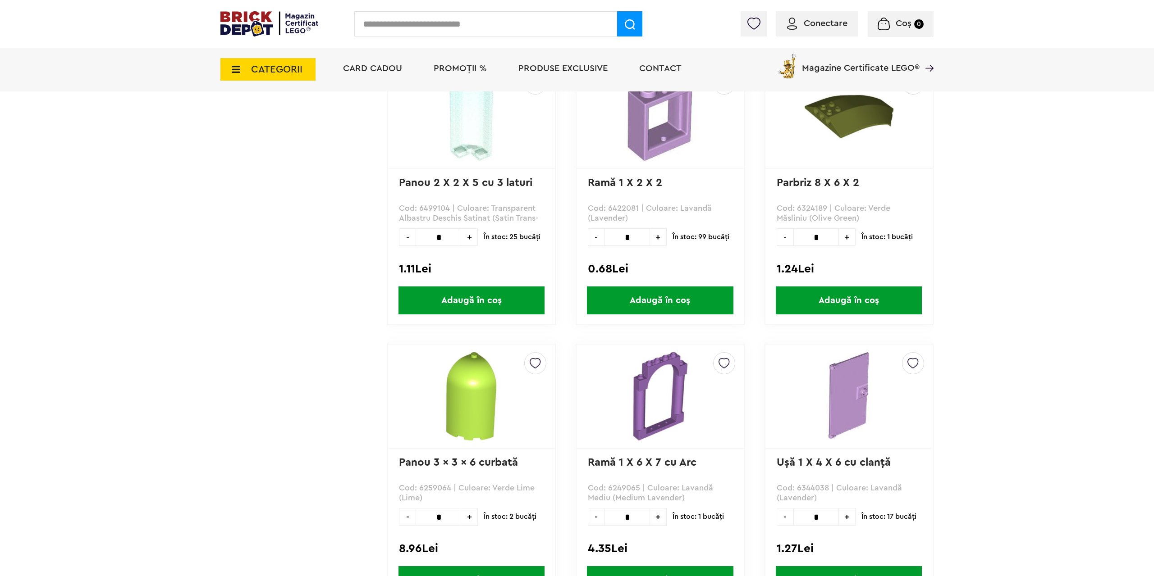
scroll to position [2390, 0]
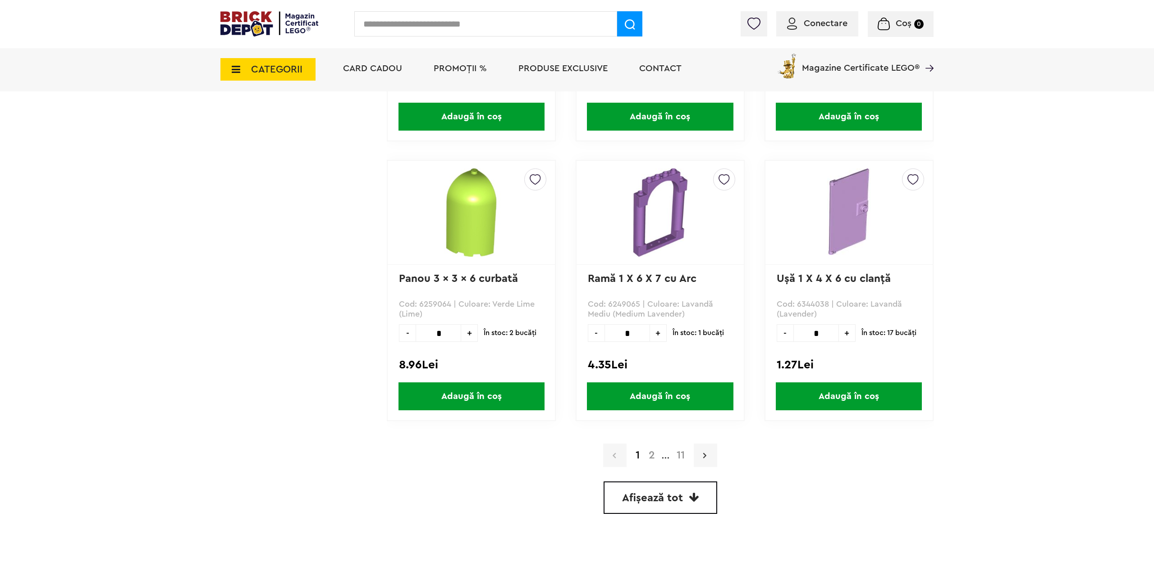
click at [705, 456] on icon at bounding box center [704, 455] width 3 height 9
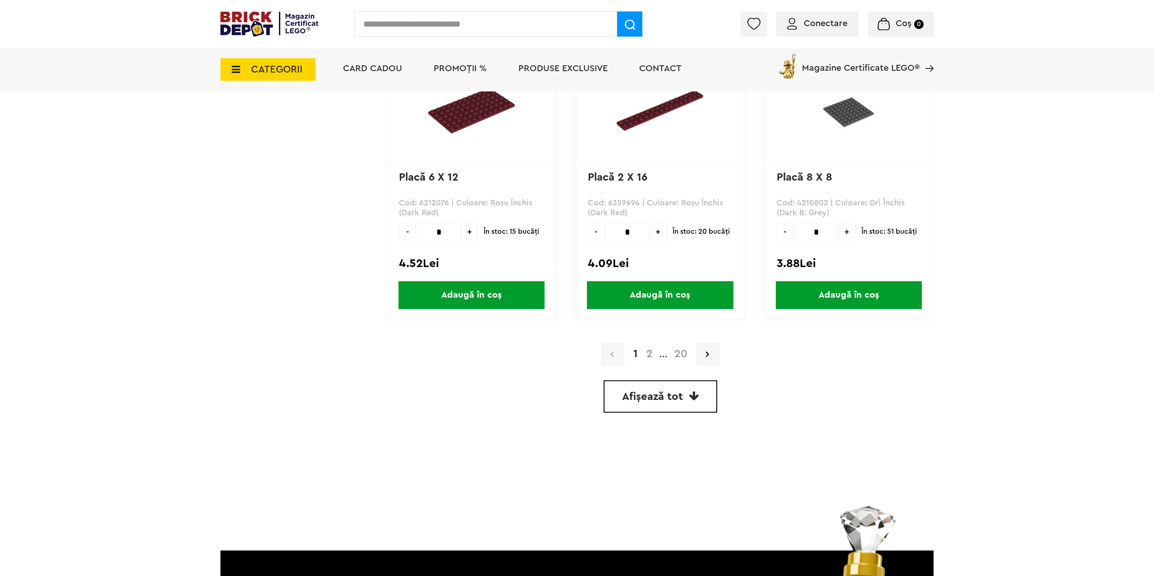
scroll to position [2495, 0]
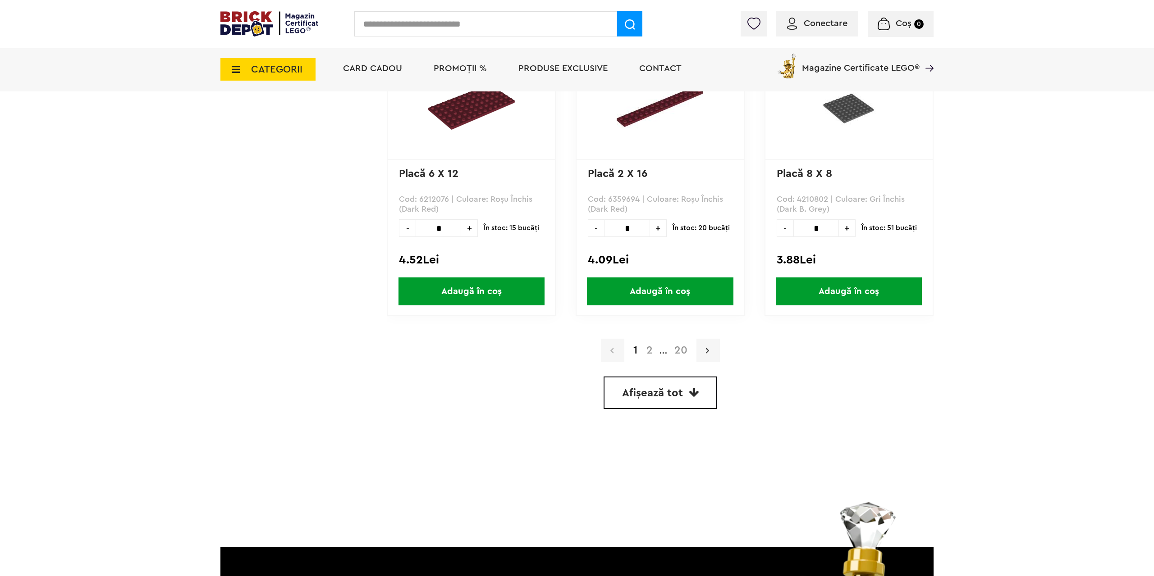
click at [708, 350] on icon at bounding box center [707, 350] width 3 height 9
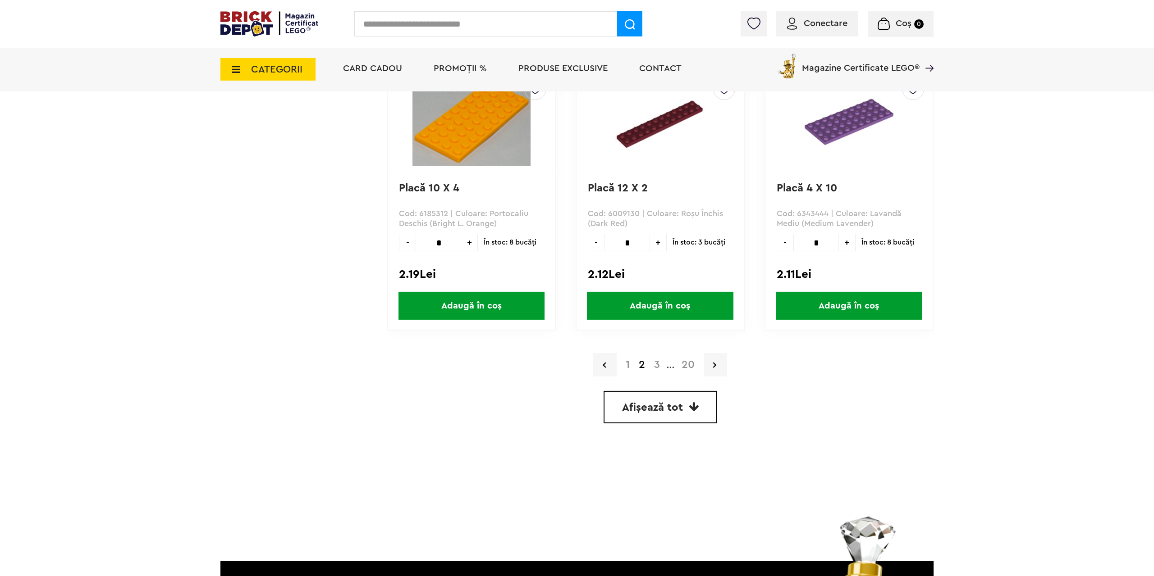
scroll to position [2482, 0]
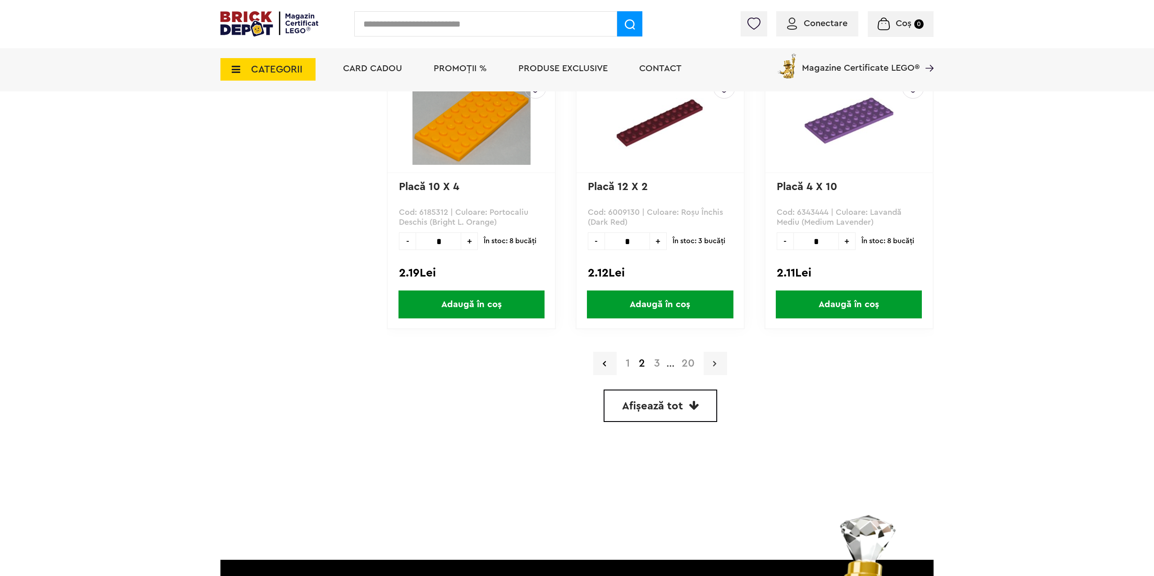
click at [723, 366] on link at bounding box center [715, 363] width 23 height 23
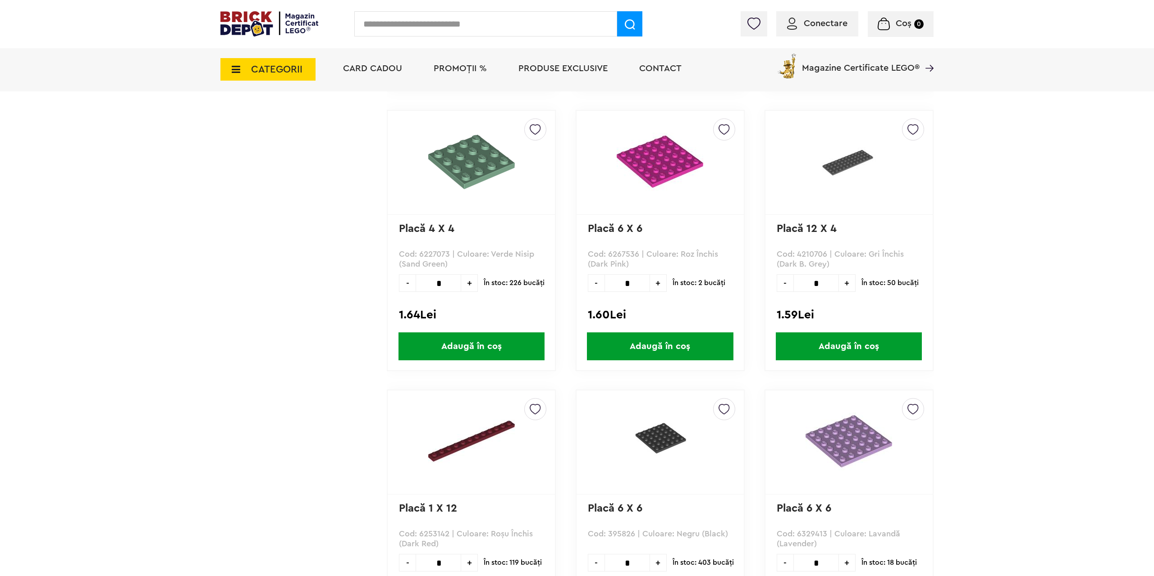
scroll to position [2023, 0]
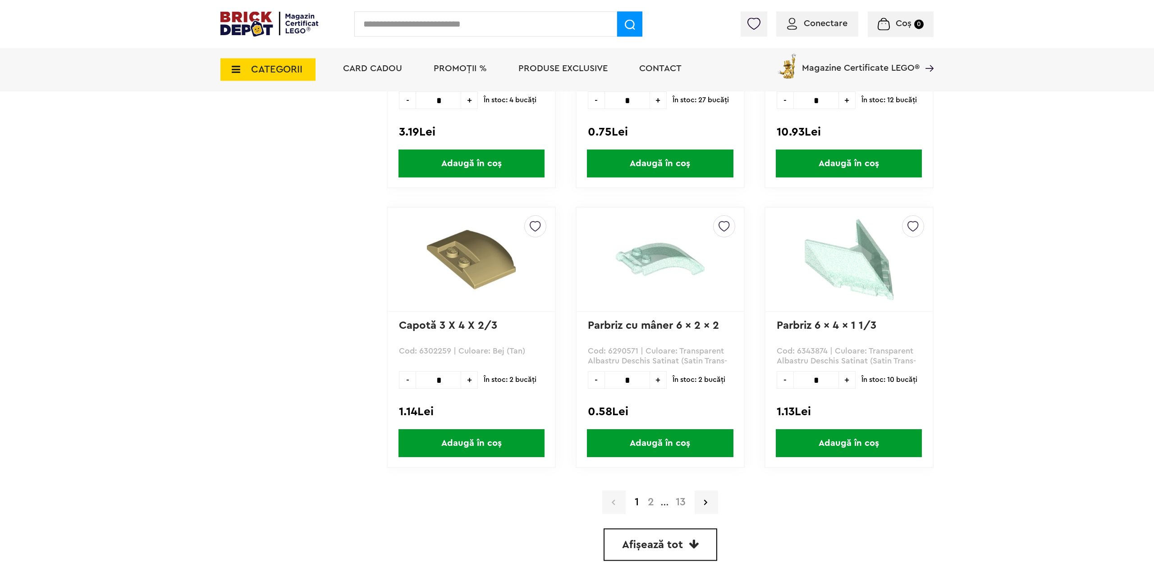
scroll to position [2345, 0]
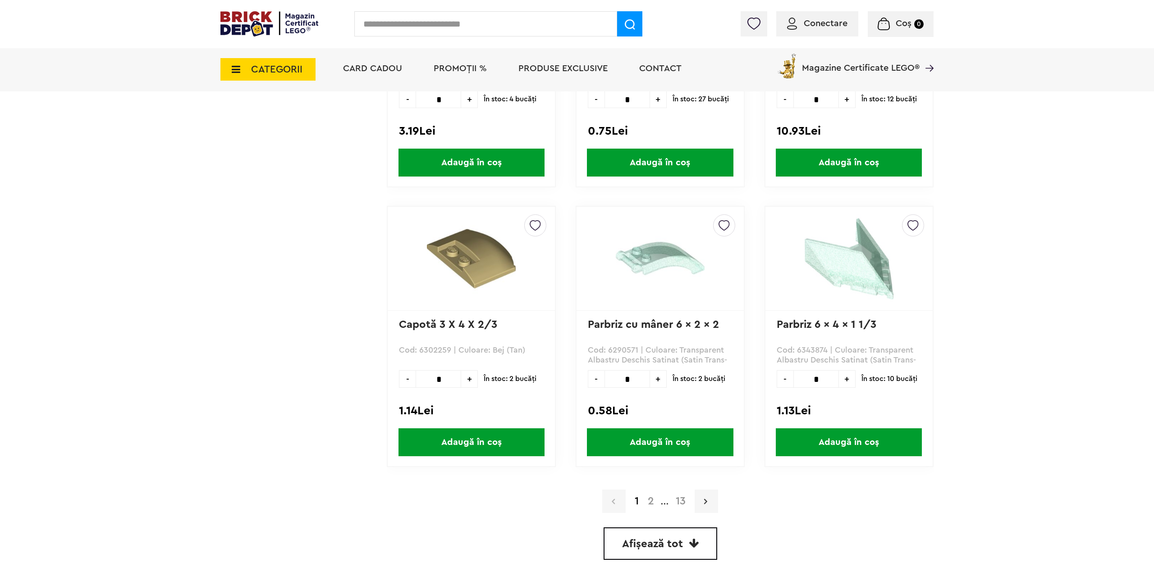
click at [712, 499] on link at bounding box center [706, 501] width 23 height 23
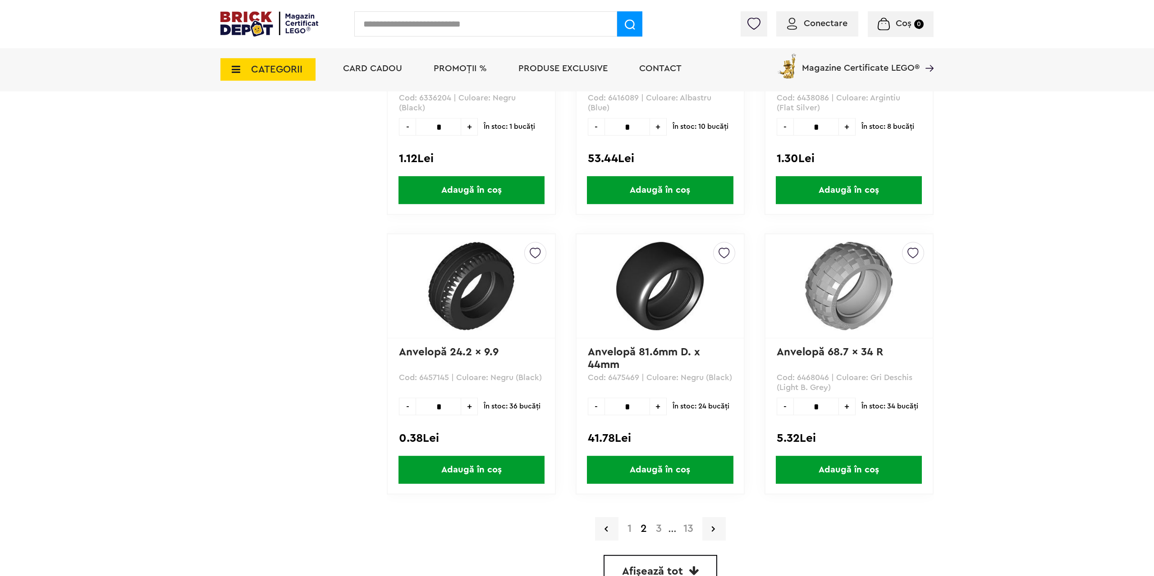
scroll to position [2436, 0]
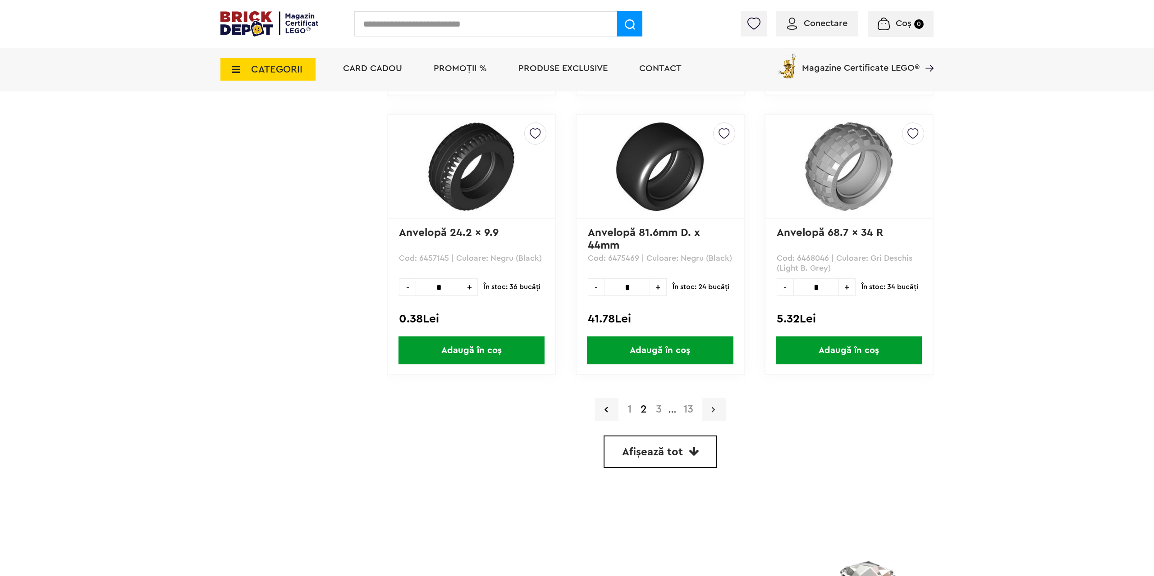
click at [713, 411] on icon at bounding box center [713, 409] width 3 height 9
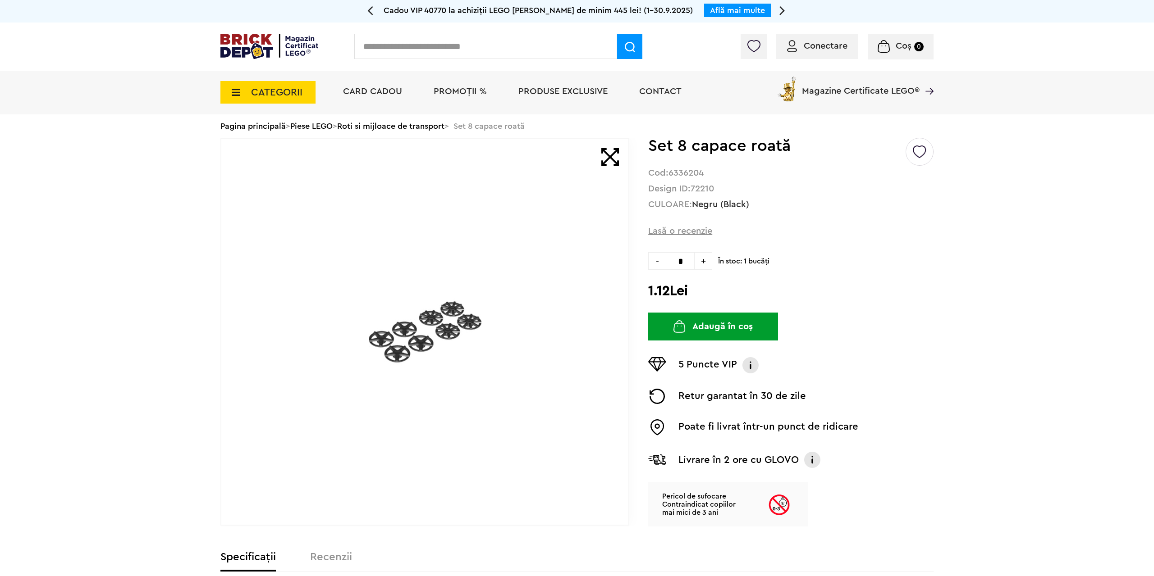
click at [411, 322] on img at bounding box center [425, 332] width 113 height 113
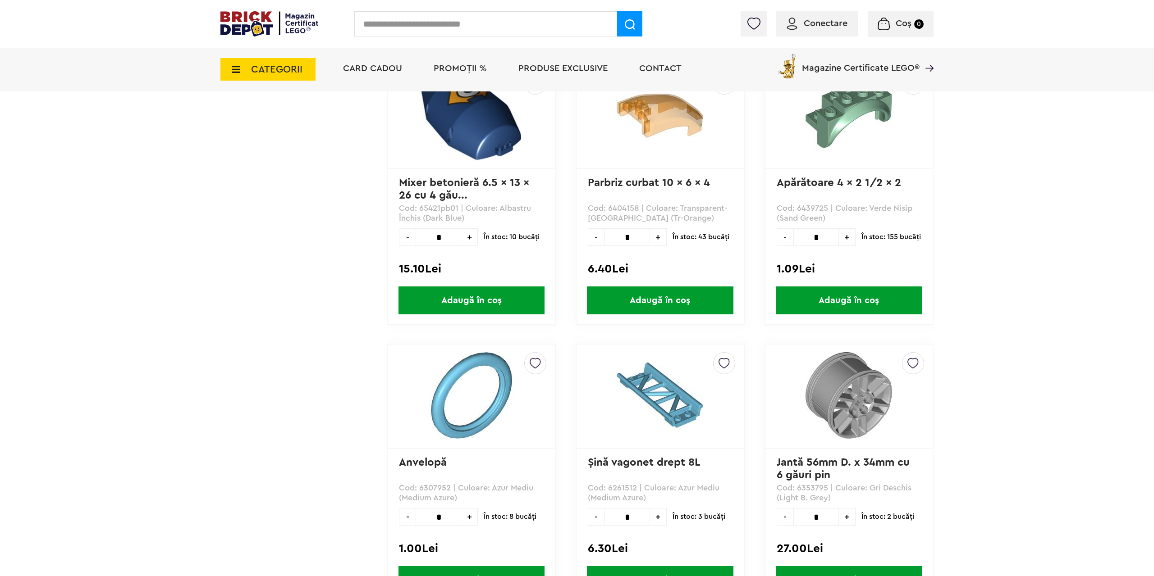
scroll to position [2390, 0]
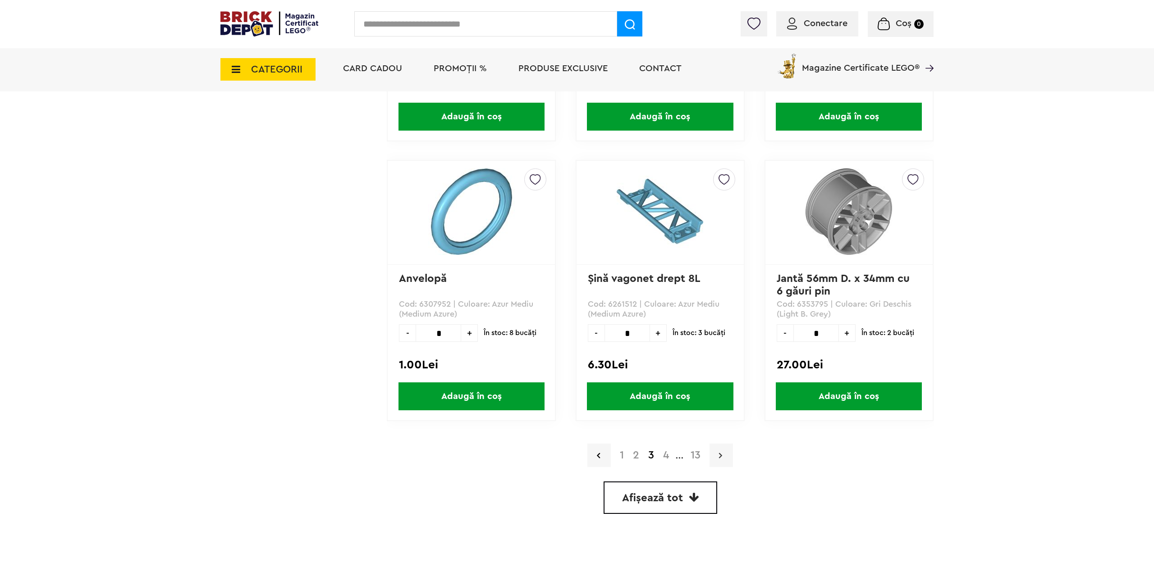
click at [728, 453] on link at bounding box center [720, 455] width 23 height 23
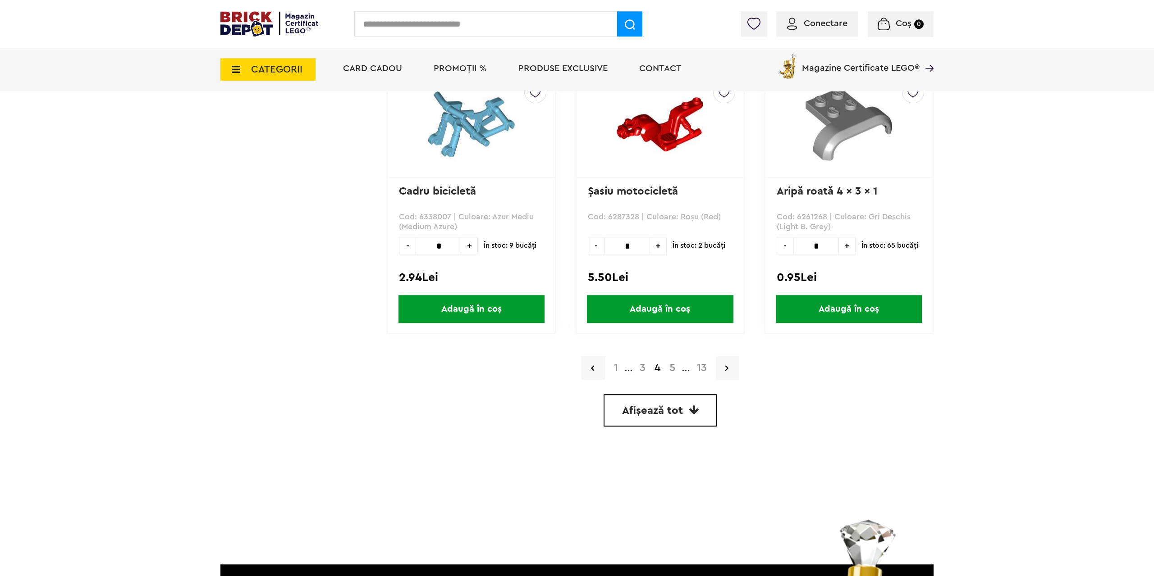
scroll to position [2482, 0]
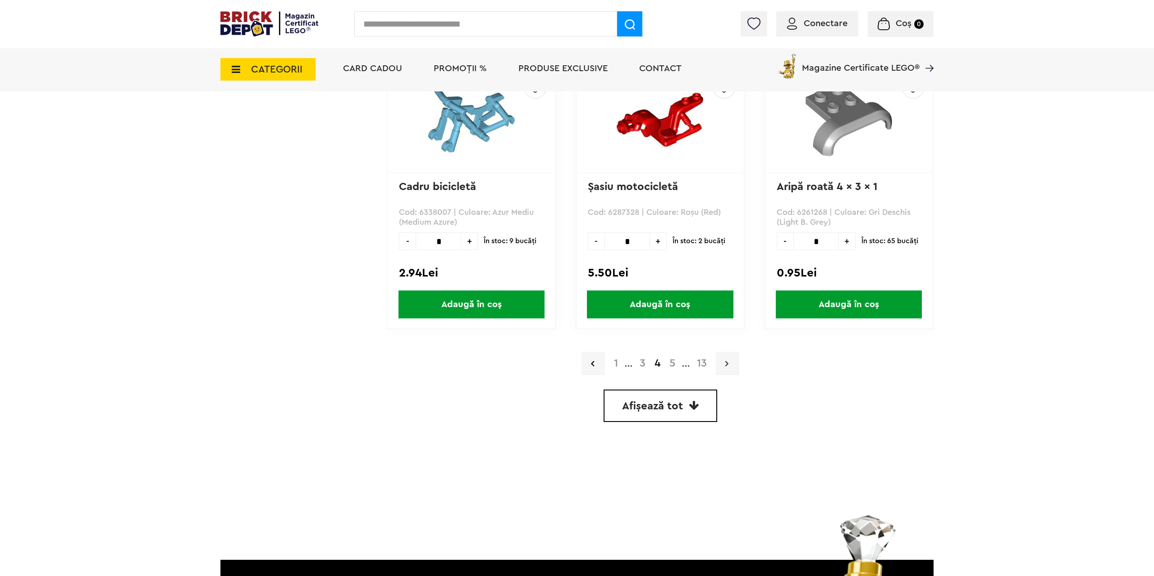
click at [733, 361] on link at bounding box center [727, 363] width 23 height 23
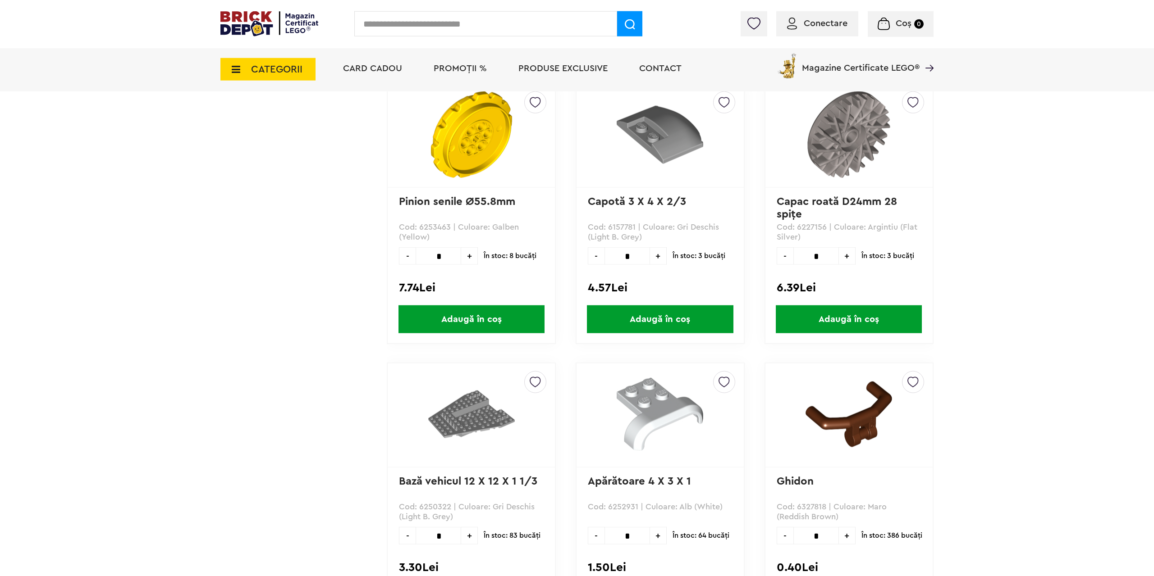
scroll to position [2299, 0]
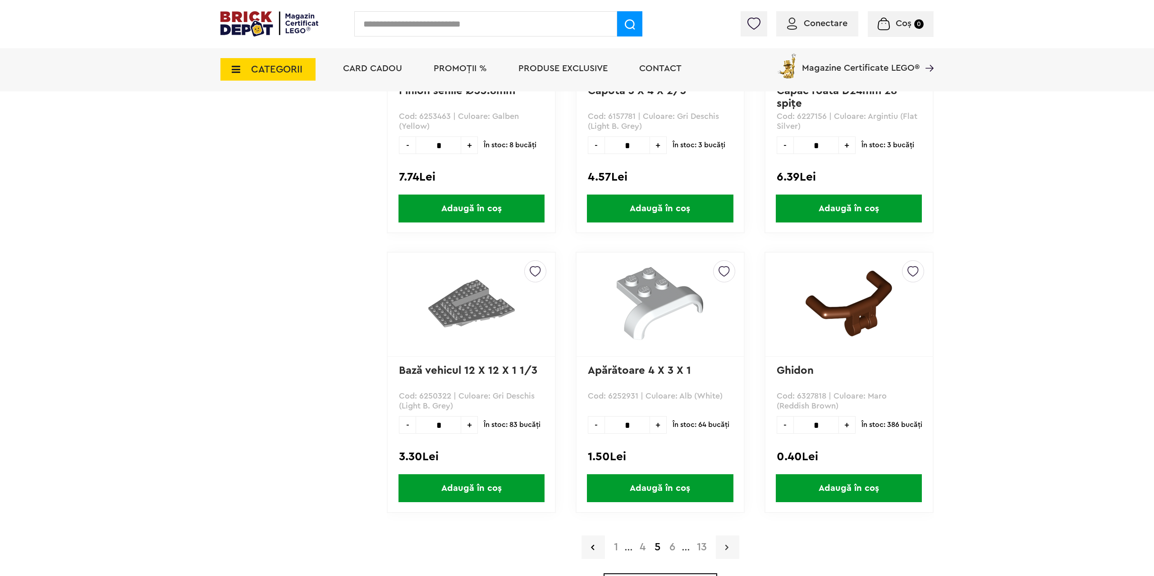
click at [732, 543] on link at bounding box center [727, 547] width 23 height 23
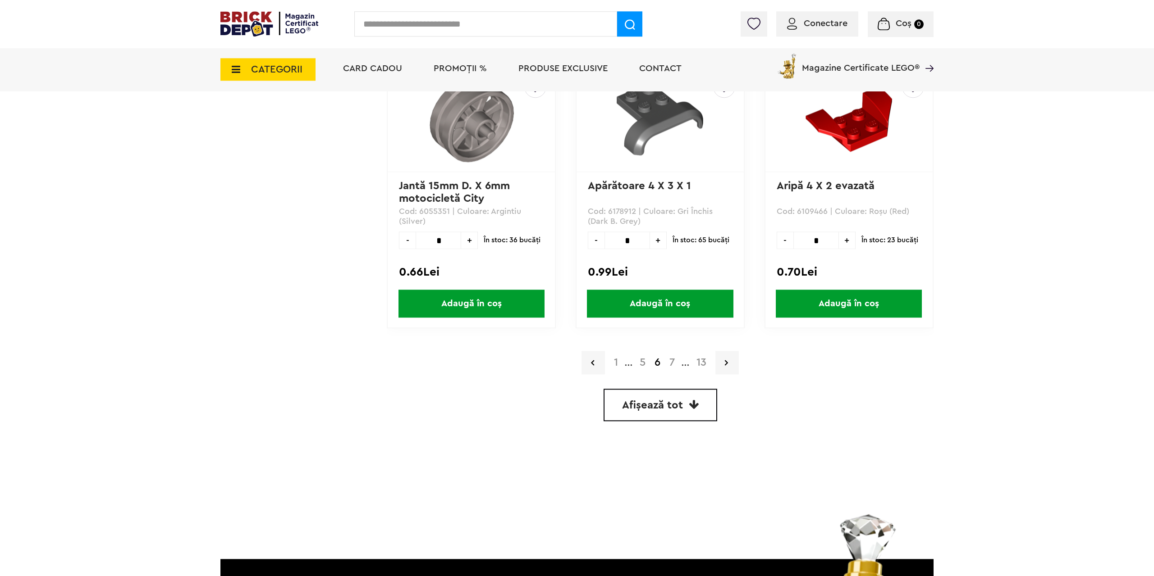
scroll to position [2482, 0]
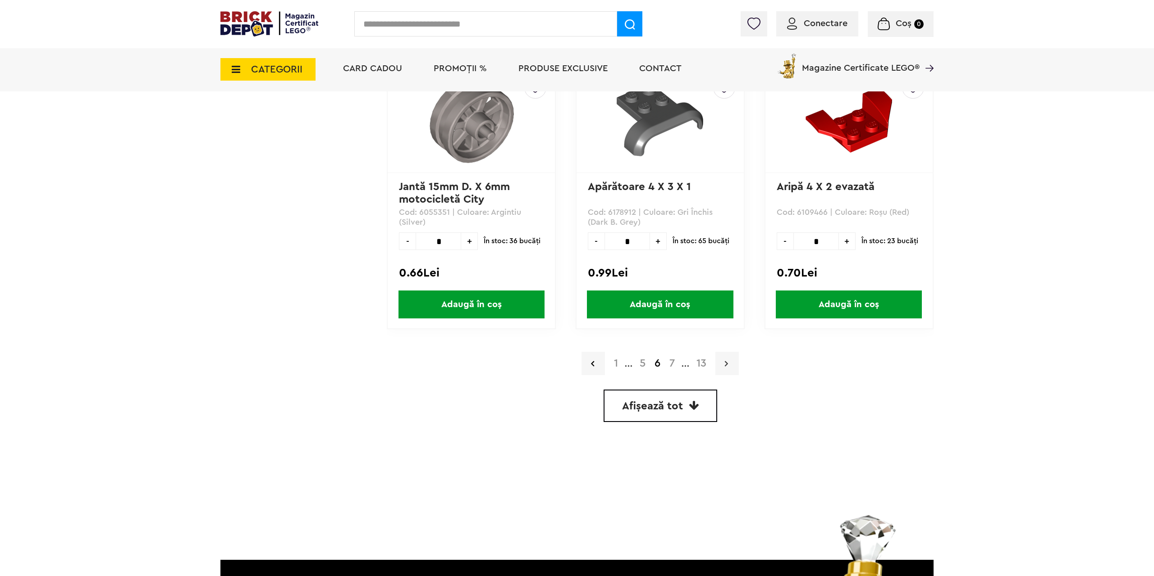
click at [725, 363] on link at bounding box center [726, 363] width 23 height 23
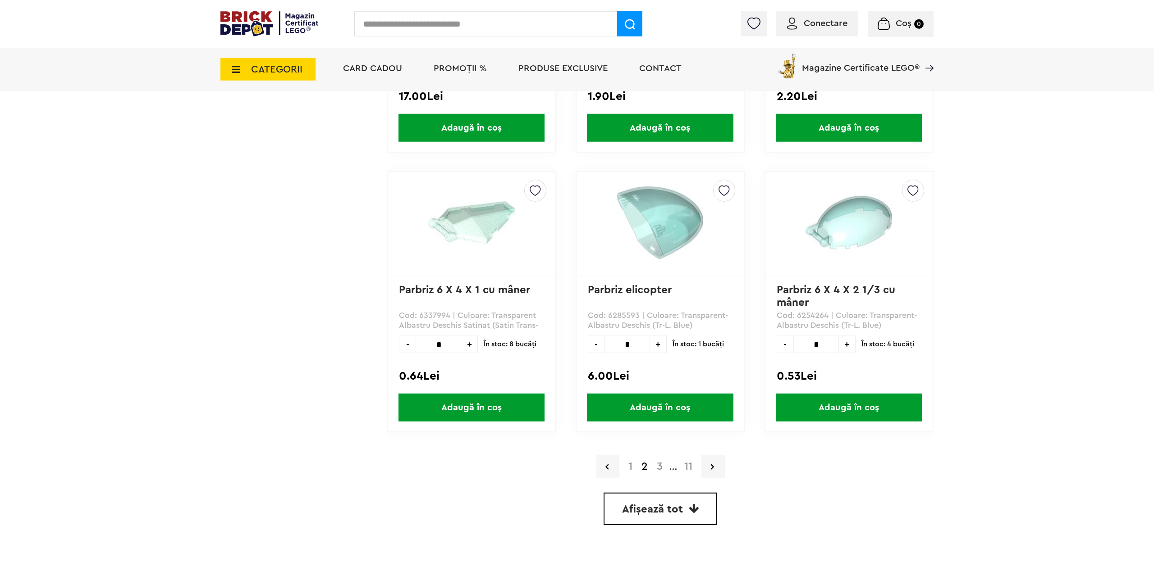
scroll to position [2390, 0]
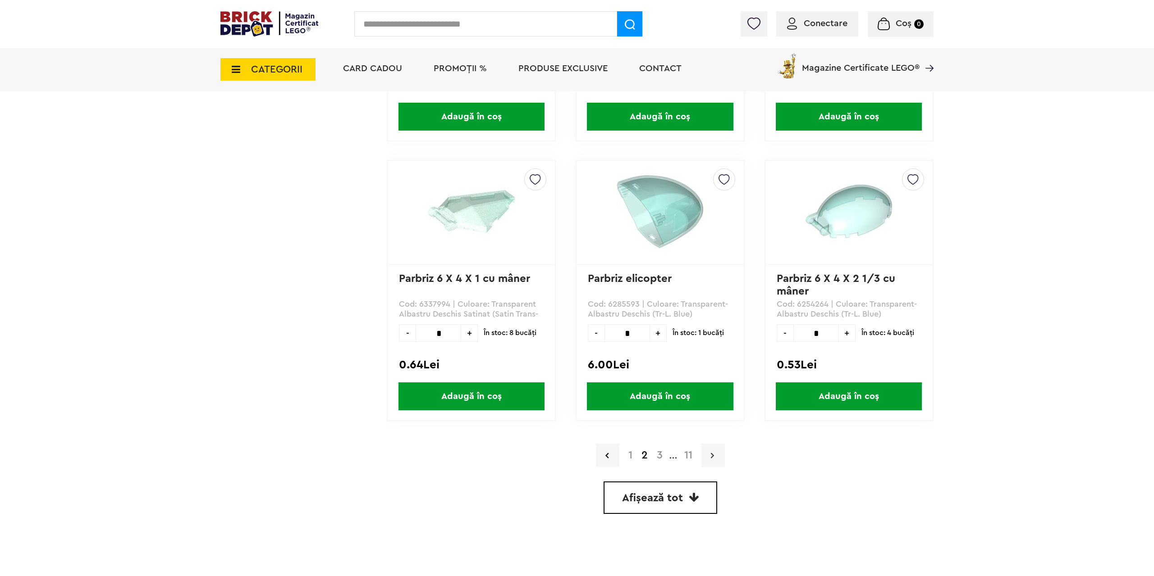
click at [718, 457] on link at bounding box center [712, 455] width 23 height 23
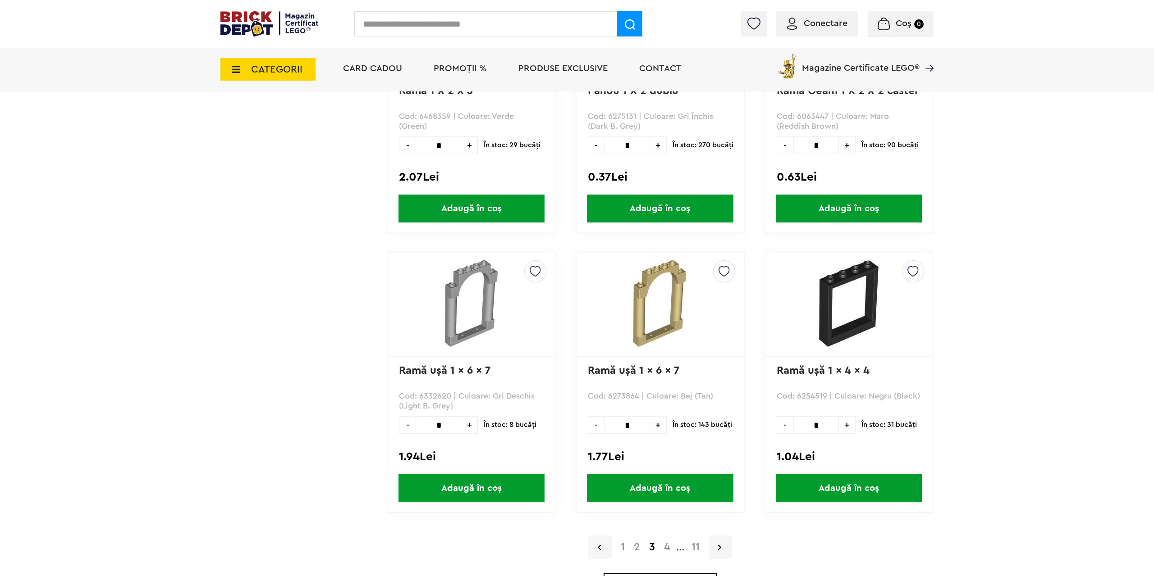
scroll to position [2528, 0]
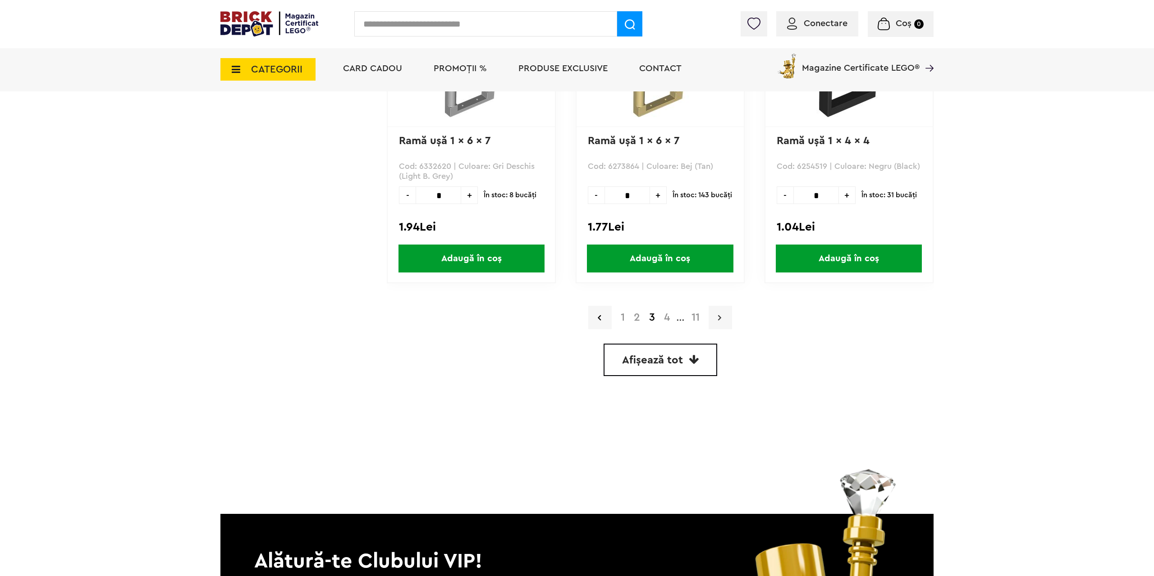
click at [722, 307] on link at bounding box center [719, 317] width 23 height 23
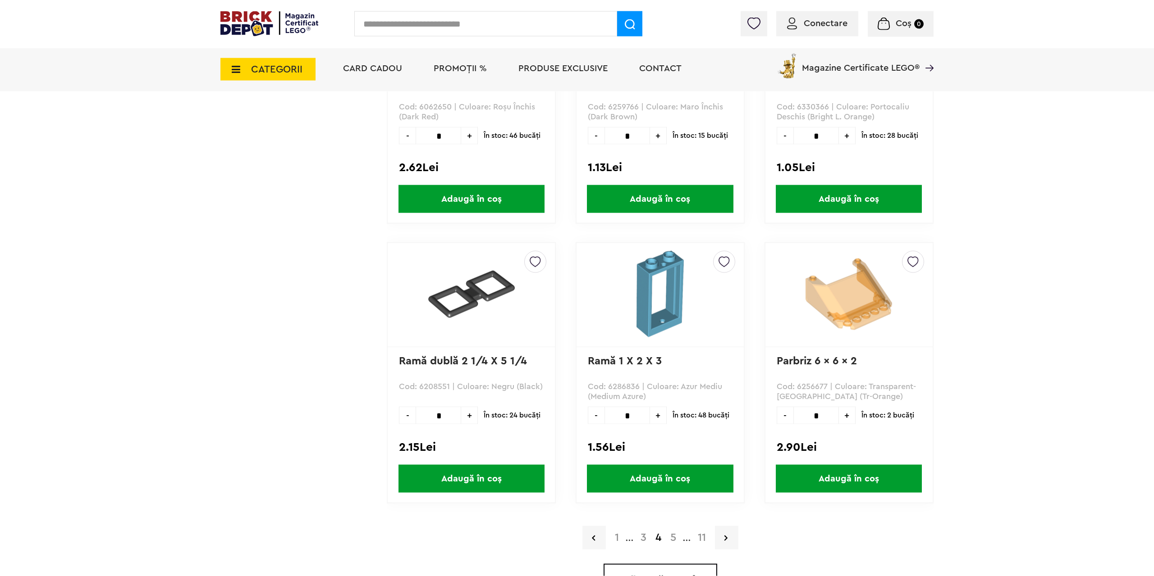
scroll to position [2416, 0]
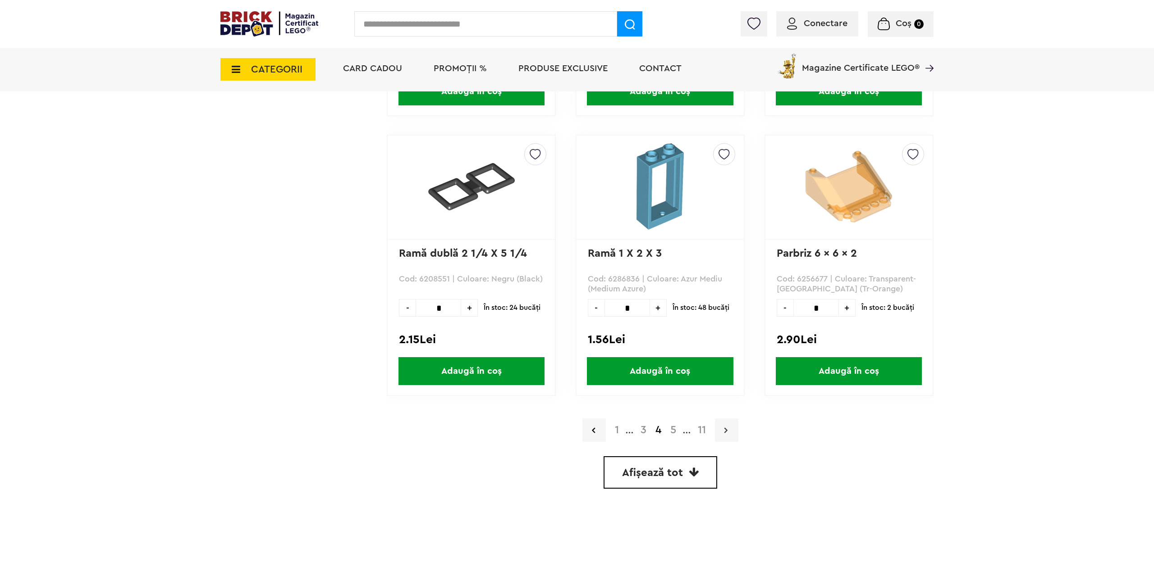
click at [725, 433] on link at bounding box center [726, 430] width 23 height 23
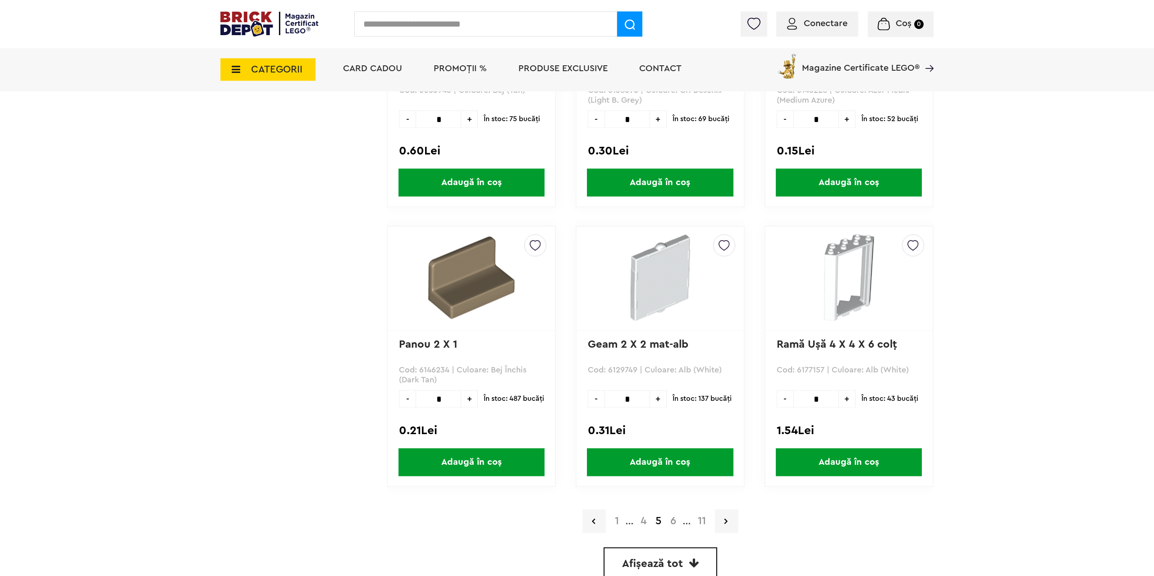
scroll to position [2390, 0]
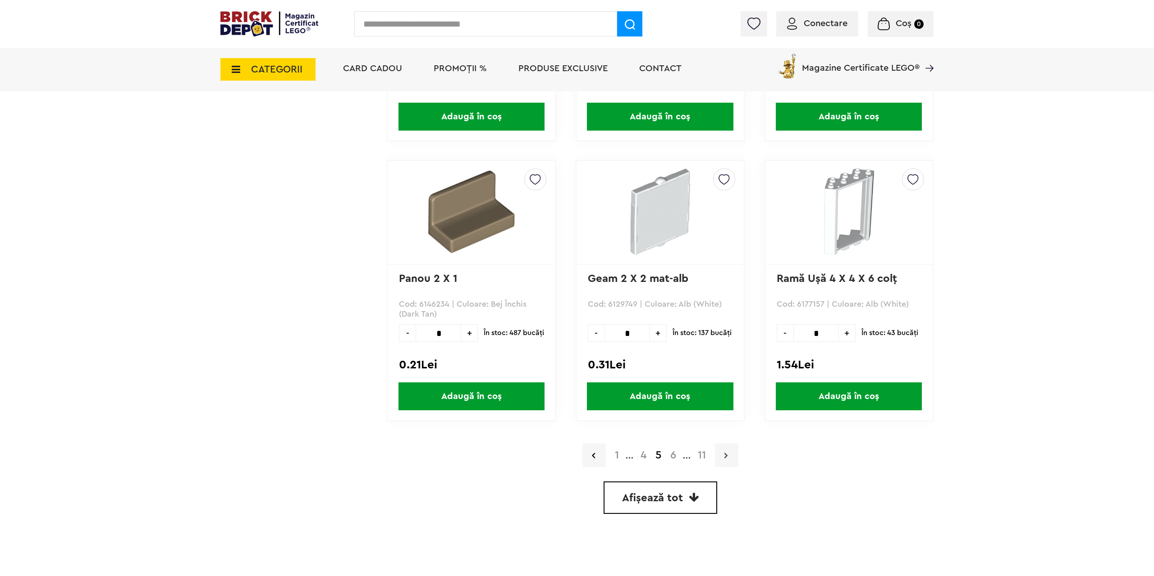
click at [729, 458] on link at bounding box center [726, 455] width 23 height 23
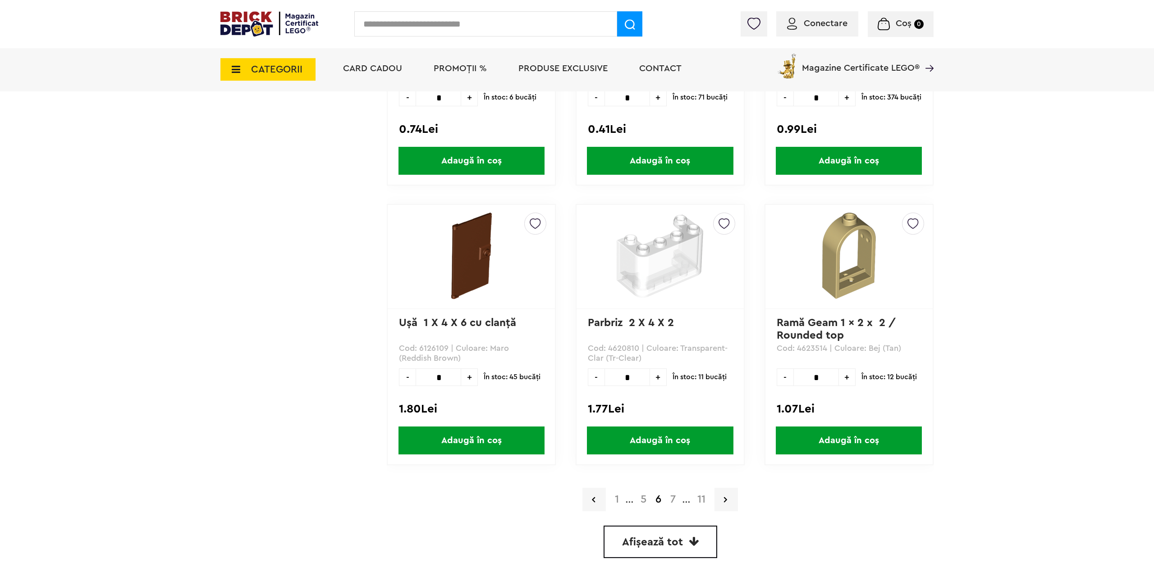
scroll to position [2370, 0]
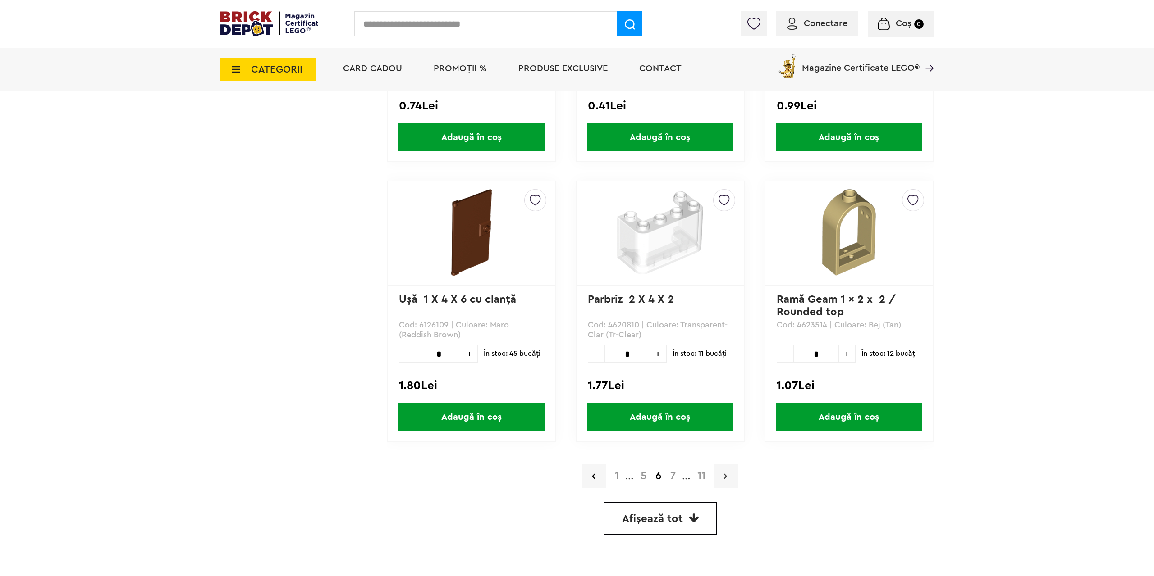
click at [730, 471] on link at bounding box center [725, 476] width 23 height 23
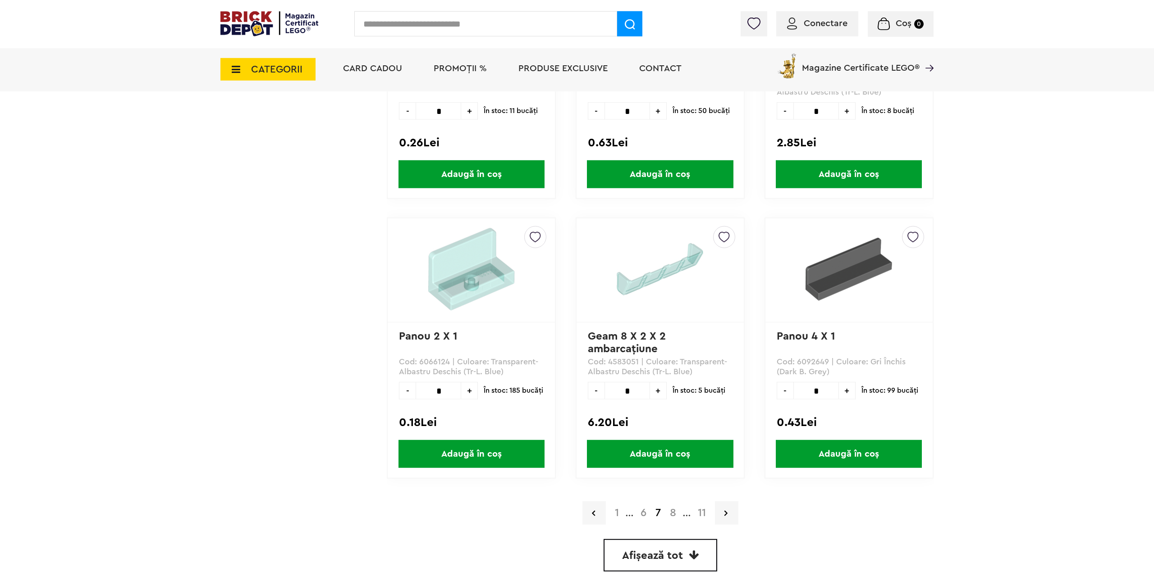
scroll to position [2450, 0]
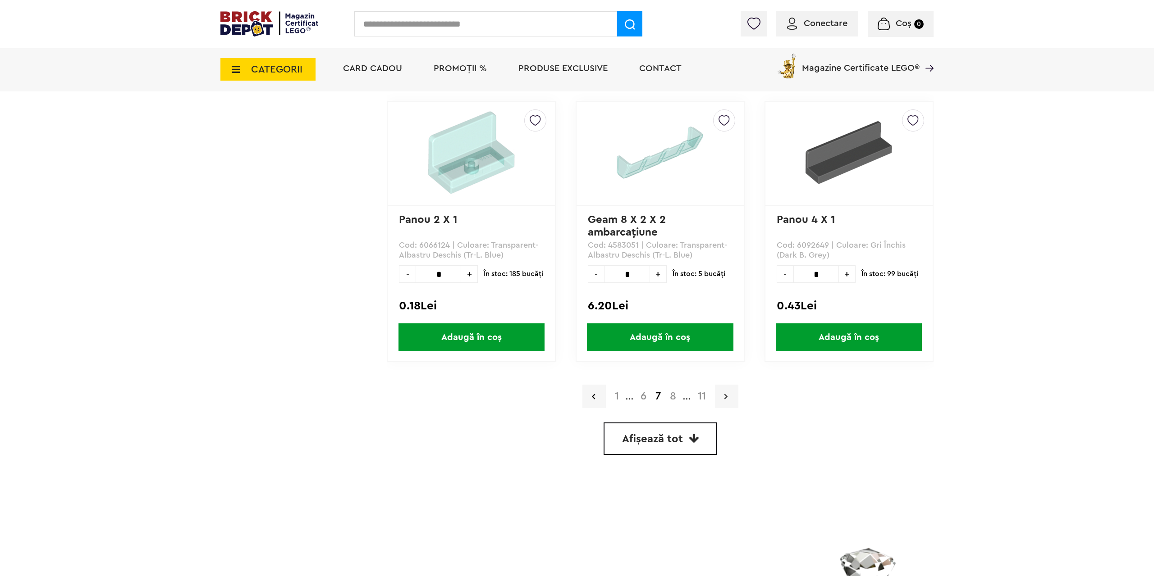
click at [732, 396] on link at bounding box center [726, 396] width 23 height 23
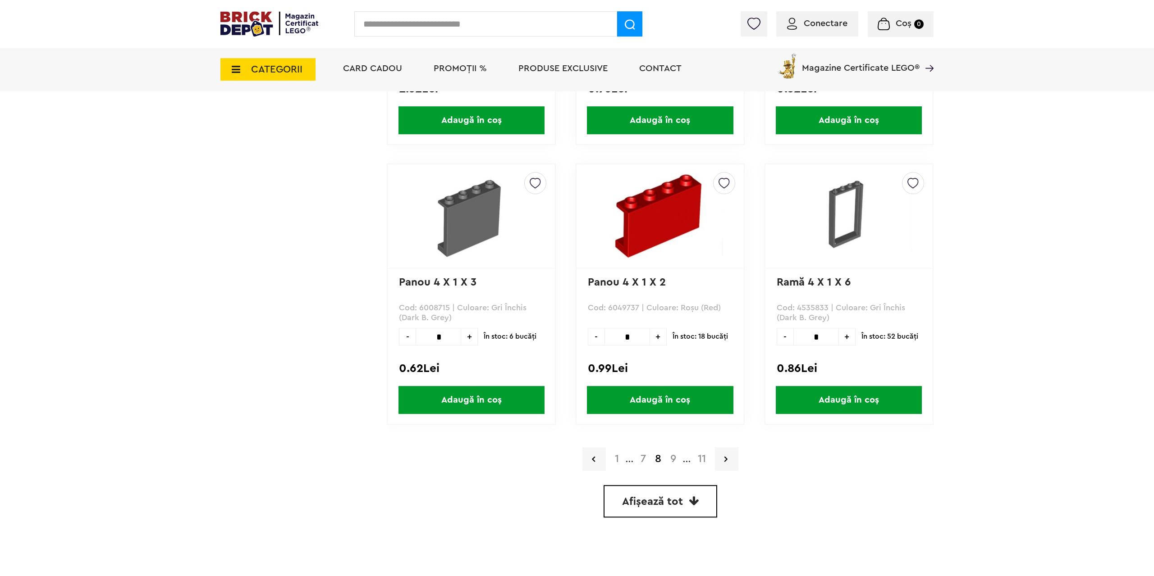
scroll to position [2528, 0]
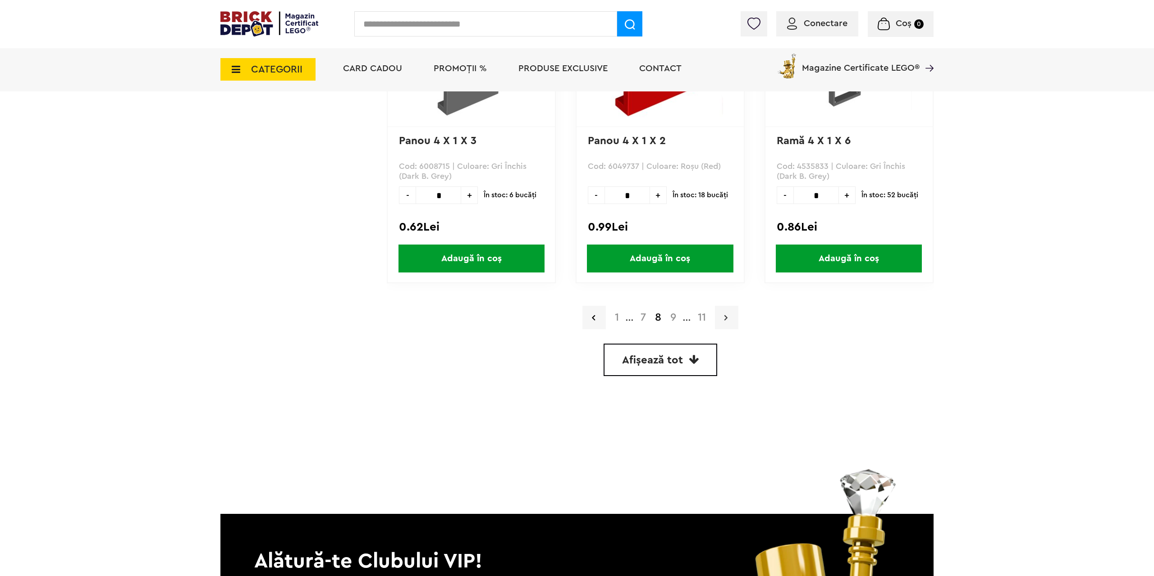
click at [724, 311] on link at bounding box center [726, 317] width 23 height 23
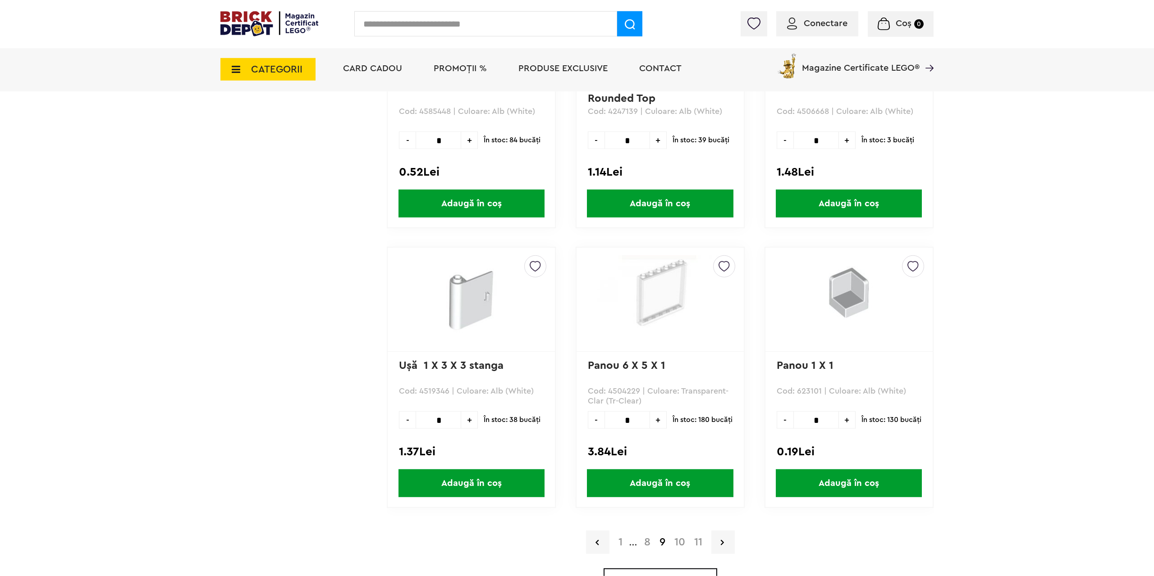
scroll to position [2413, 0]
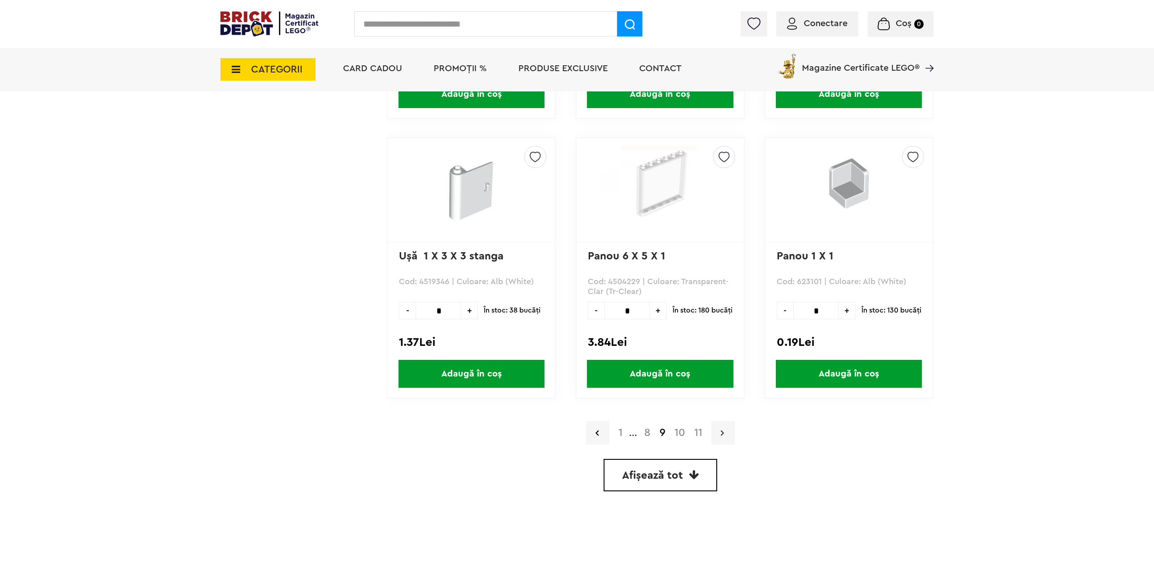
click at [725, 433] on link at bounding box center [722, 432] width 23 height 23
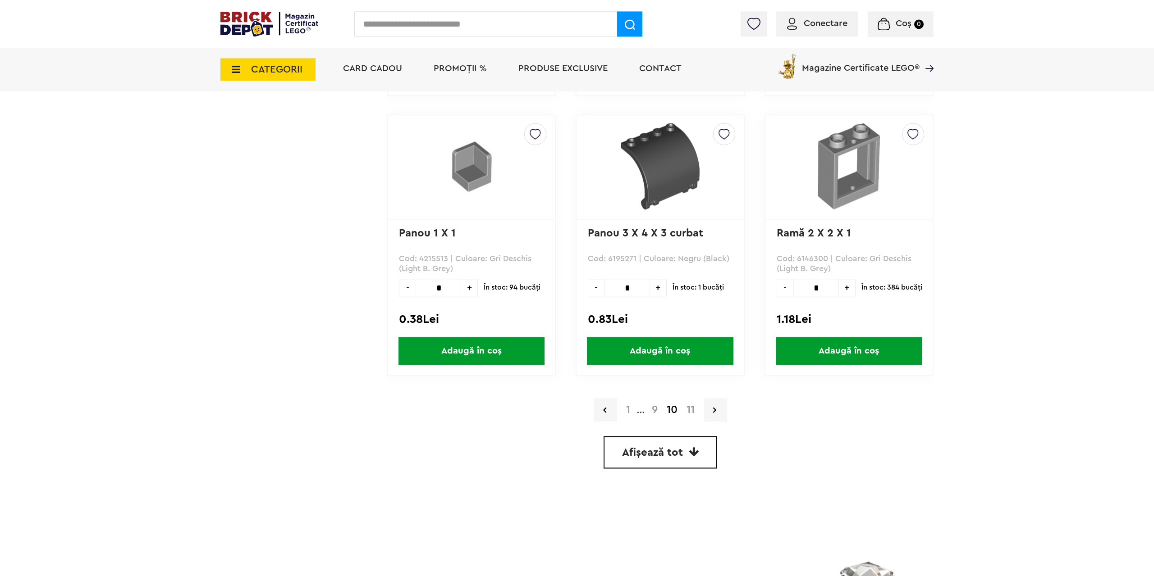
scroll to position [2551, 0]
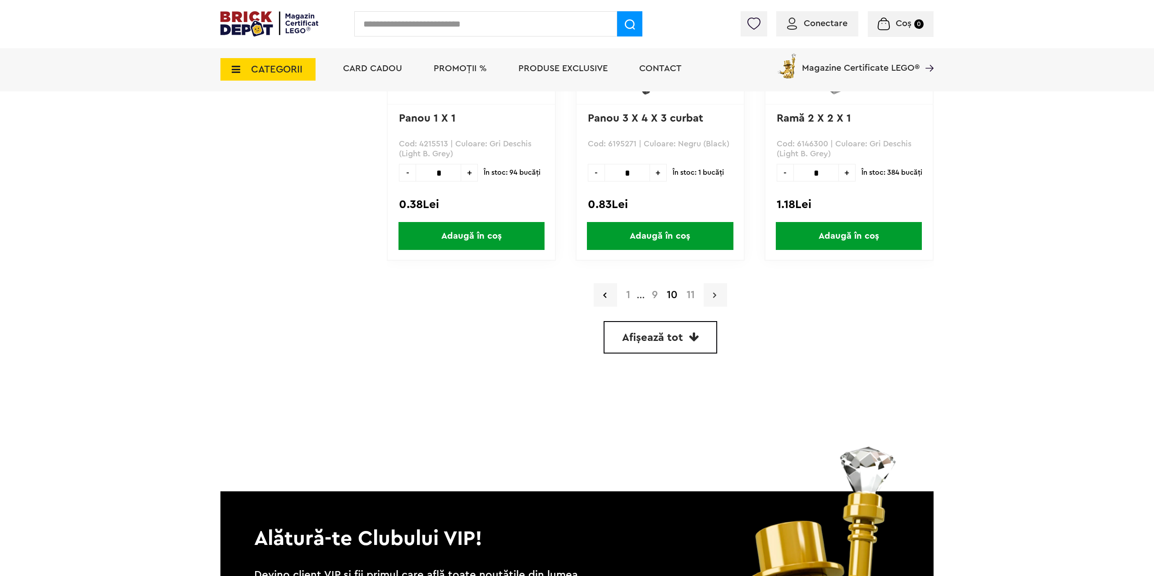
click at [711, 296] on link at bounding box center [715, 294] width 23 height 23
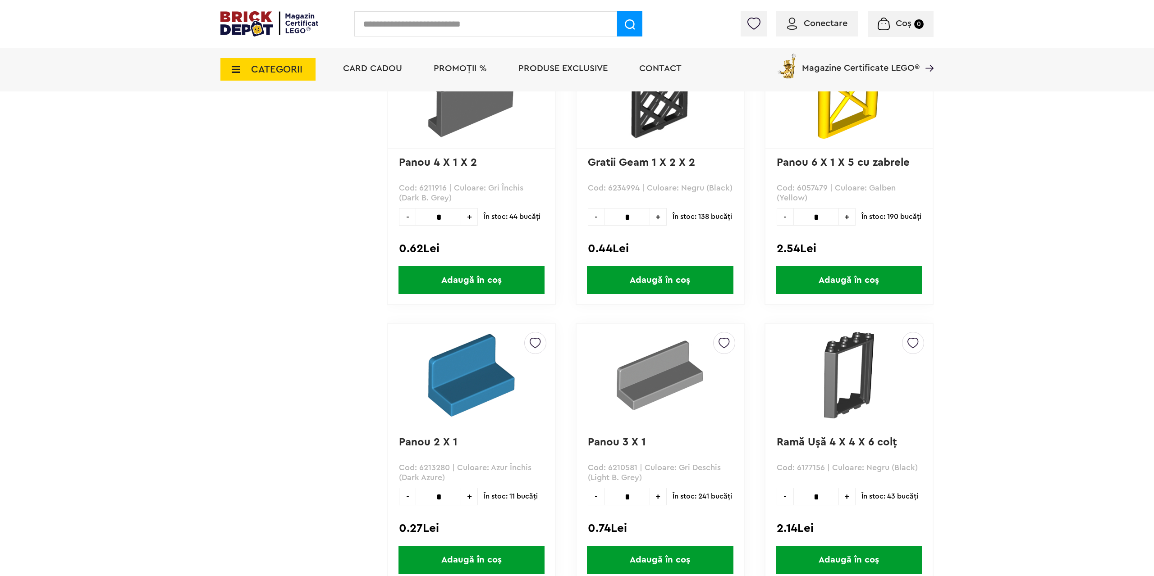
scroll to position [644, 0]
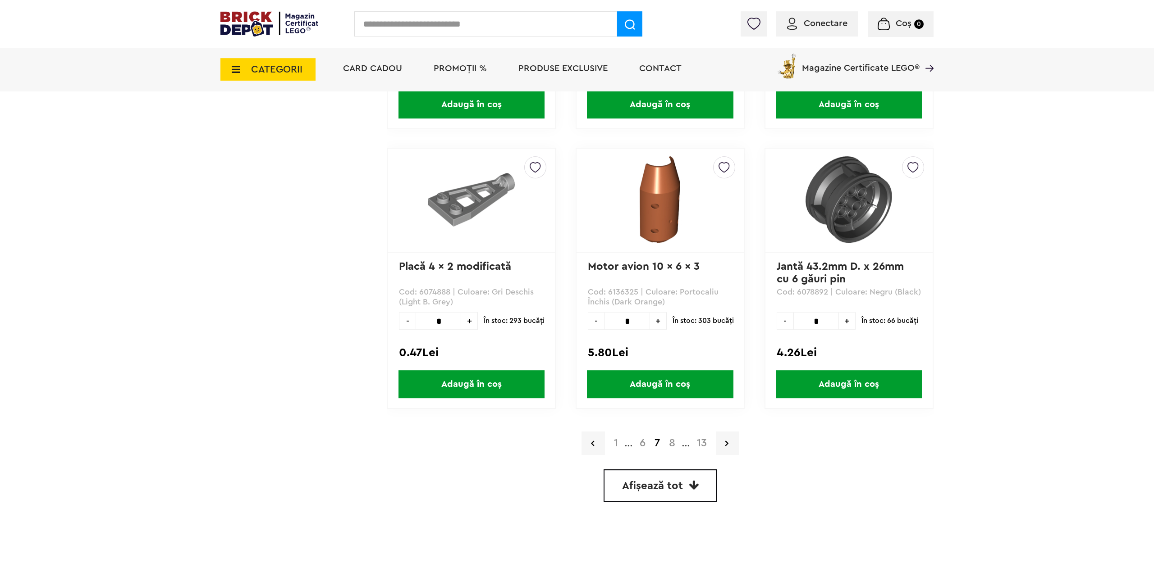
scroll to position [2450, 0]
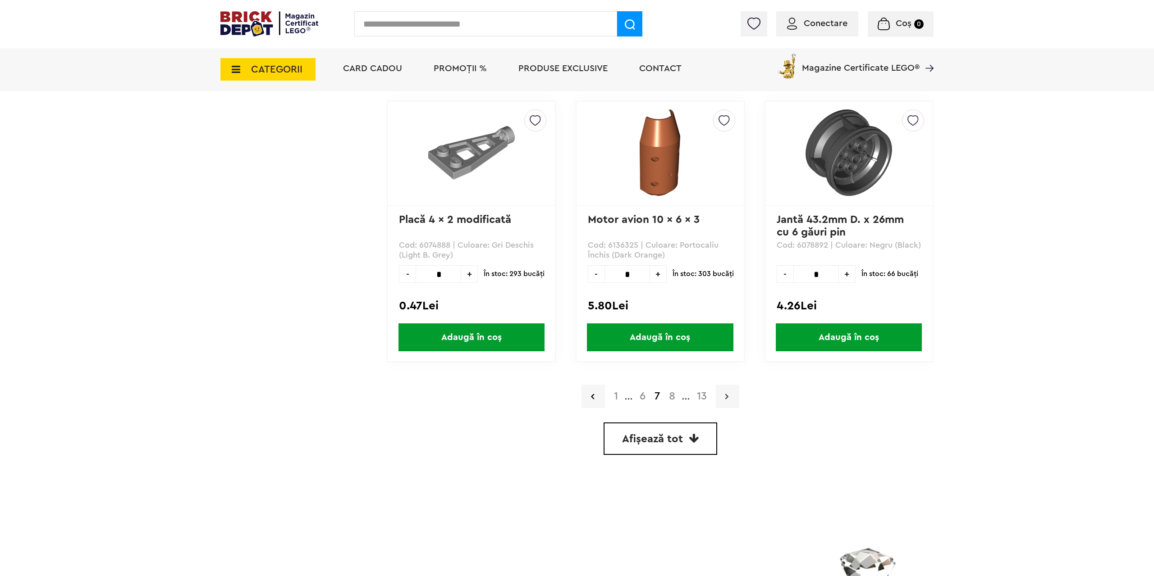
click at [732, 397] on link at bounding box center [727, 396] width 23 height 23
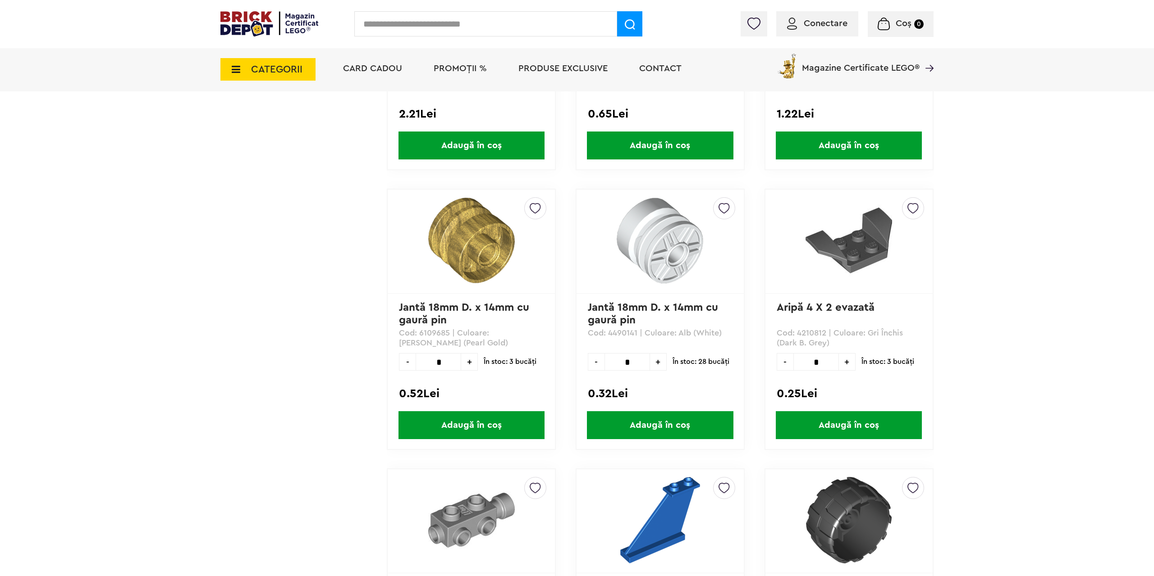
scroll to position [2358, 0]
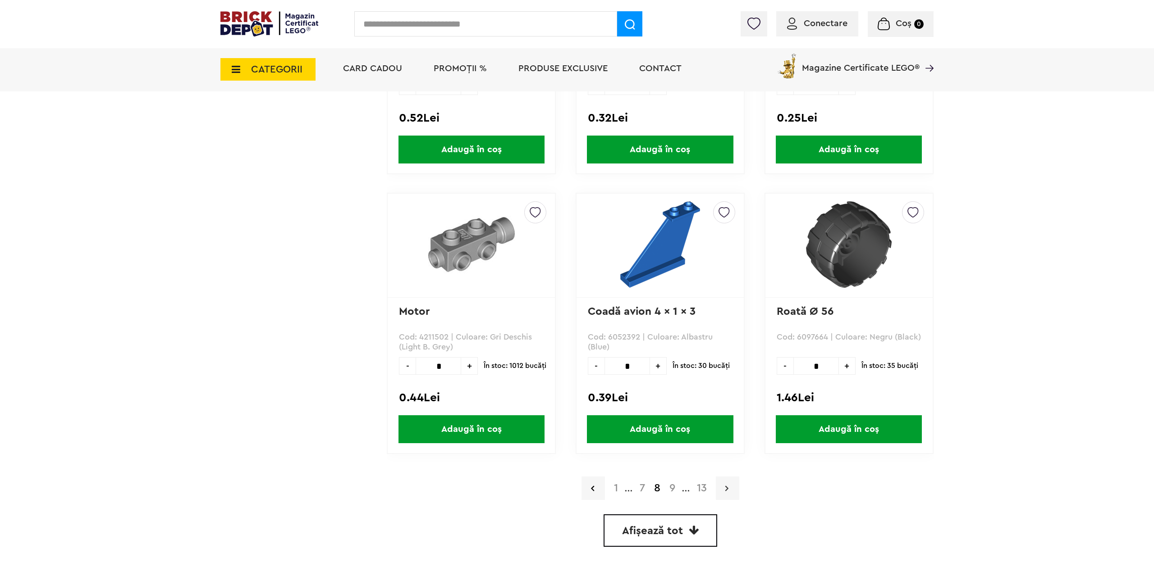
click at [730, 489] on link at bounding box center [727, 488] width 23 height 23
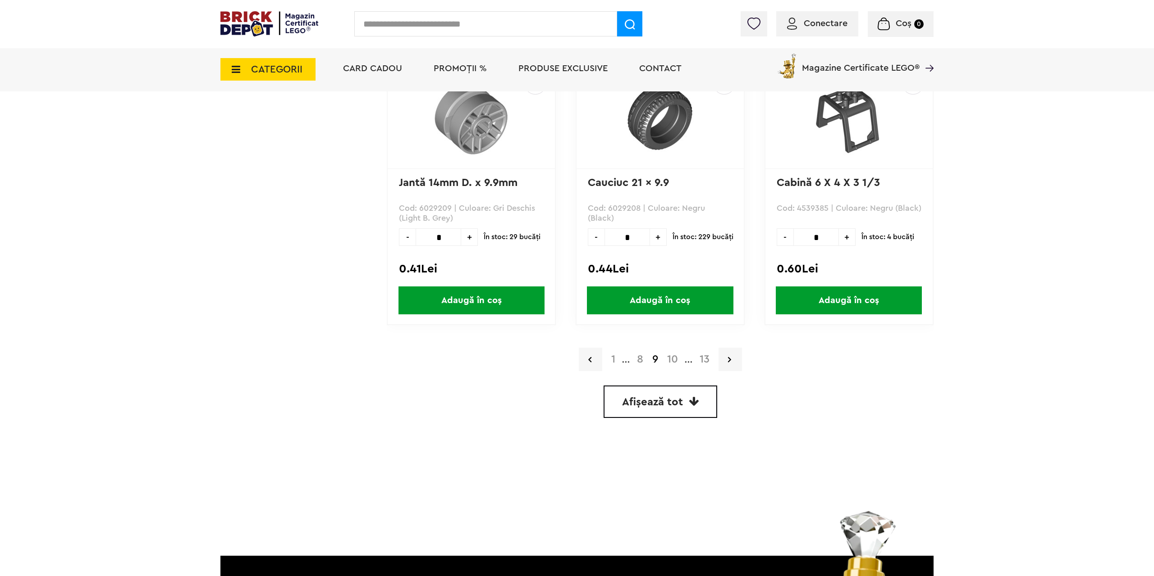
scroll to position [2482, 0]
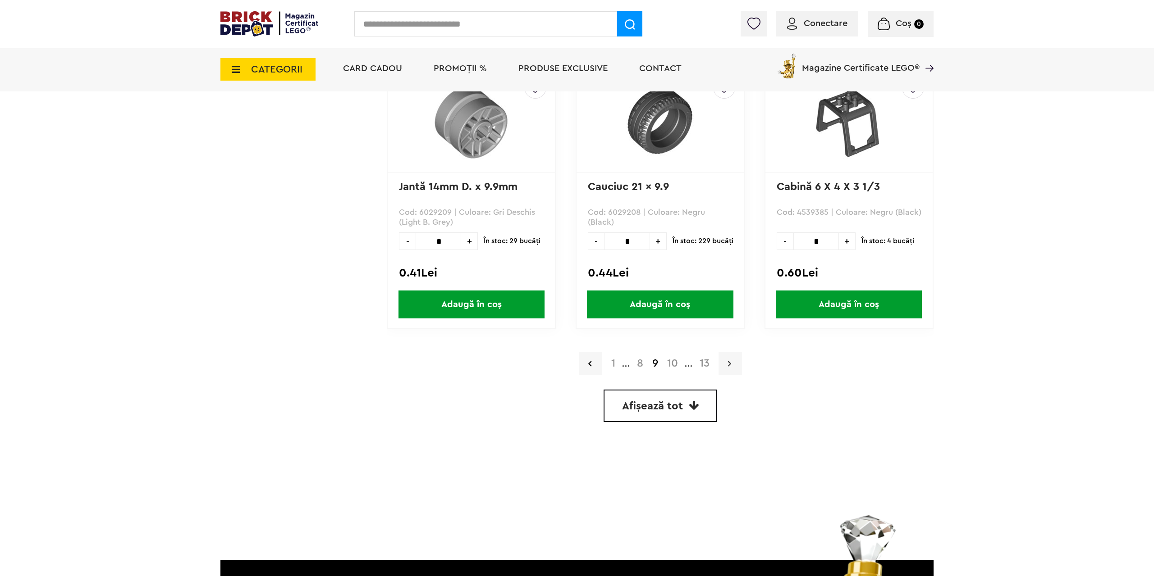
click at [734, 370] on link at bounding box center [729, 363] width 23 height 23
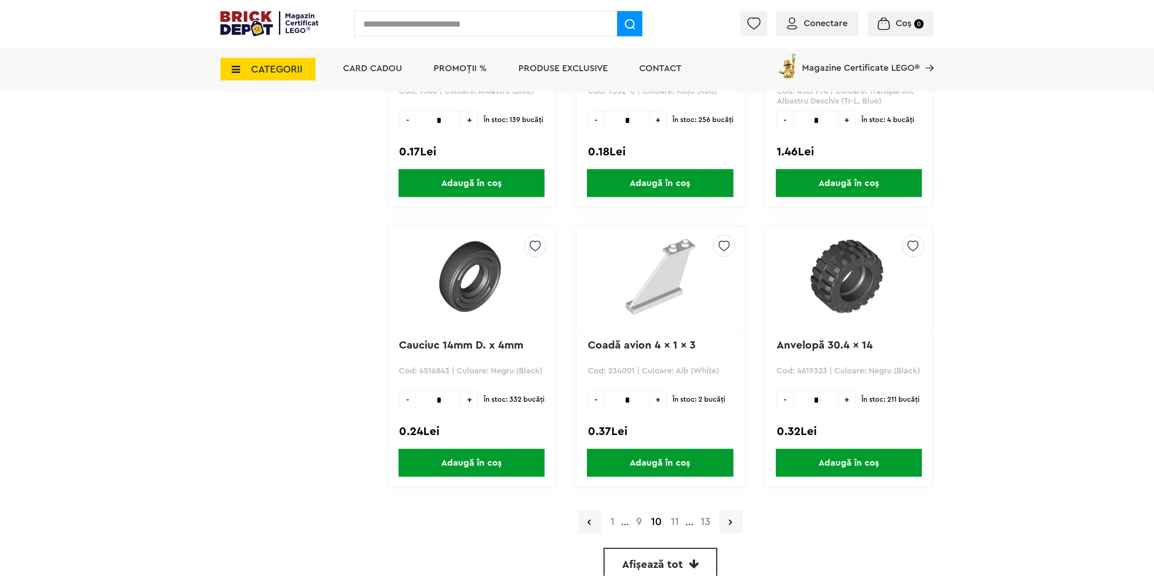
scroll to position [2459, 0]
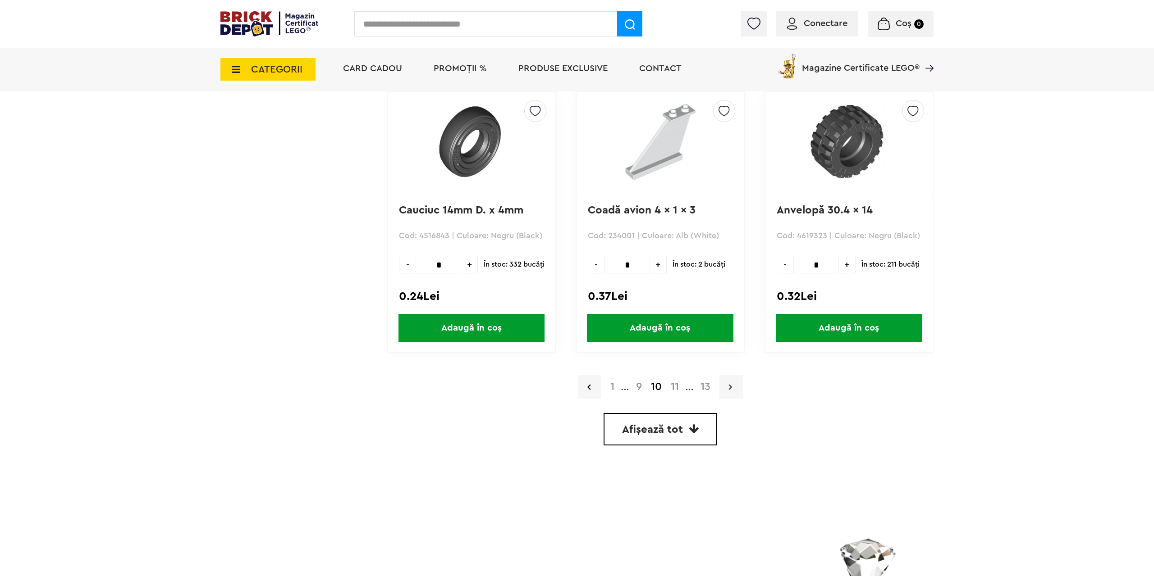
click at [730, 388] on icon at bounding box center [730, 387] width 3 height 9
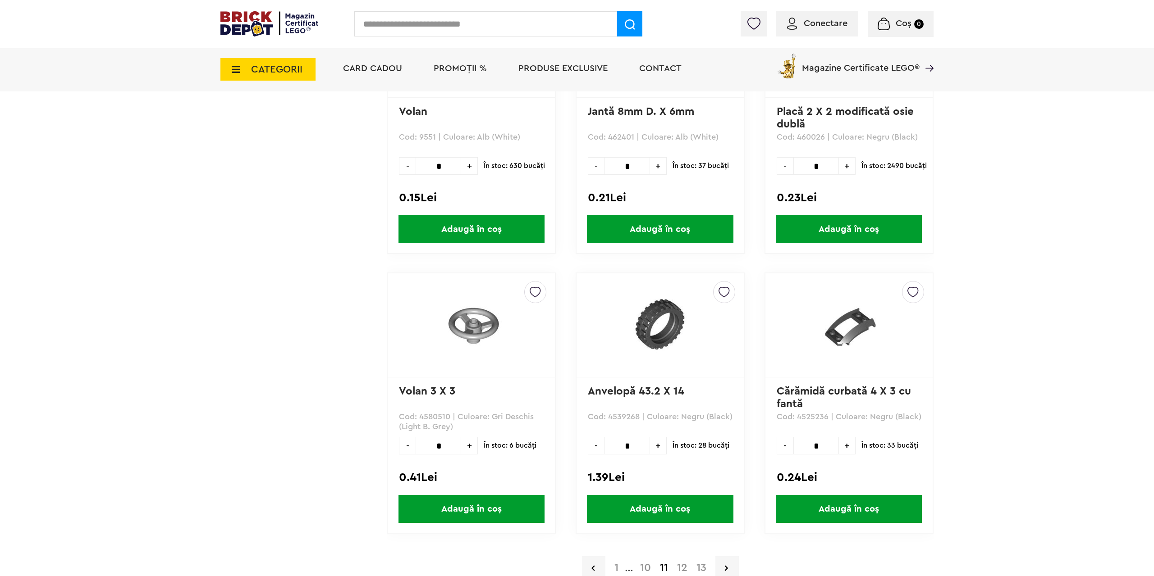
scroll to position [2462, 0]
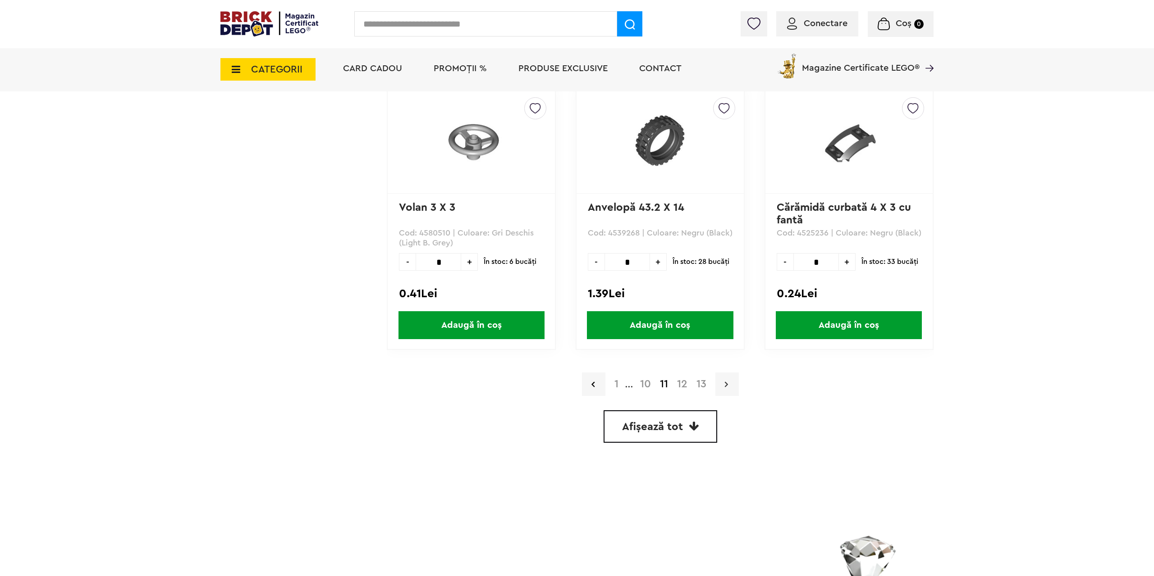
click at [735, 386] on link at bounding box center [726, 384] width 23 height 23
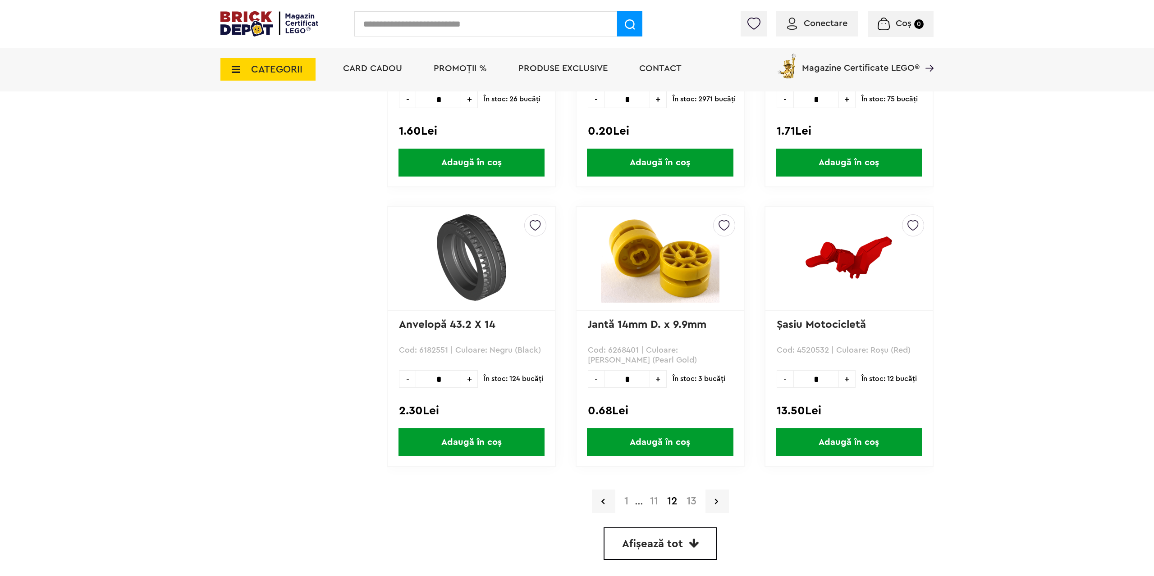
scroll to position [2390, 0]
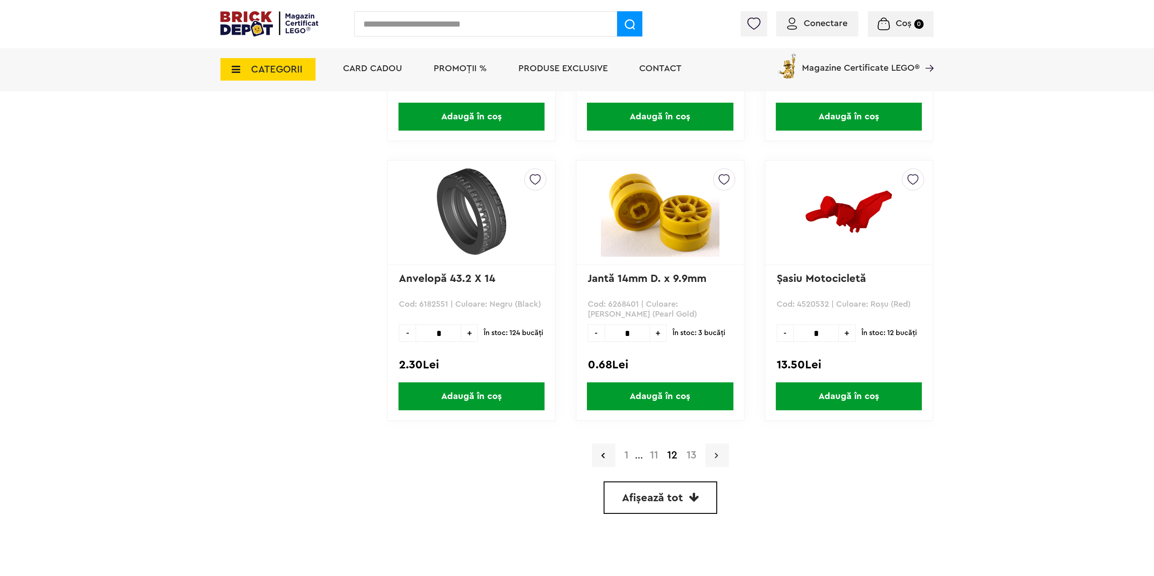
click at [714, 449] on link at bounding box center [716, 455] width 23 height 23
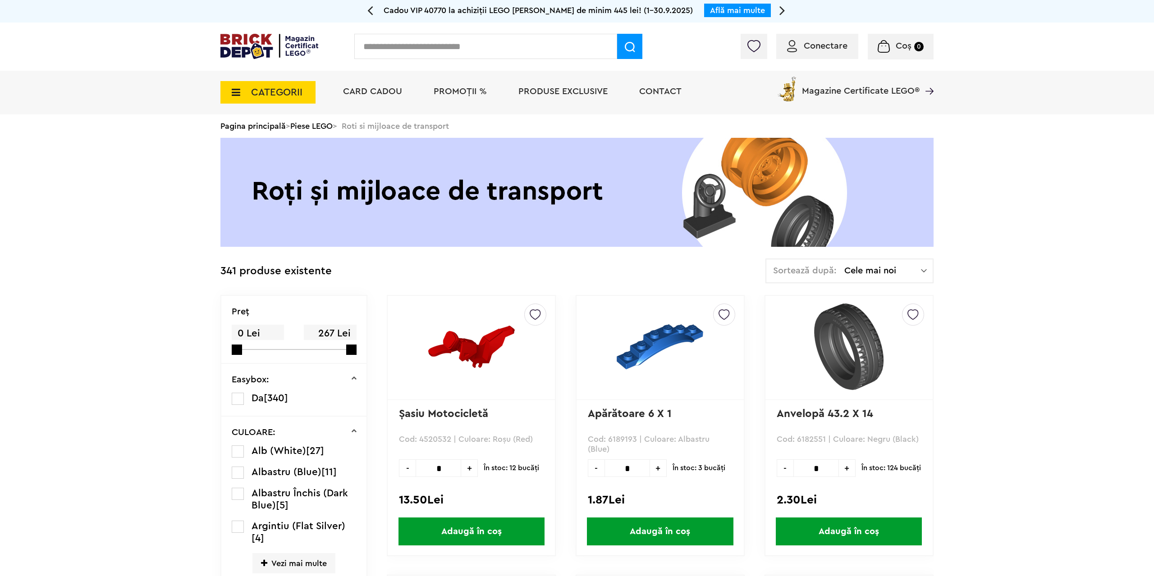
click at [244, 87] on span "CATEGORII" at bounding box center [267, 92] width 95 height 23
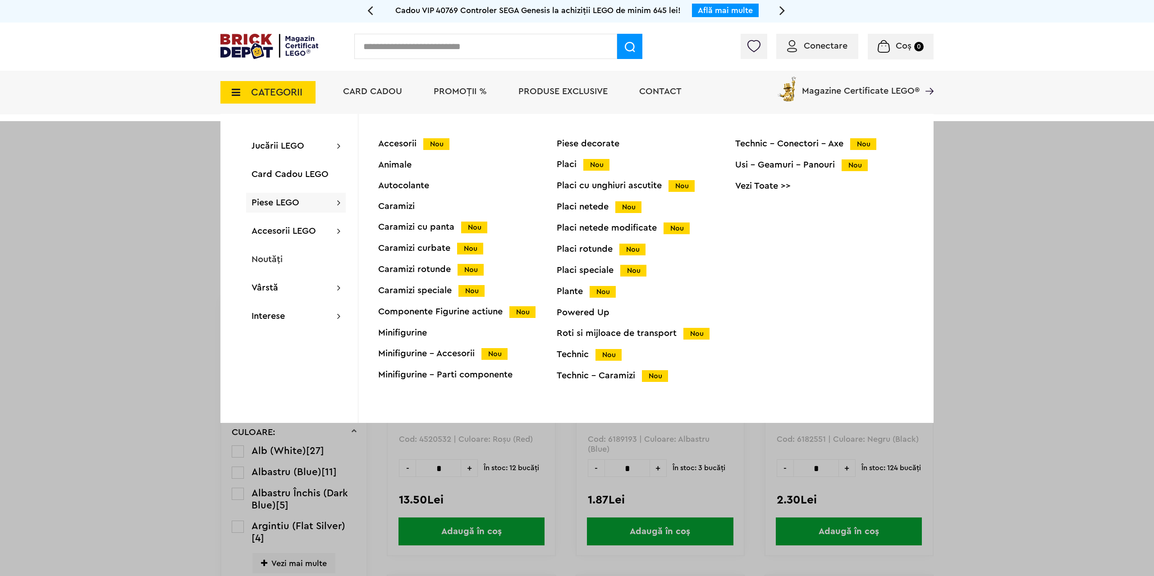
click at [439, 312] on div "Componente Figurine actiune Nou" at bounding box center [467, 311] width 178 height 9
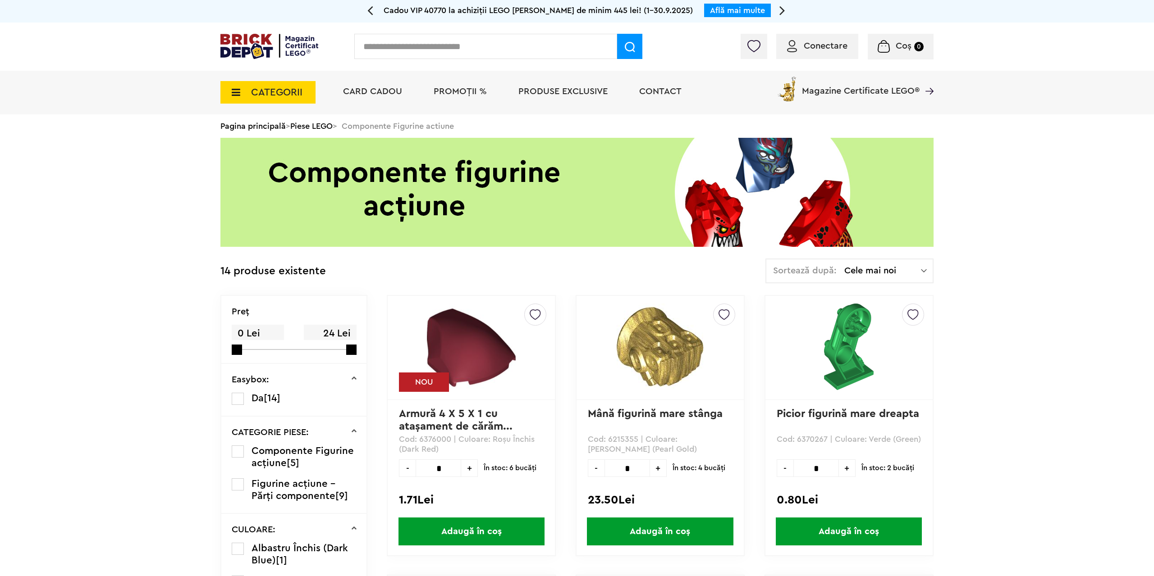
click at [246, 103] on span "CATEGORII" at bounding box center [267, 92] width 95 height 23
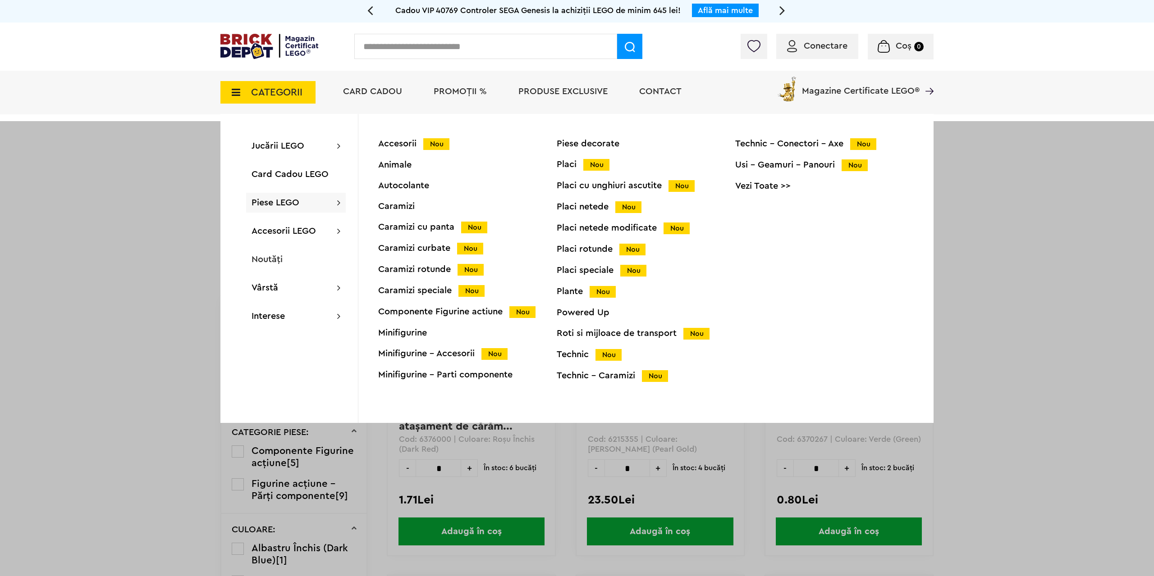
click at [433, 290] on div "Caramizi speciale Nou" at bounding box center [467, 290] width 178 height 9
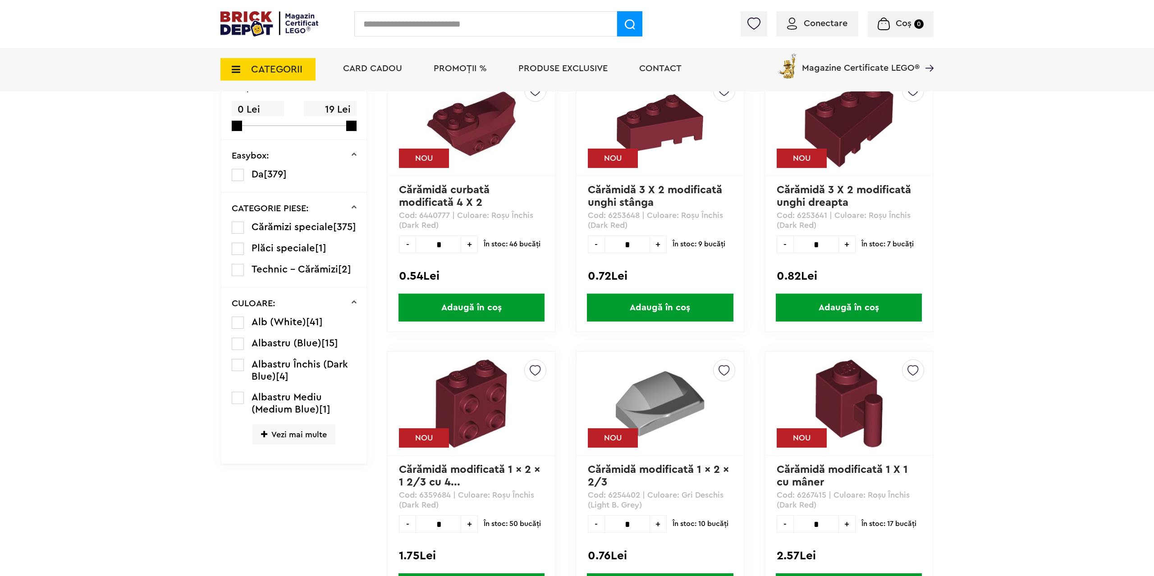
scroll to position [138, 0]
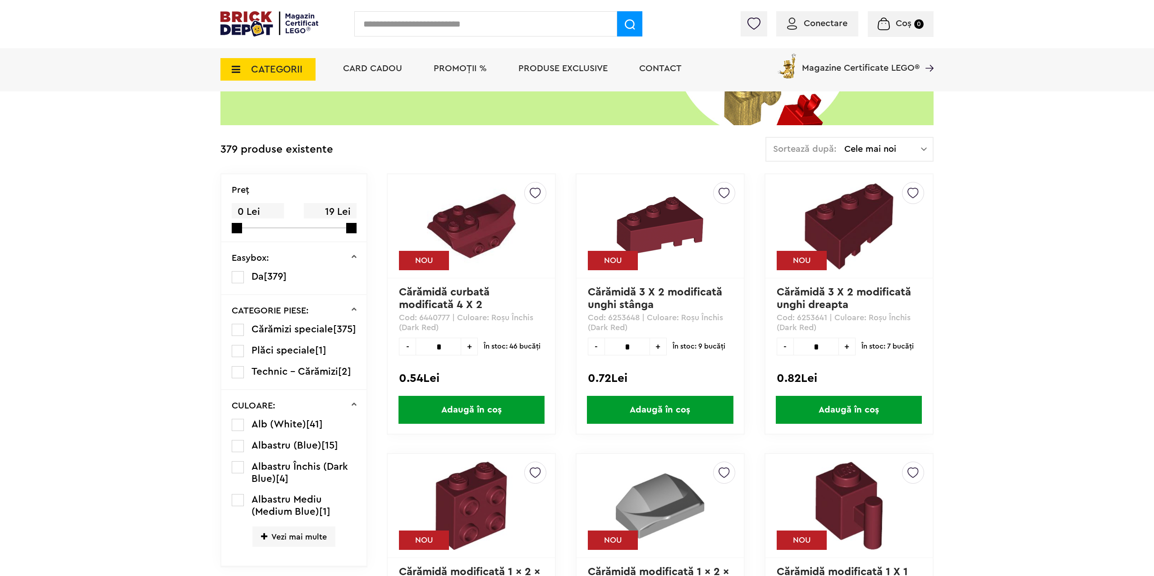
click at [276, 68] on span "CATEGORII" at bounding box center [276, 69] width 51 height 10
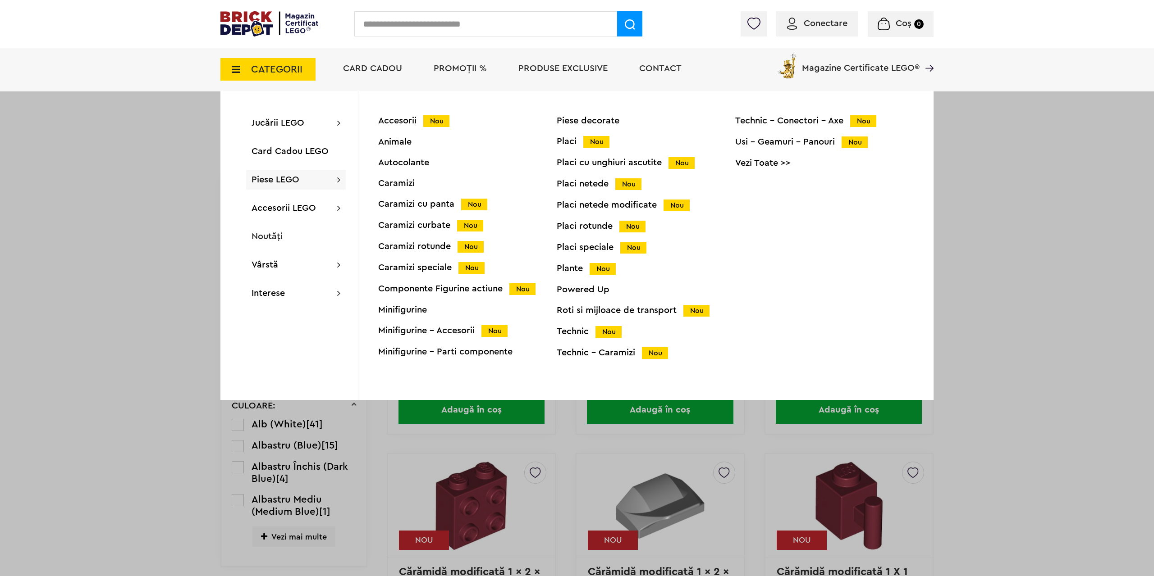
click at [580, 248] on div "Placi speciale Nou" at bounding box center [646, 247] width 178 height 9
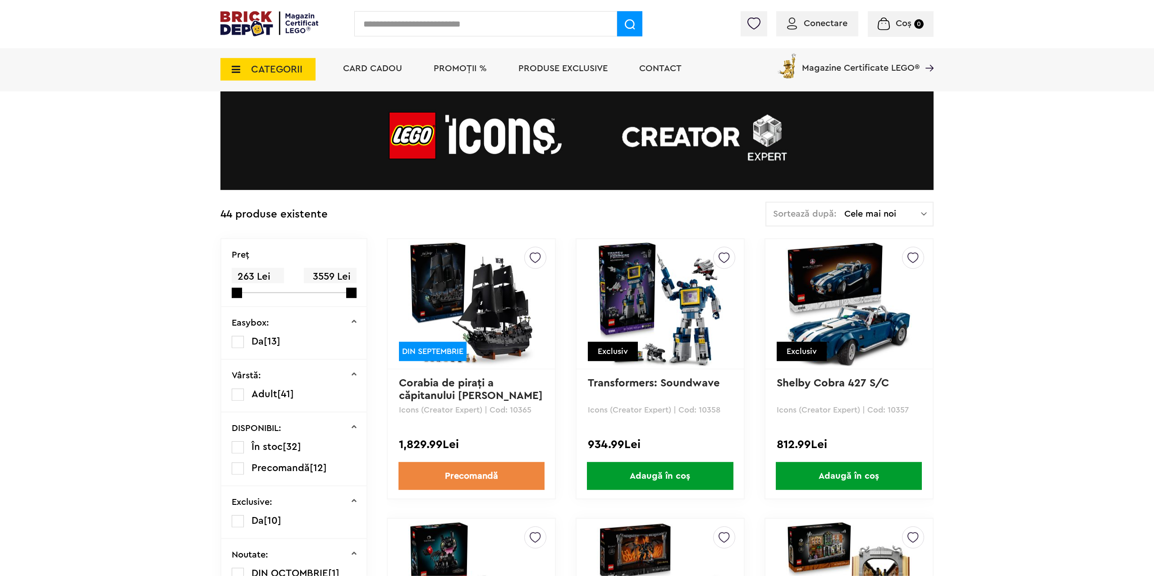
scroll to position [69, 0]
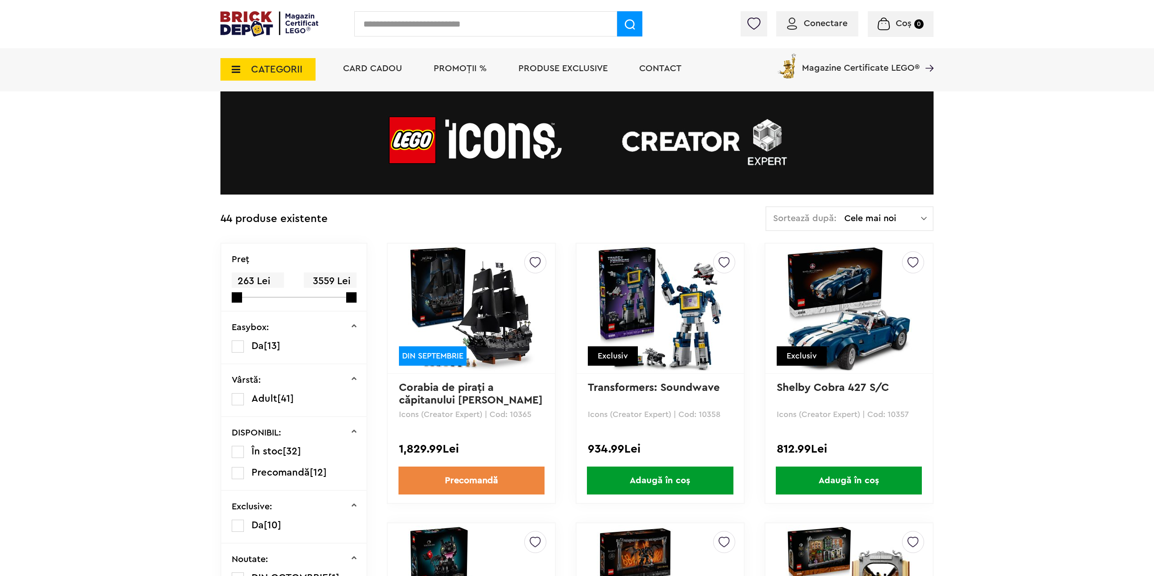
click at [438, 397] on link "Corabia de piraţi a căpitanului Jack S..." at bounding box center [471, 394] width 144 height 23
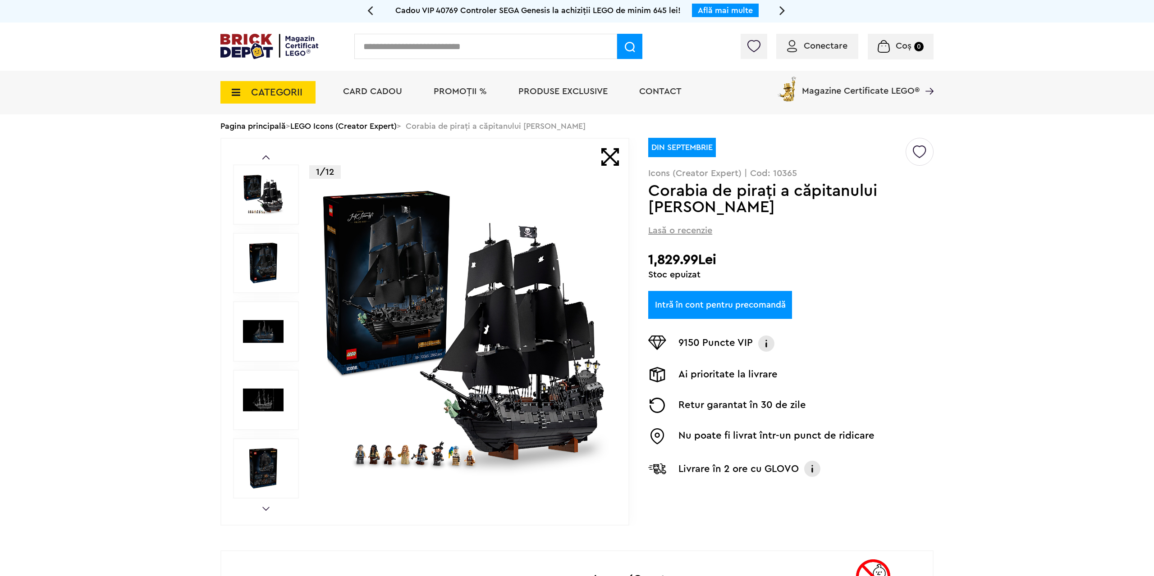
click at [260, 45] on img at bounding box center [269, 46] width 98 height 25
